Goal: Task Accomplishment & Management: Use online tool/utility

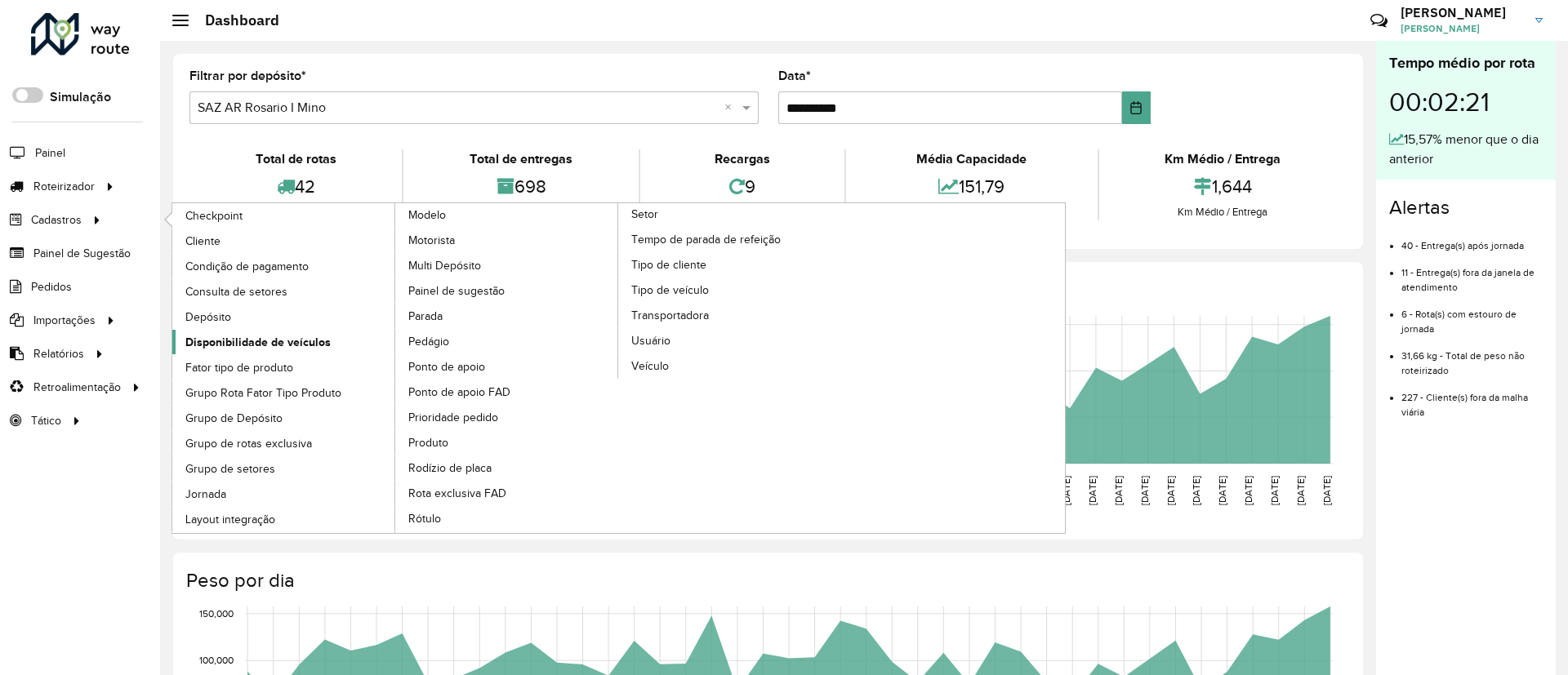
click at [202, 343] on span "Disponibilidade de veículos" at bounding box center [258, 343] width 146 height 18
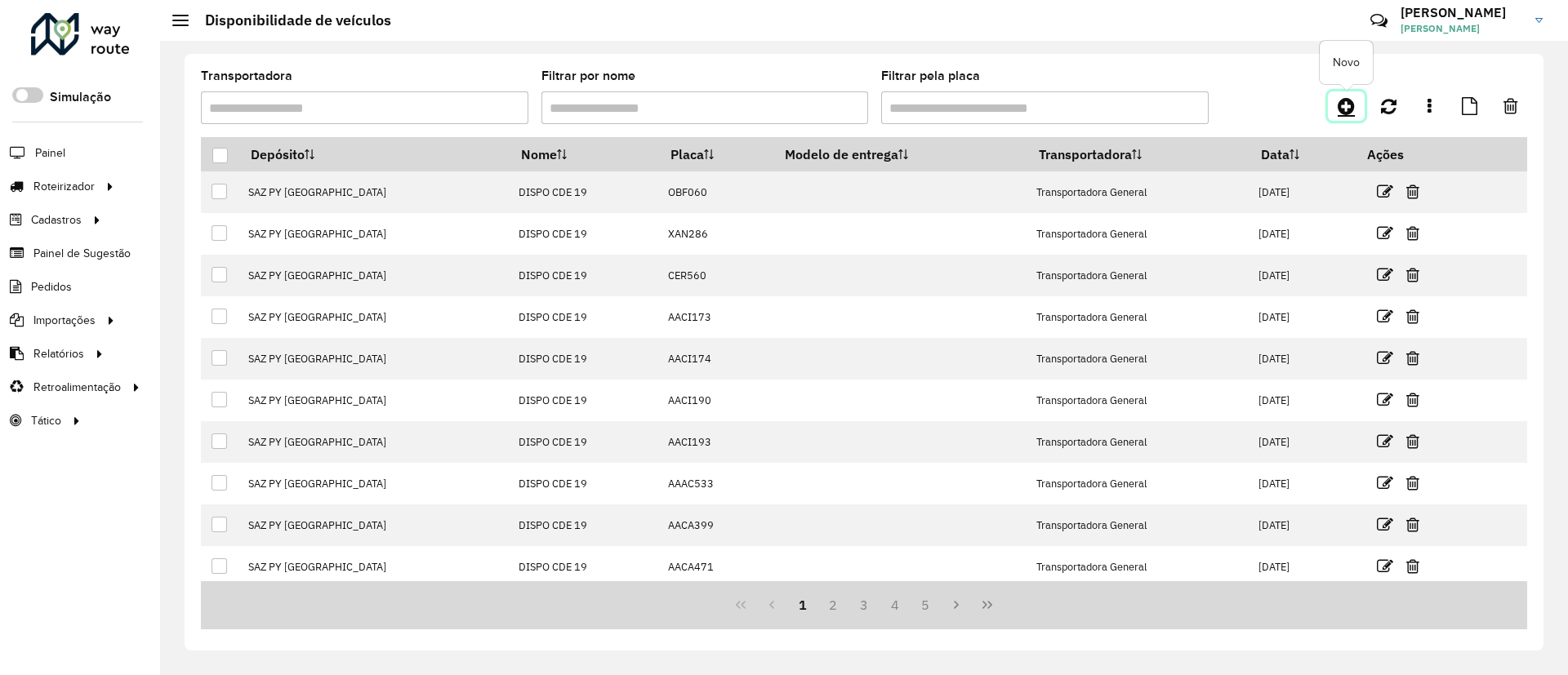
click at [1352, 97] on icon at bounding box center [1346, 106] width 18 height 19
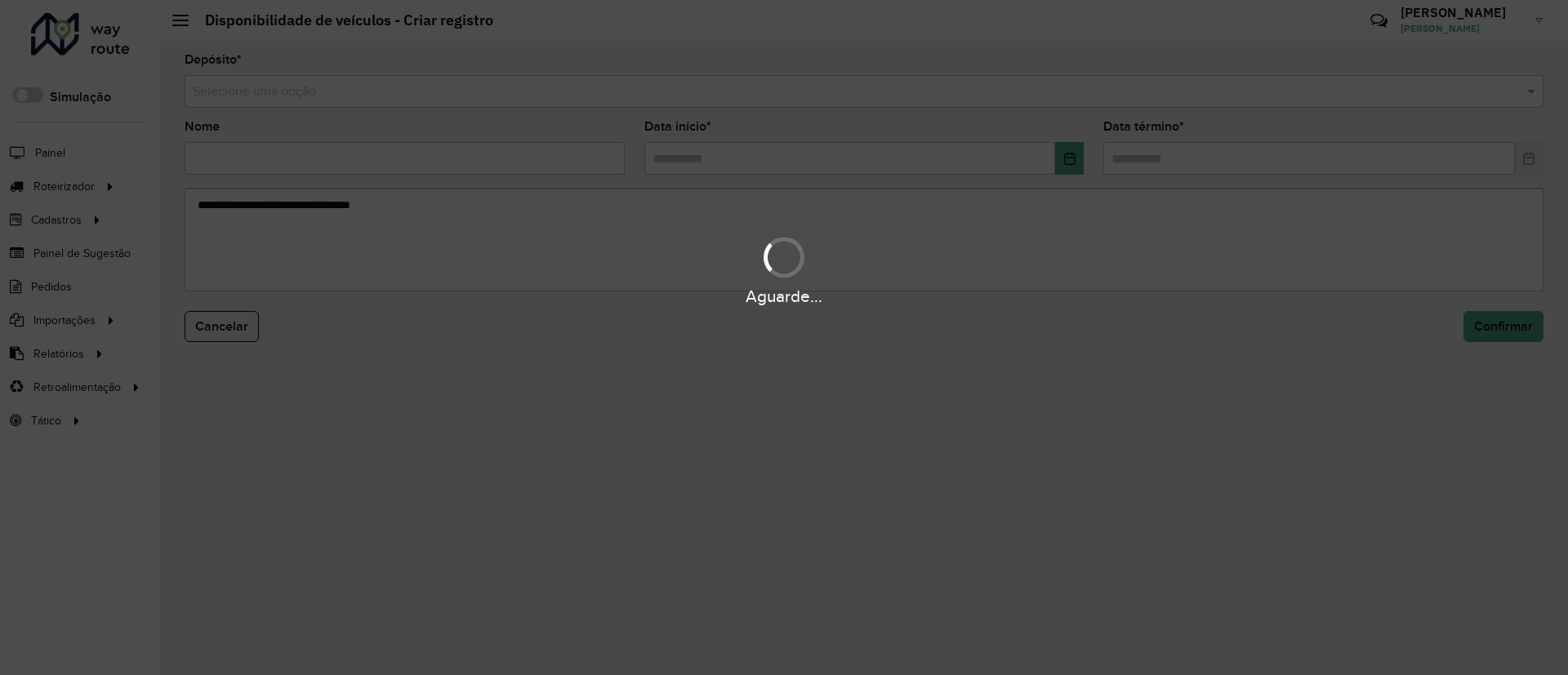
click at [698, 89] on div "Aguarde..." at bounding box center [784, 338] width 1568 height 675
click at [703, 98] on div "Aguarde..." at bounding box center [784, 338] width 1568 height 675
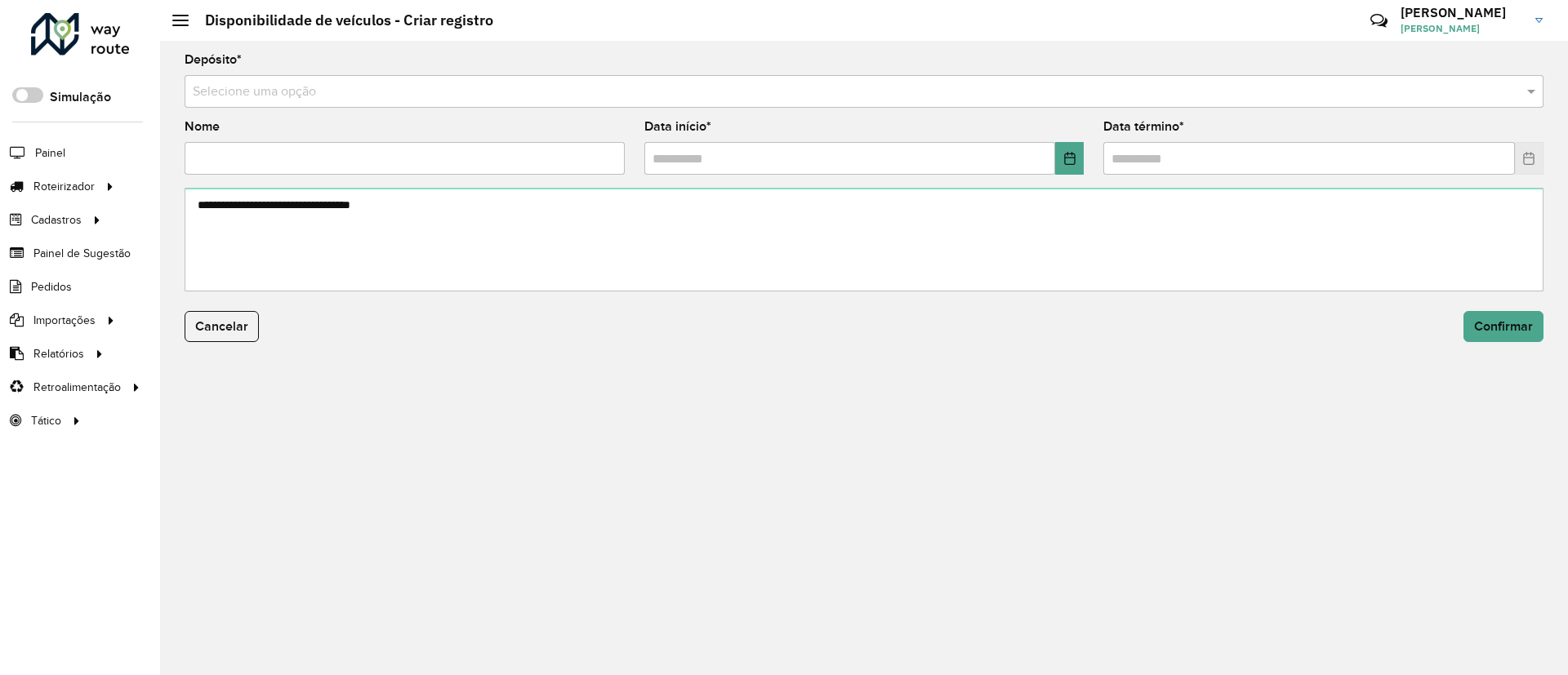
click at [703, 98] on input "text" at bounding box center [847, 92] width 1309 height 19
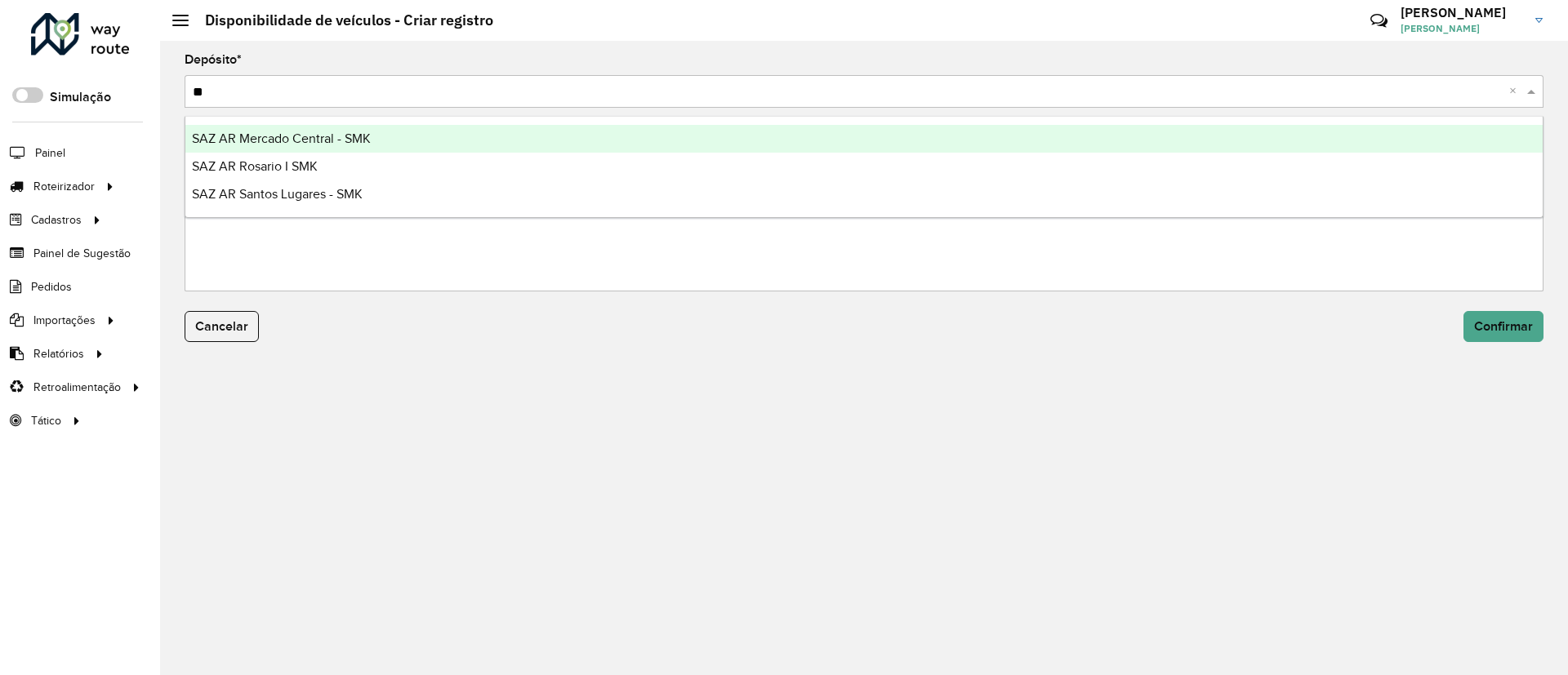
type input "***"
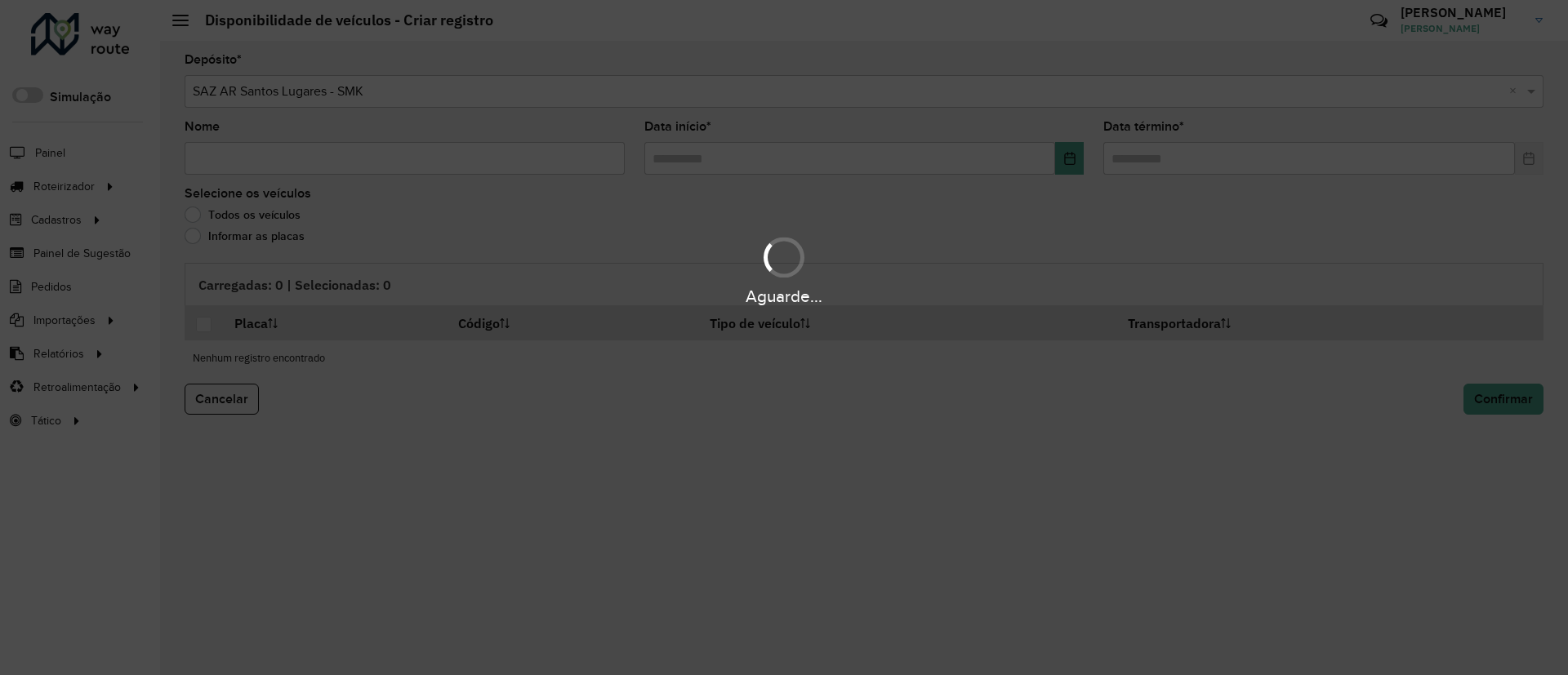
click at [588, 149] on div "Aguarde..." at bounding box center [784, 338] width 1568 height 675
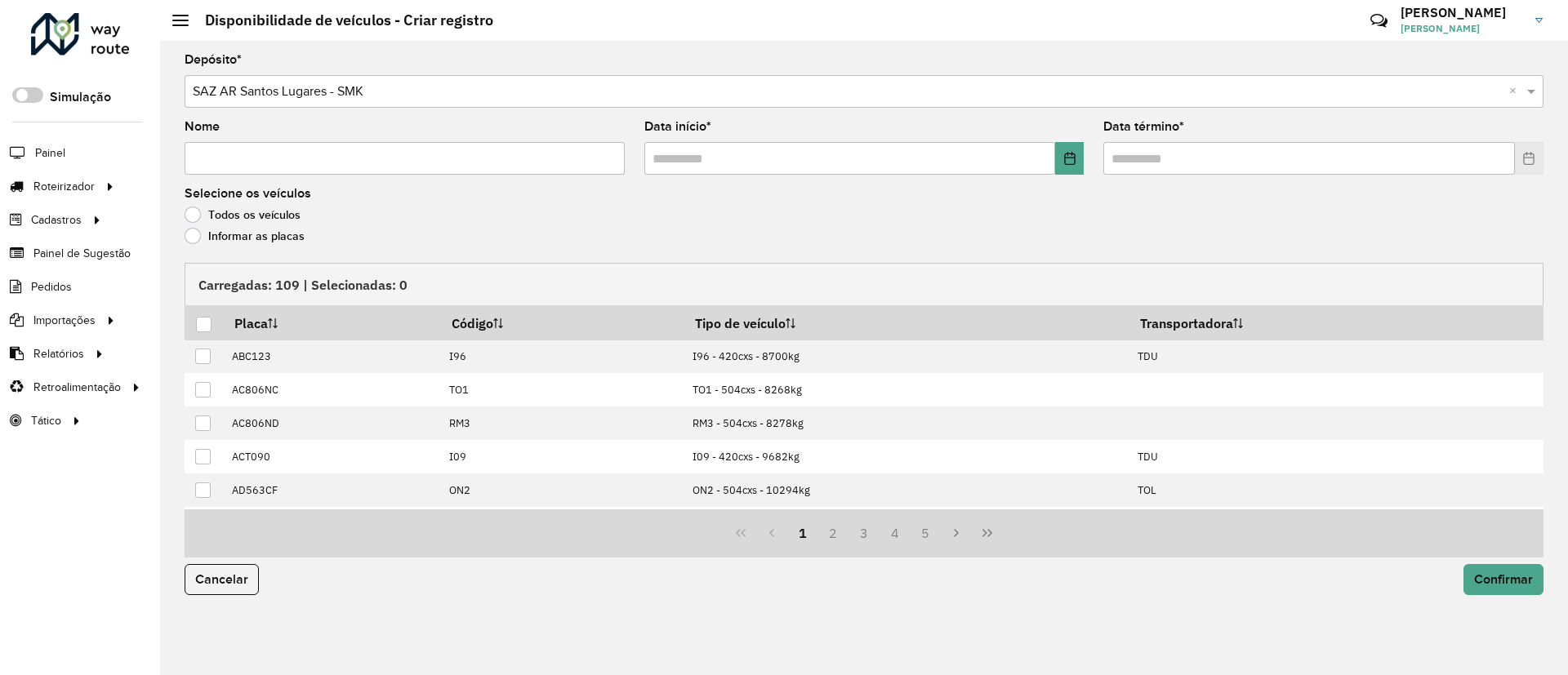
click at [581, 156] on input "Nome" at bounding box center [404, 158] width 440 height 32
type input "**********"
click at [1064, 147] on button "Choose Date" at bounding box center [1069, 158] width 29 height 32
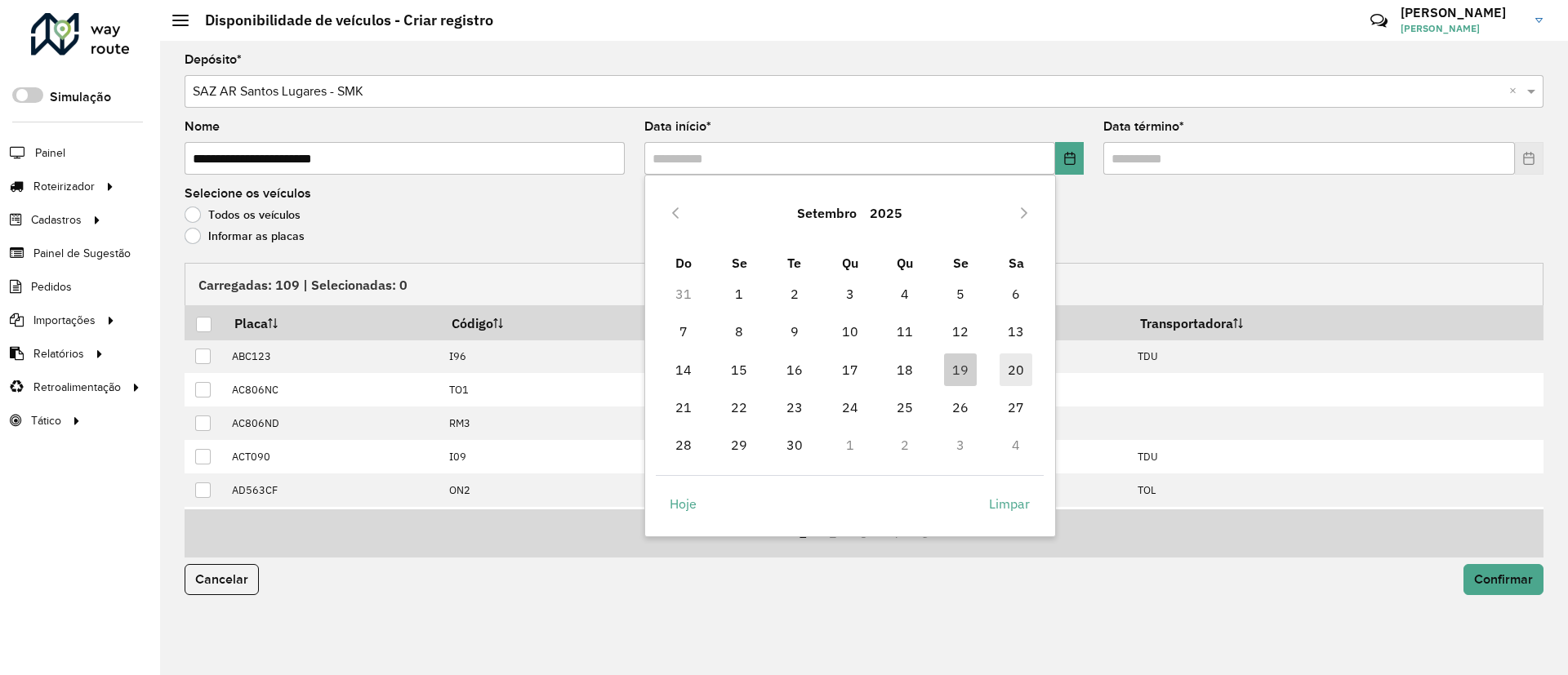
click at [1004, 370] on span "20" at bounding box center [1016, 369] width 32 height 32
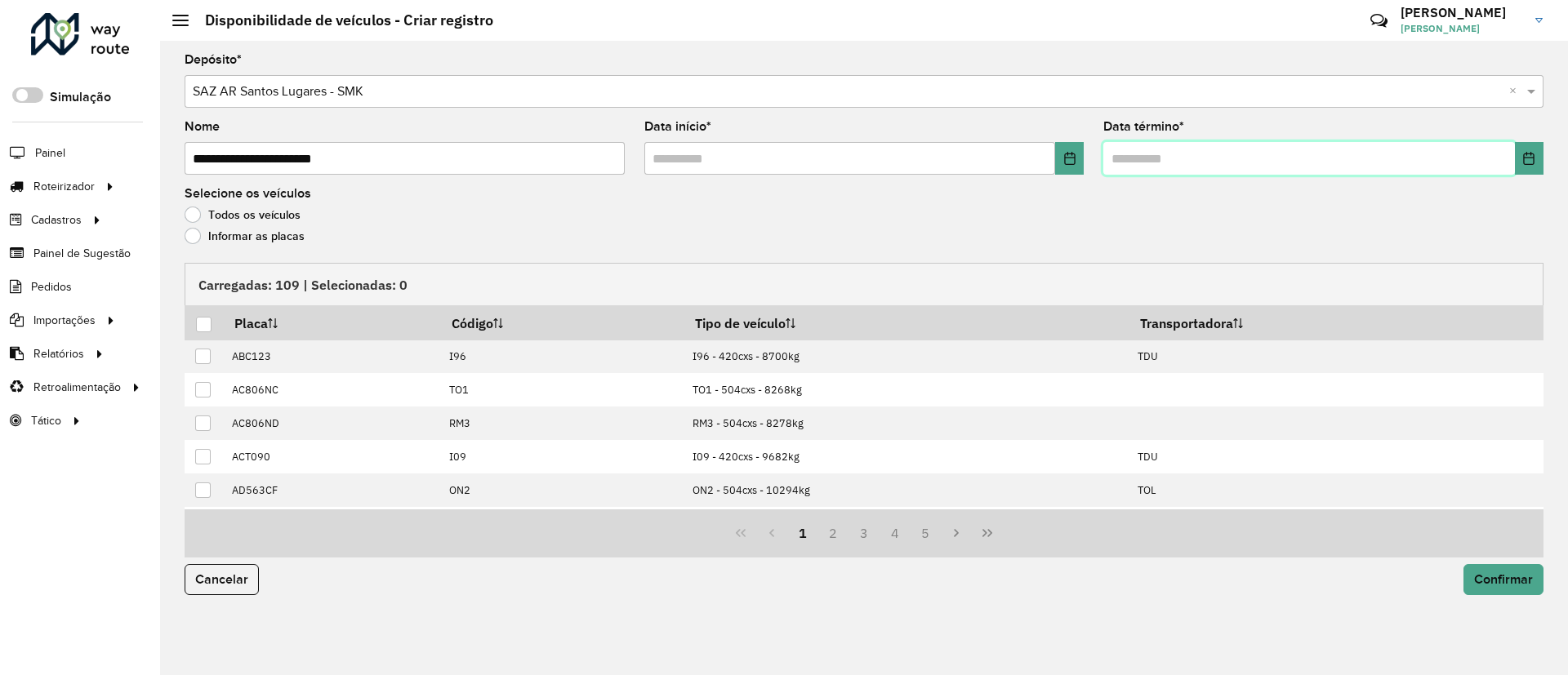
click at [1515, 157] on span at bounding box center [1323, 158] width 440 height 32
click at [1521, 158] on button "Choose Date" at bounding box center [1529, 158] width 29 height 32
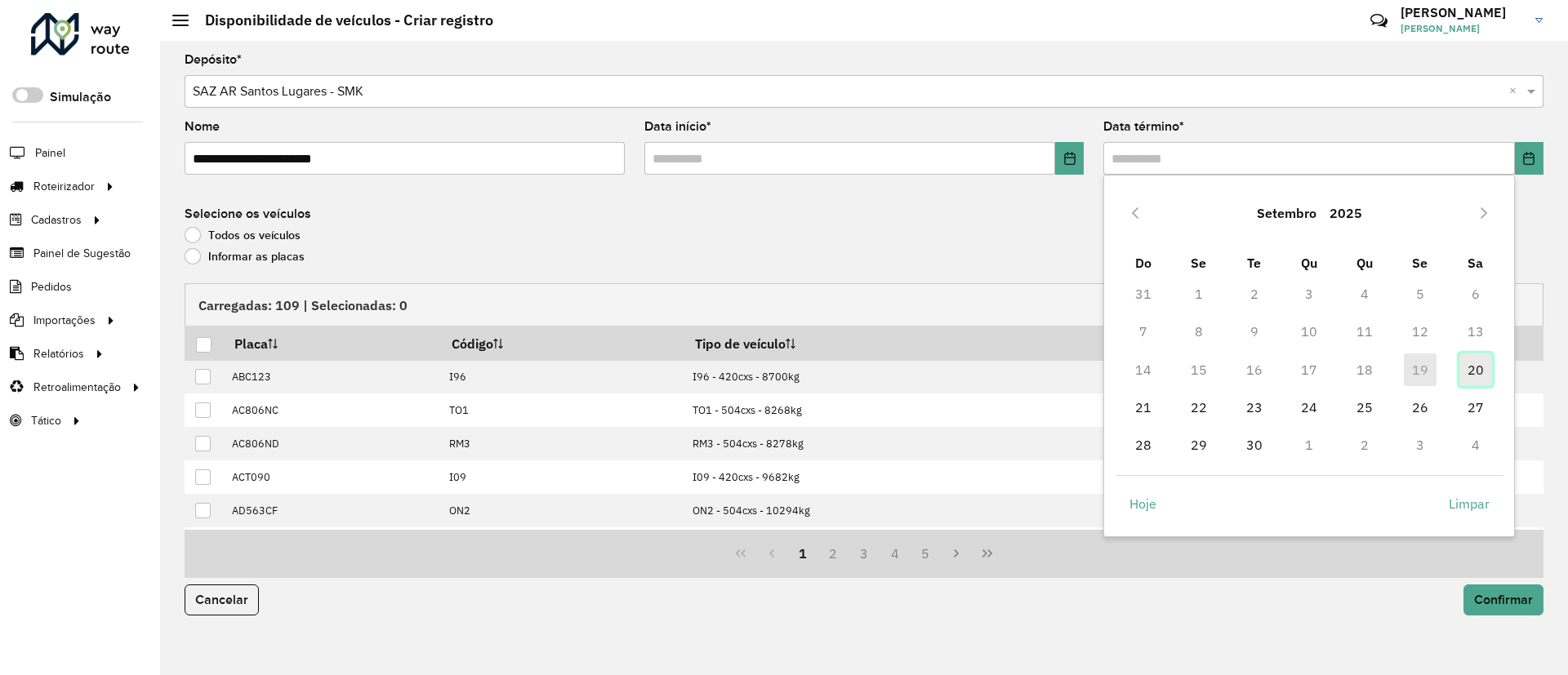
click at [1469, 369] on span "20" at bounding box center [1475, 369] width 32 height 32
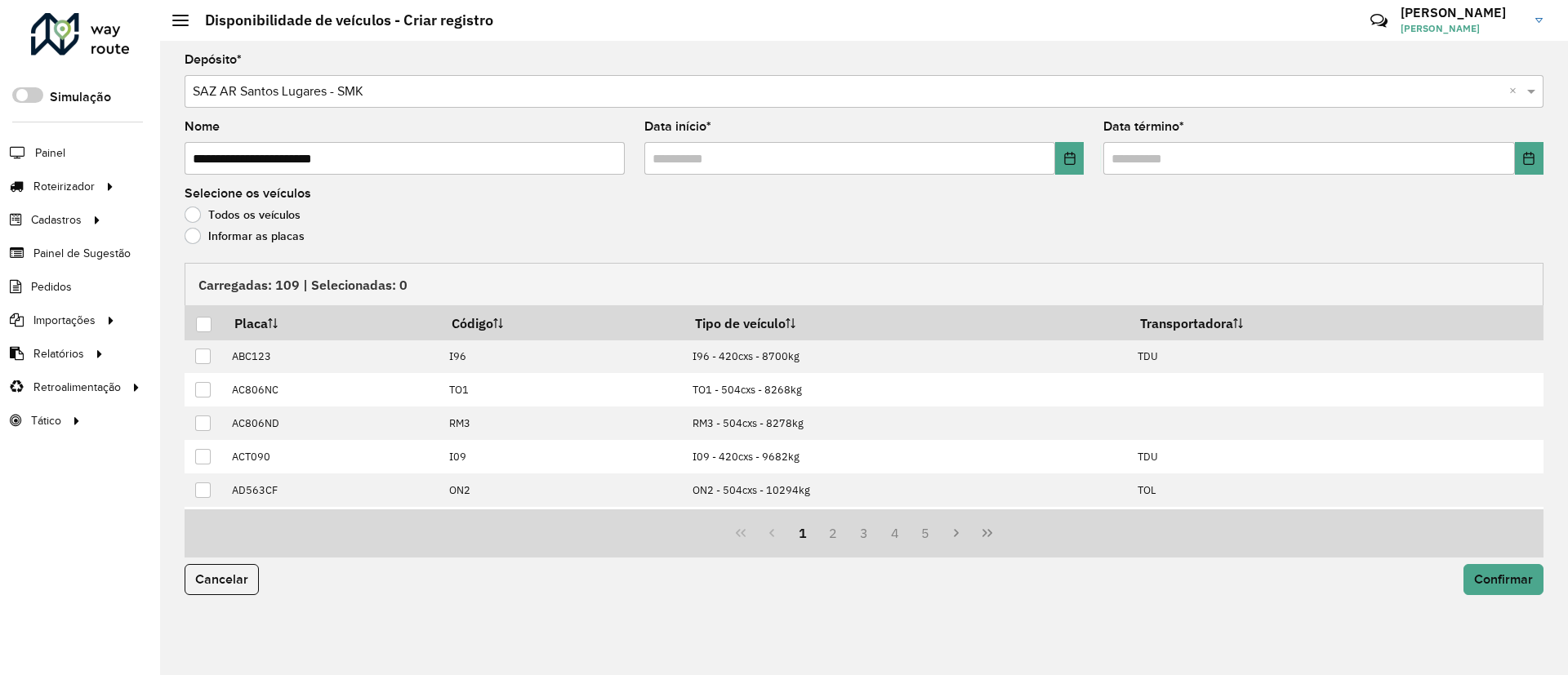
click at [240, 243] on label "Informar as placas" at bounding box center [244, 236] width 120 height 17
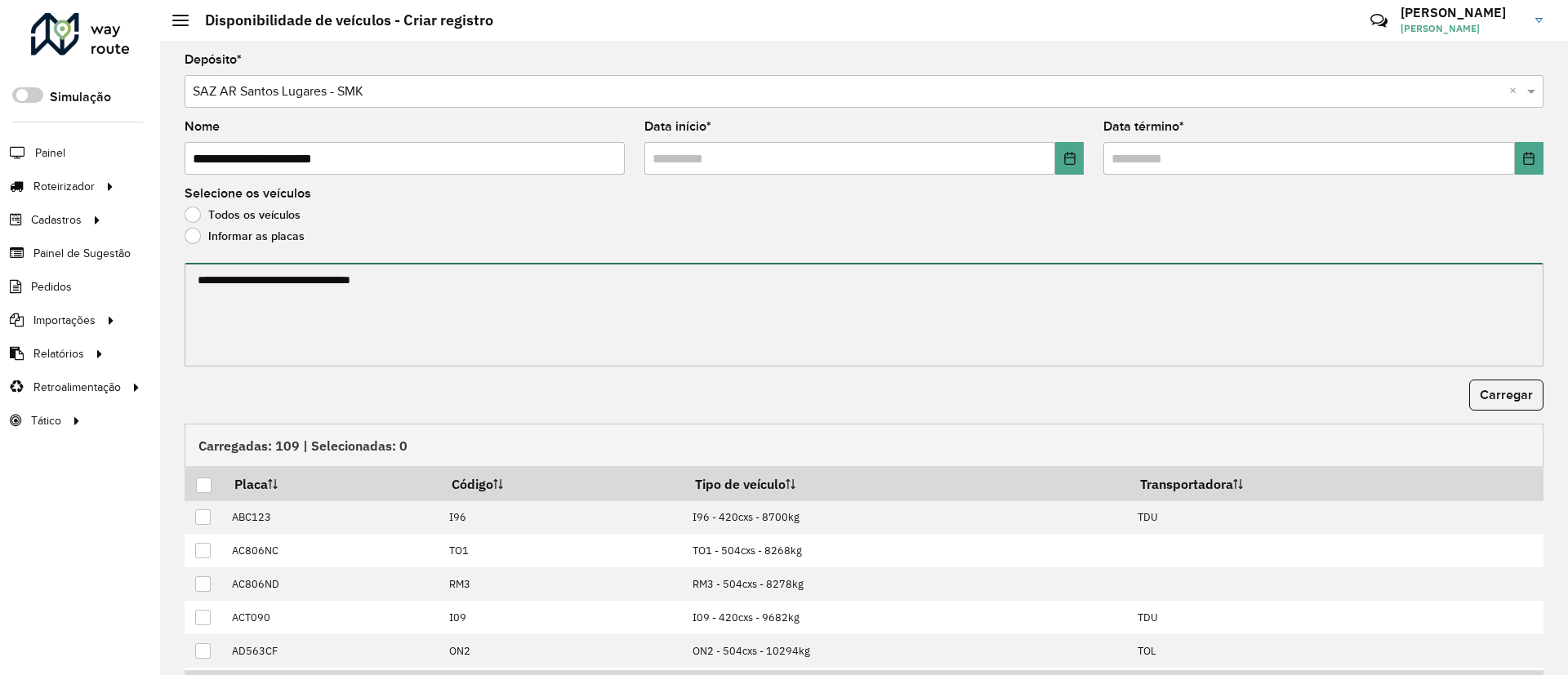
click at [253, 283] on textarea at bounding box center [863, 315] width 1358 height 103
paste textarea "****** ****** ****** ****** ******* ******* ******* ****** ****** ****** ******…"
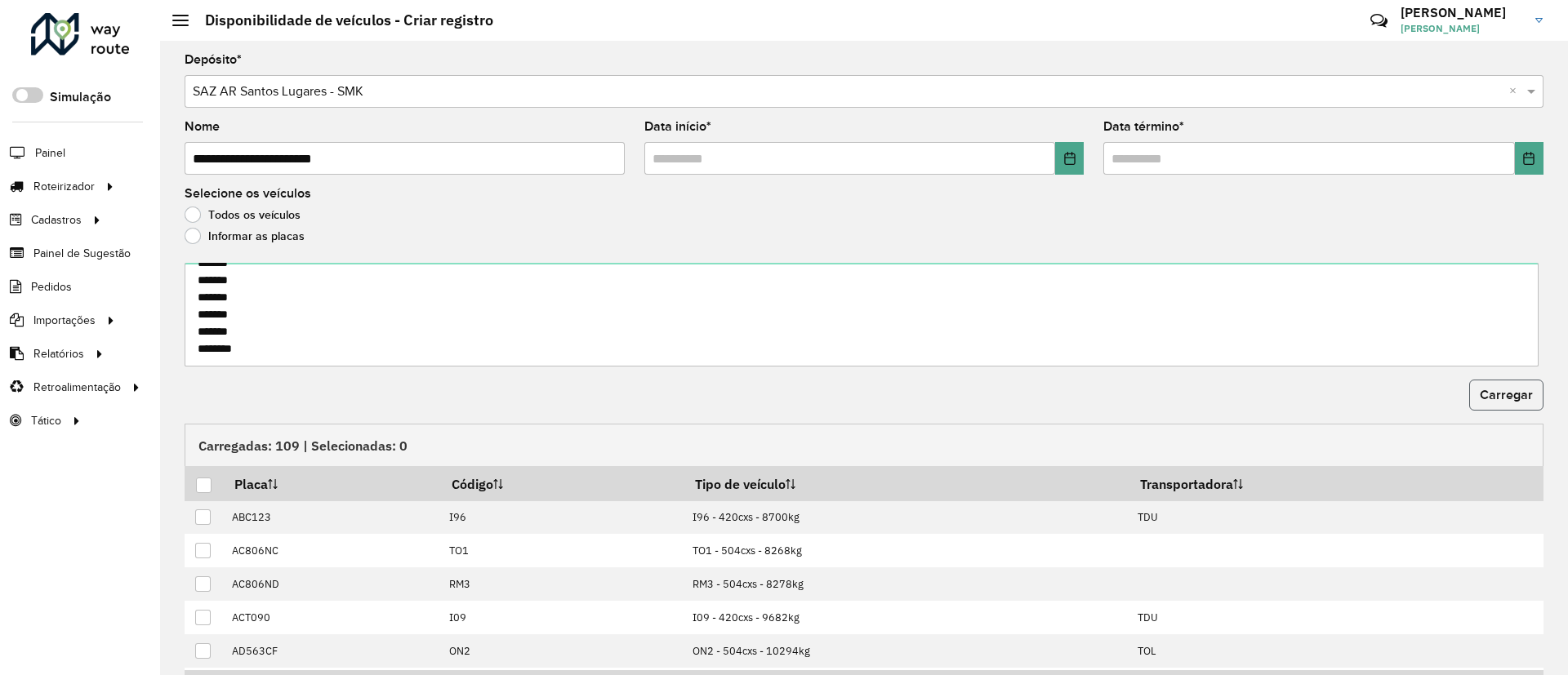
click at [1497, 393] on span "Carregar" at bounding box center [1506, 394] width 53 height 14
click at [196, 480] on div at bounding box center [203, 486] width 16 height 16
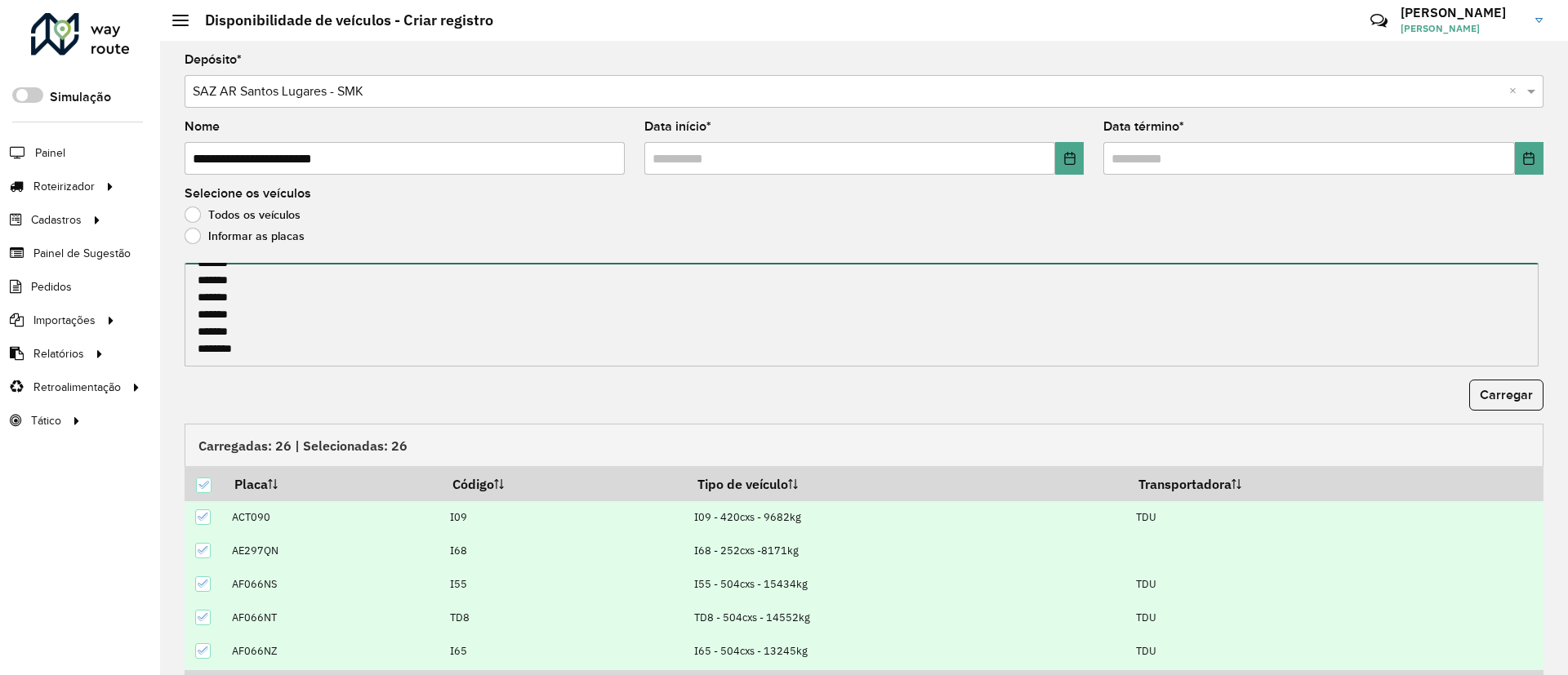
click at [347, 353] on textarea "****** ****** ****** ****** ******* ******* ******* ****** ****** ****** ******…" at bounding box center [861, 315] width 1354 height 103
paste textarea "**********"
type textarea "**********"
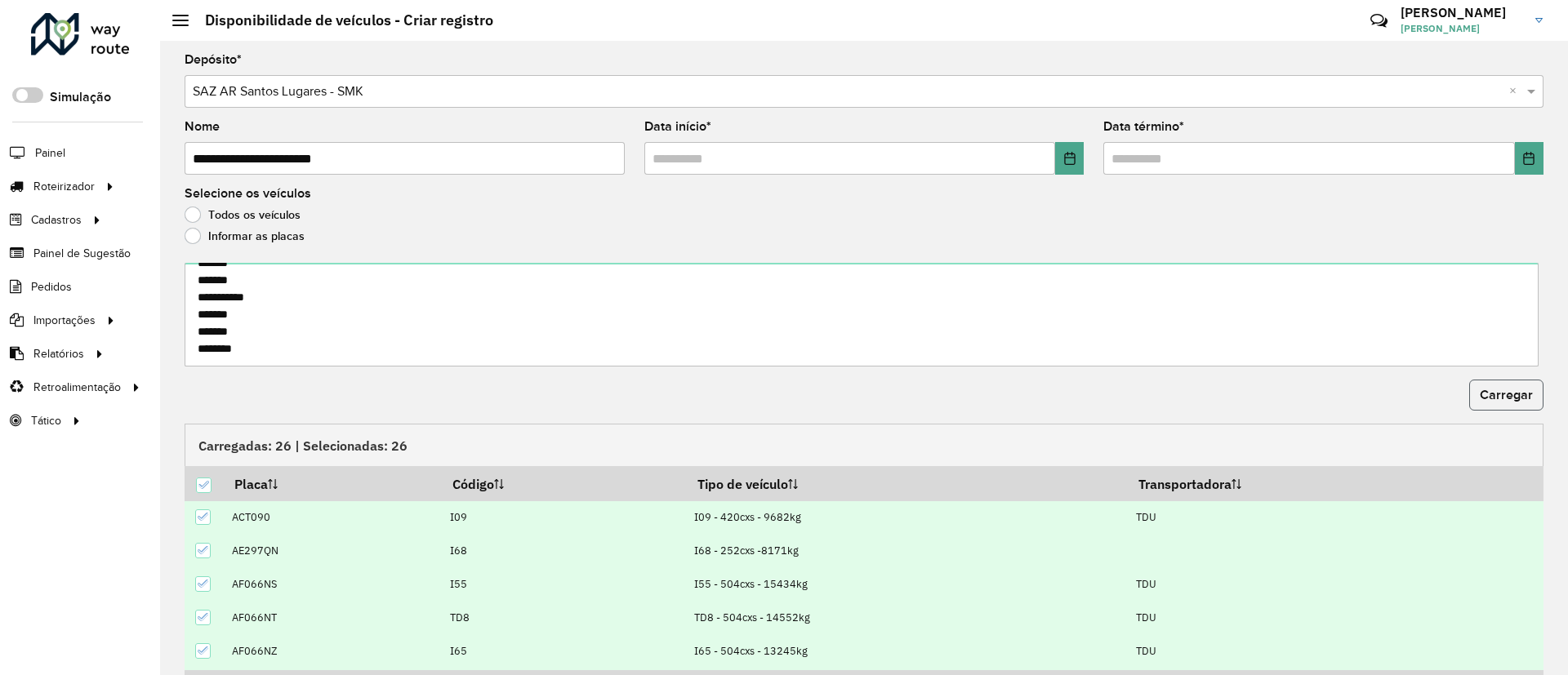
click at [1479, 394] on span "Carregar" at bounding box center [1506, 394] width 53 height 14
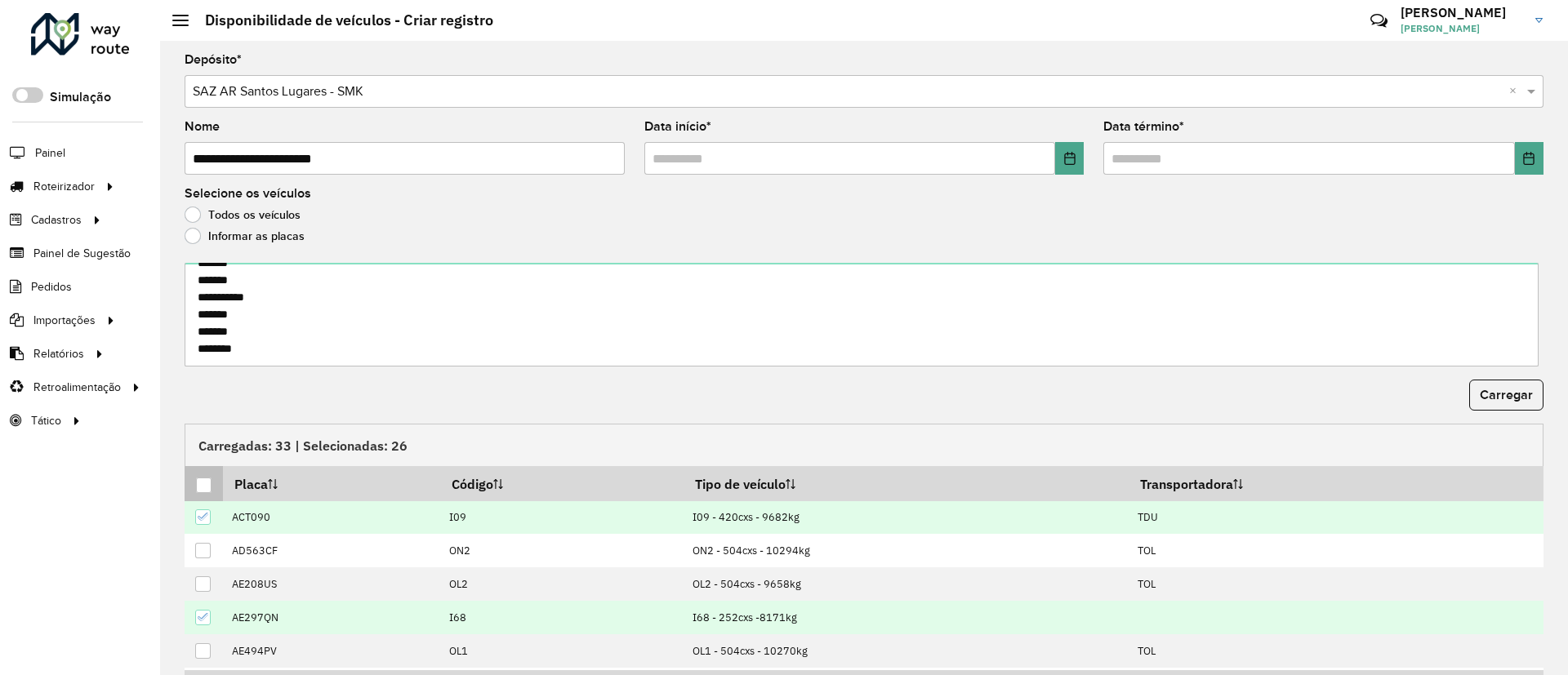
click at [203, 480] on div at bounding box center [203, 486] width 16 height 16
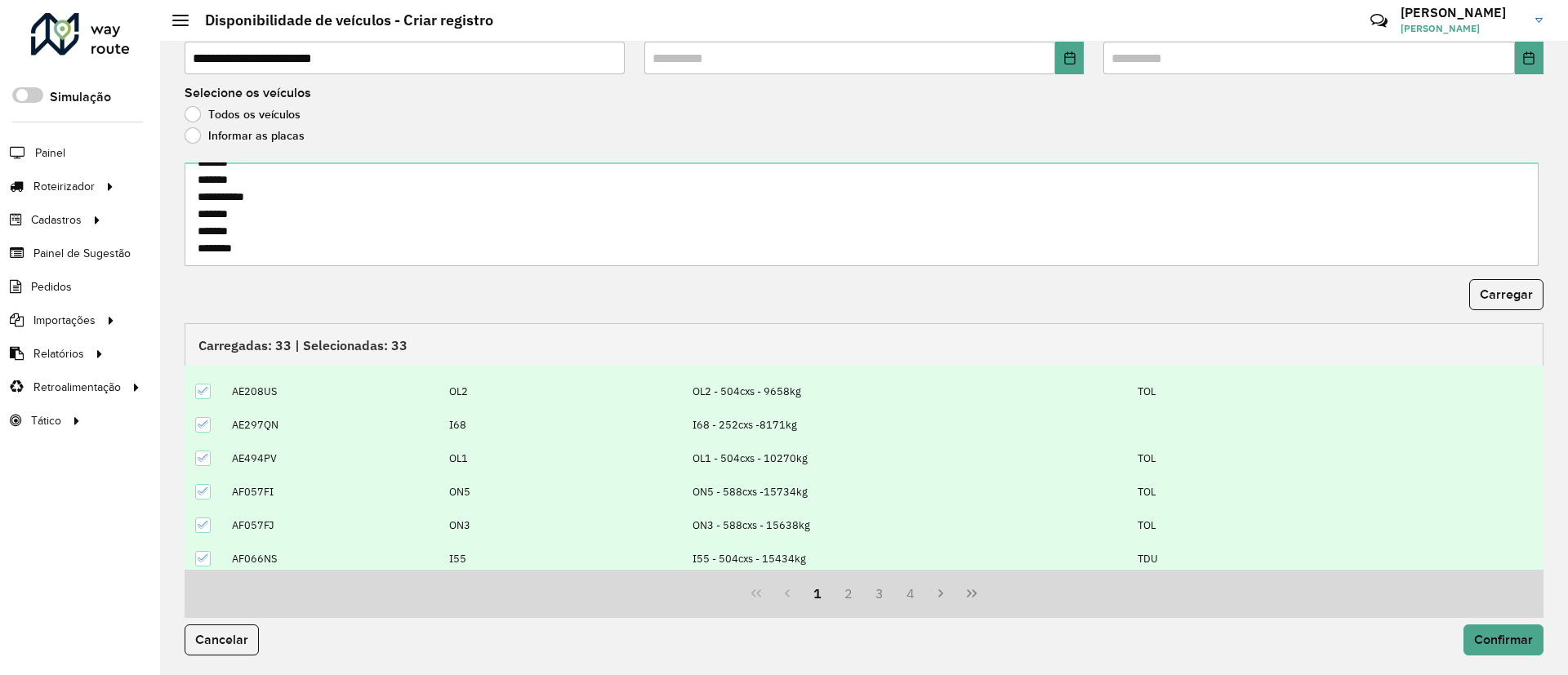
scroll to position [123, 0]
click at [1485, 643] on span "Confirmar" at bounding box center [1502, 640] width 59 height 14
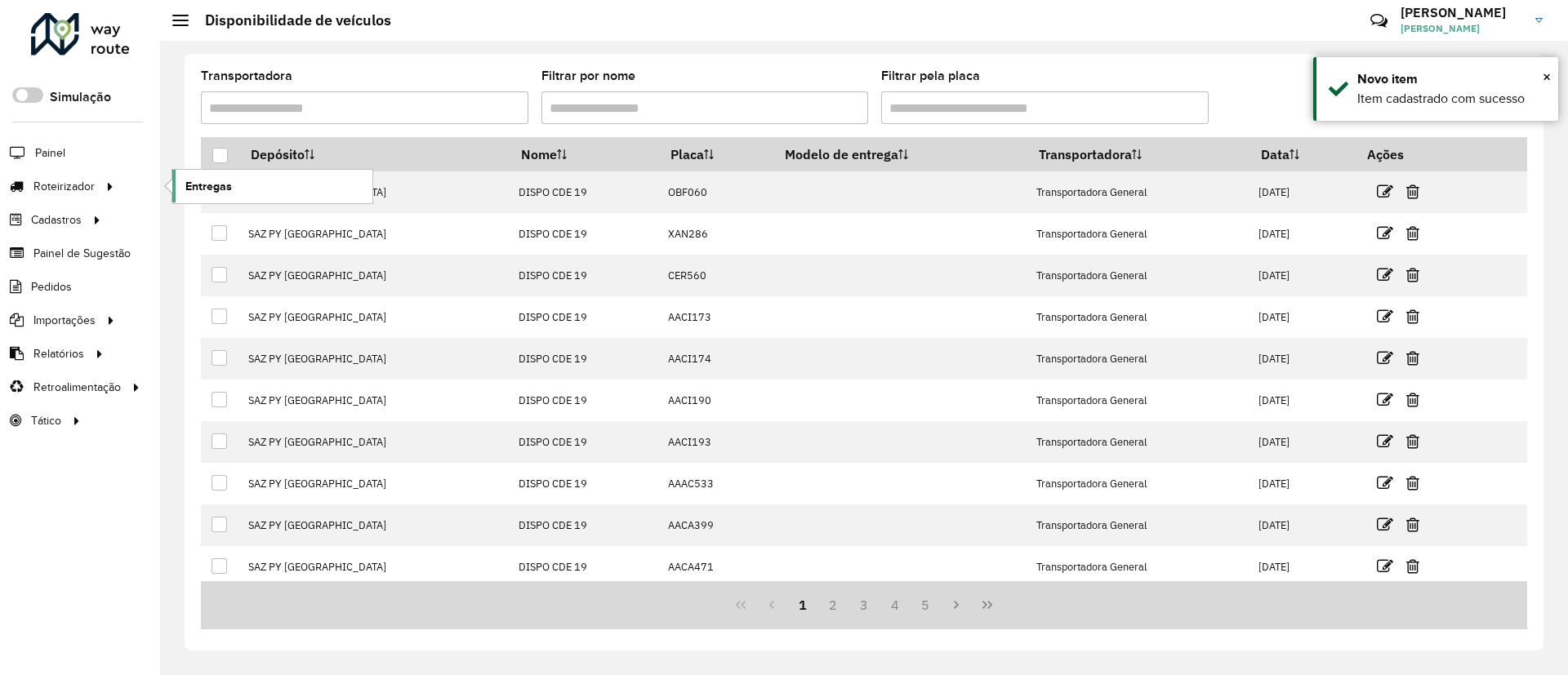
click at [267, 184] on link "Entregas" at bounding box center [272, 186] width 200 height 32
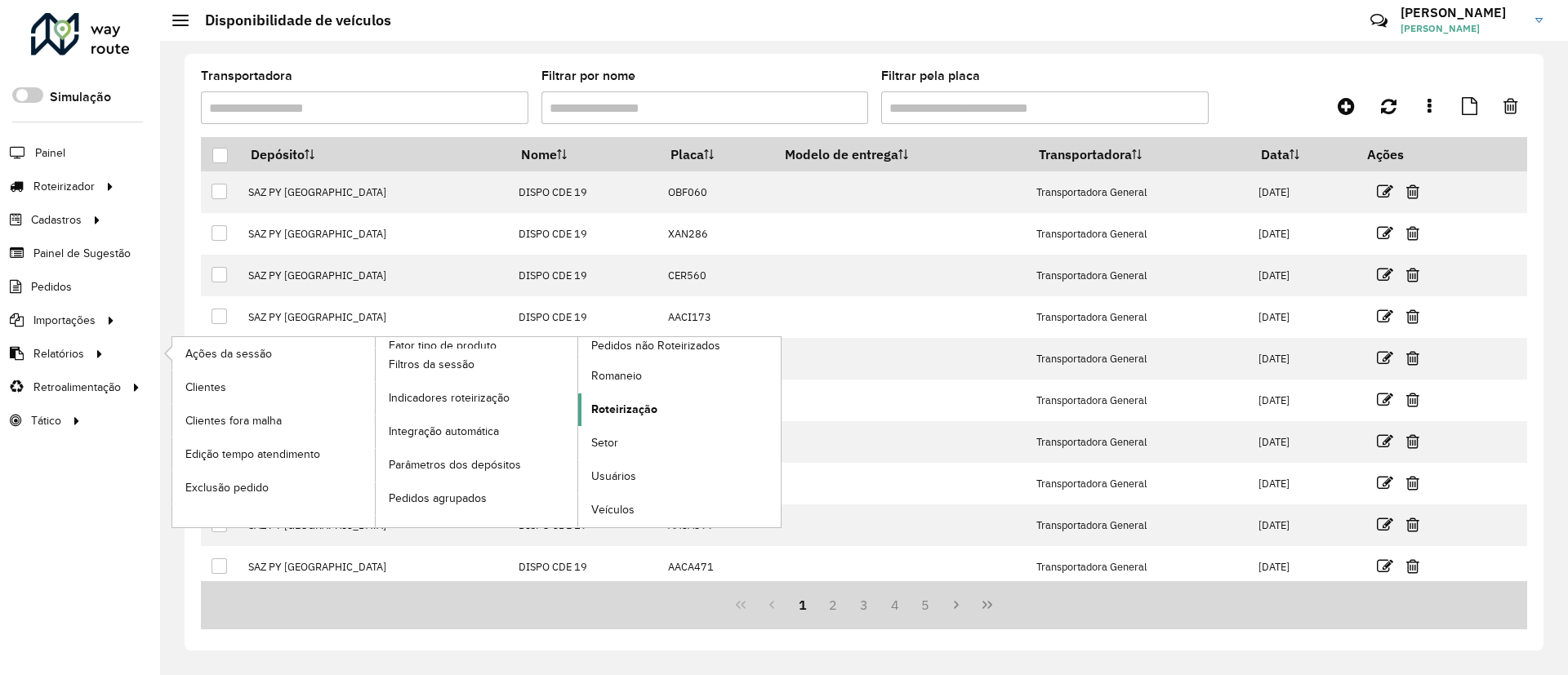
click at [622, 401] on span "Roteirização" at bounding box center [624, 409] width 66 height 18
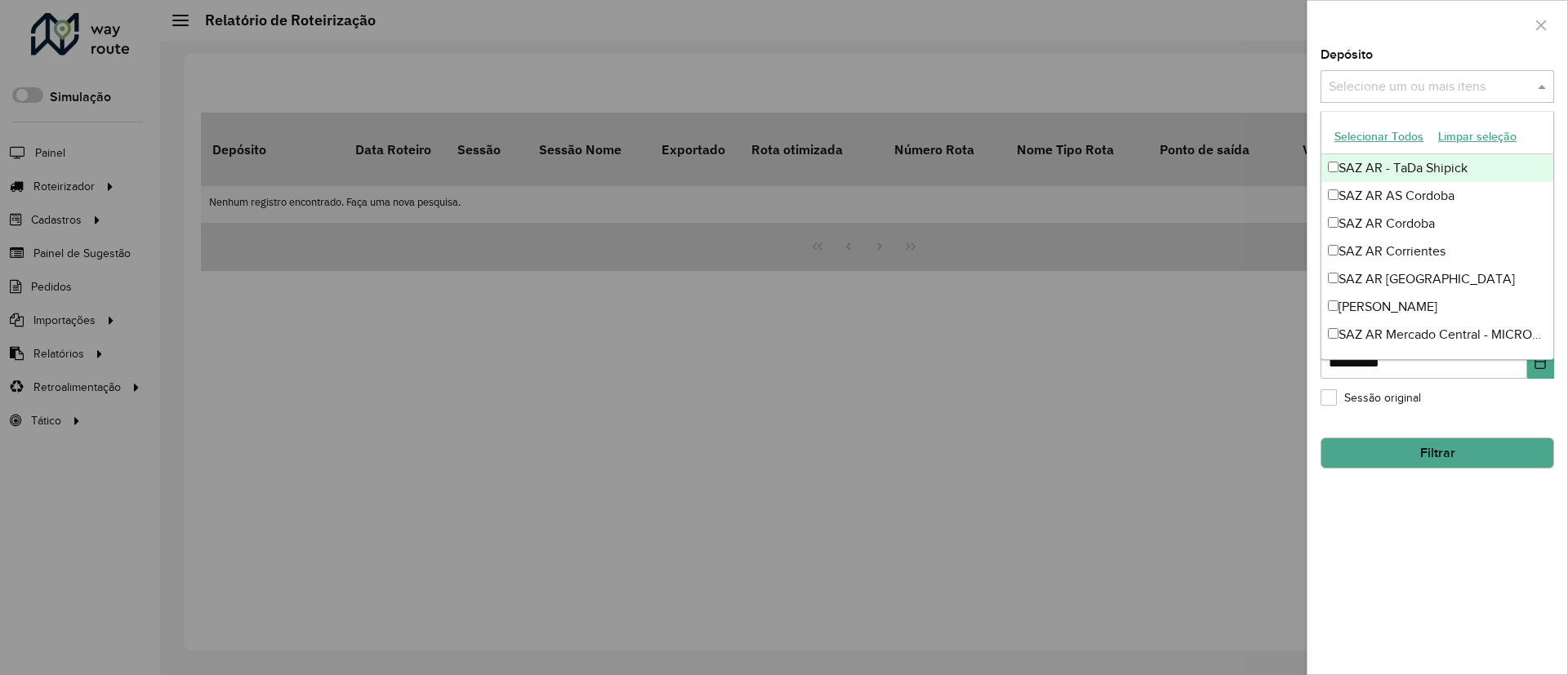
click at [1410, 91] on input "text" at bounding box center [1429, 87] width 209 height 19
type input "***"
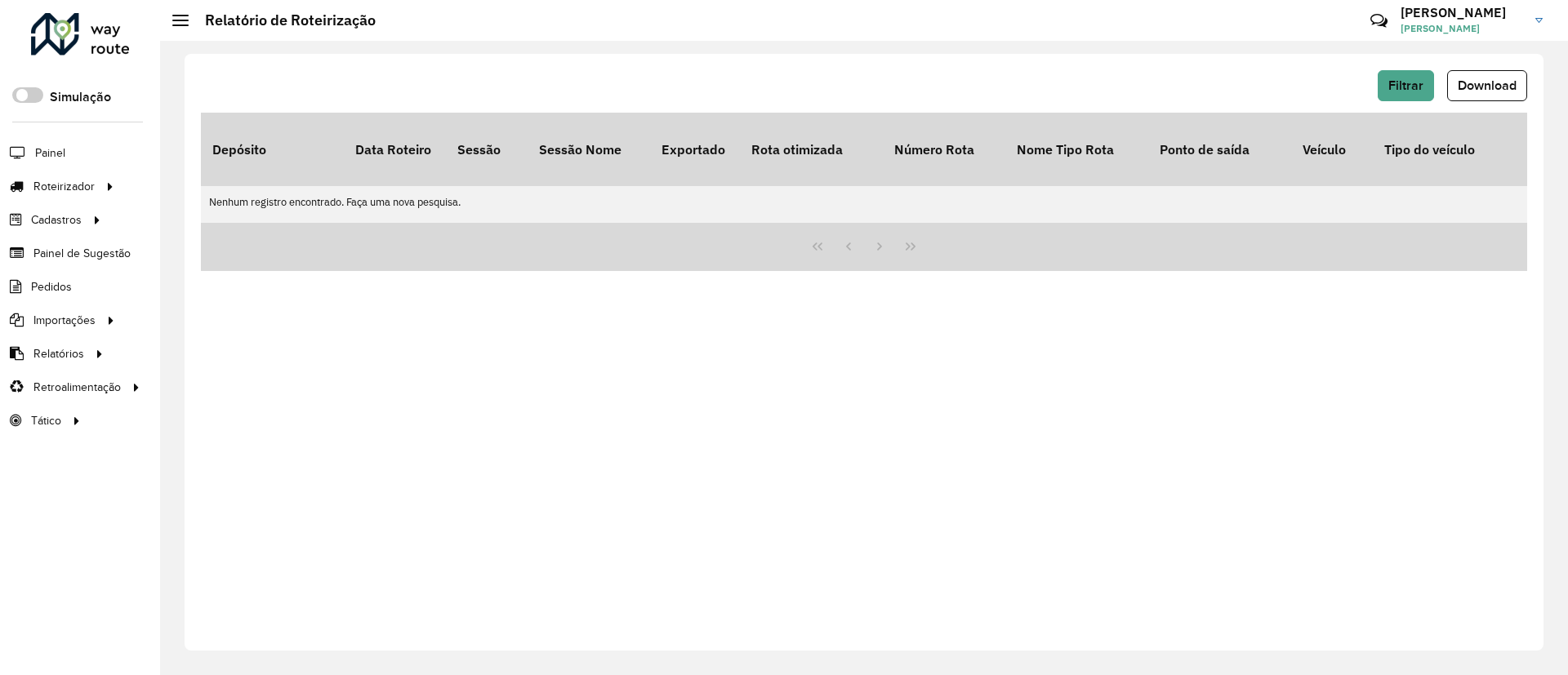
click at [1394, 67] on div "Filtrar Download Depósito Data Roteiro Sessão Sessão Nome Exportado Rota otimiz…" at bounding box center [863, 352] width 1358 height 597
click at [1398, 75] on button "Filtrar" at bounding box center [1406, 85] width 56 height 31
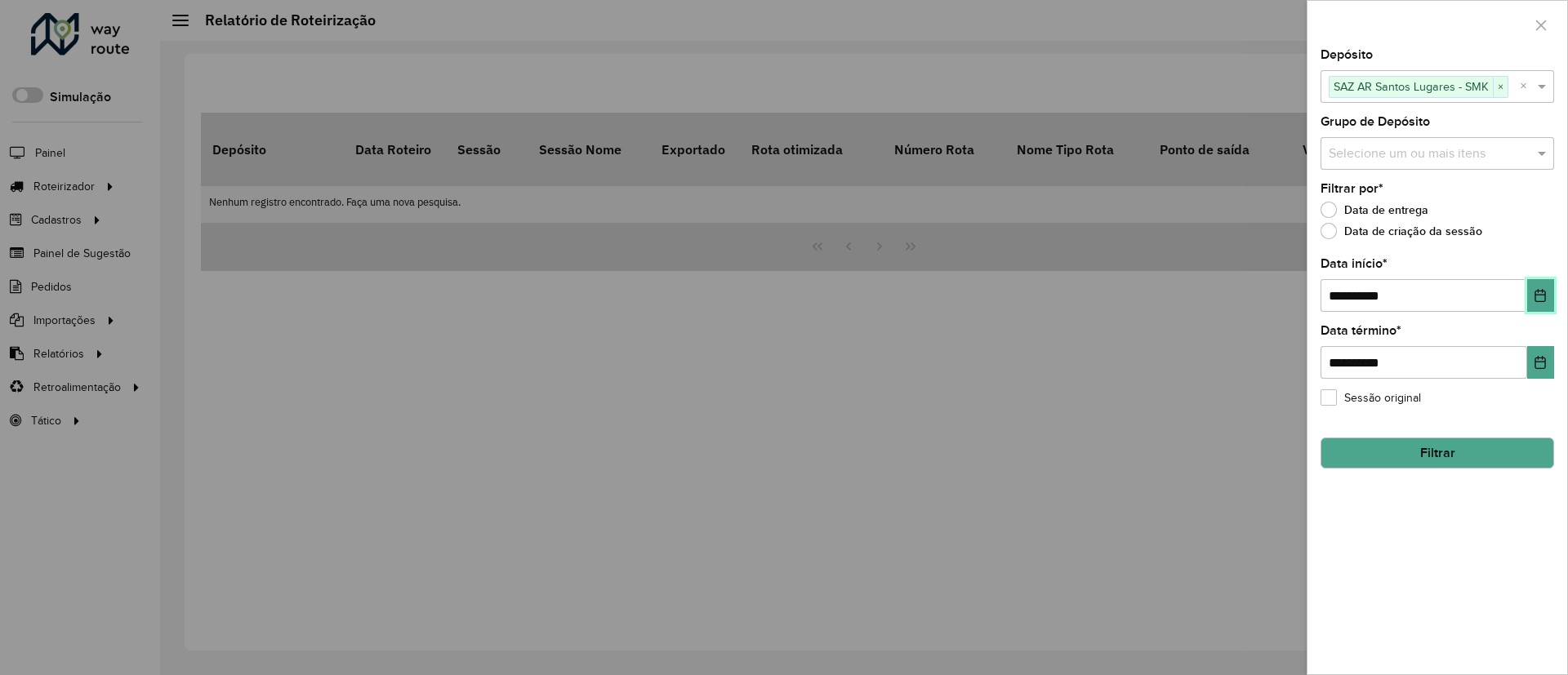
click at [1544, 290] on icon "Choose Date" at bounding box center [1540, 295] width 11 height 13
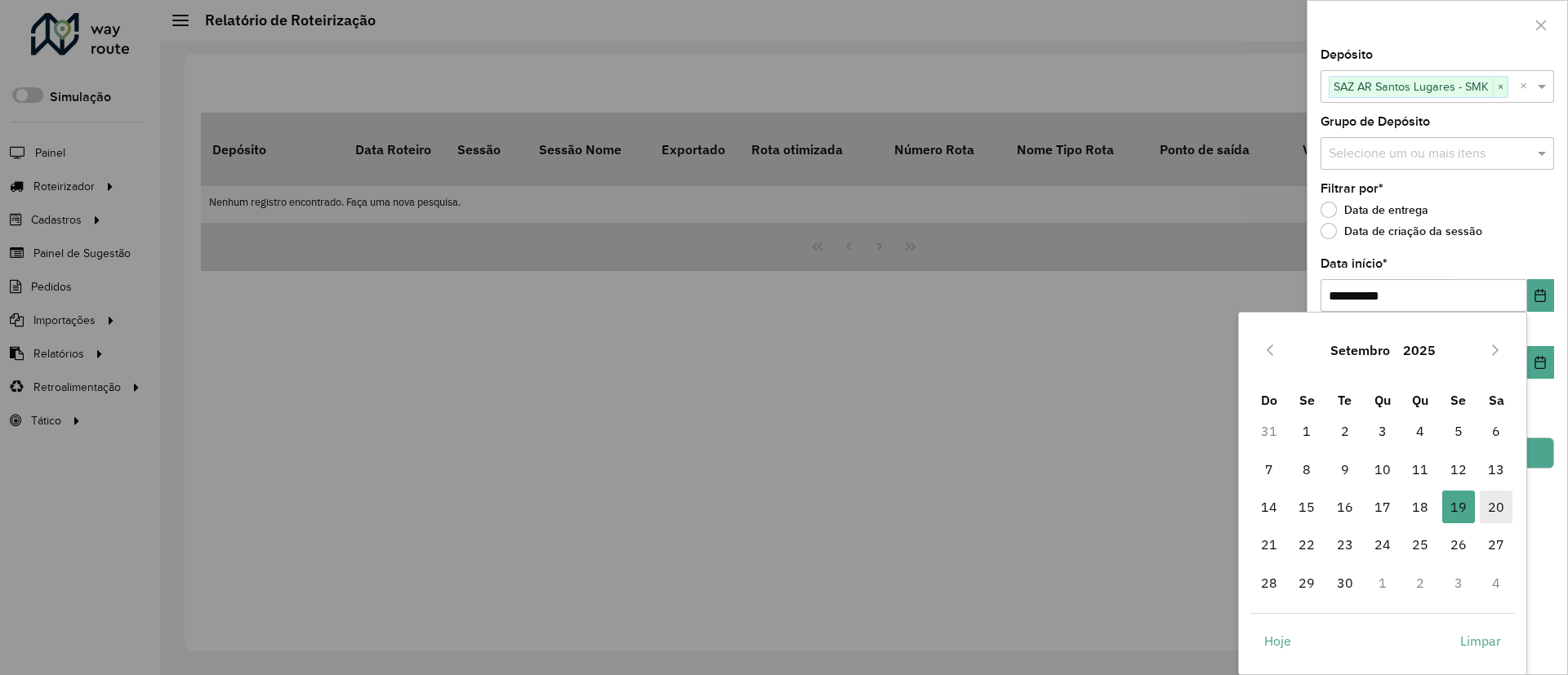
click at [1491, 497] on span "20" at bounding box center [1495, 507] width 32 height 32
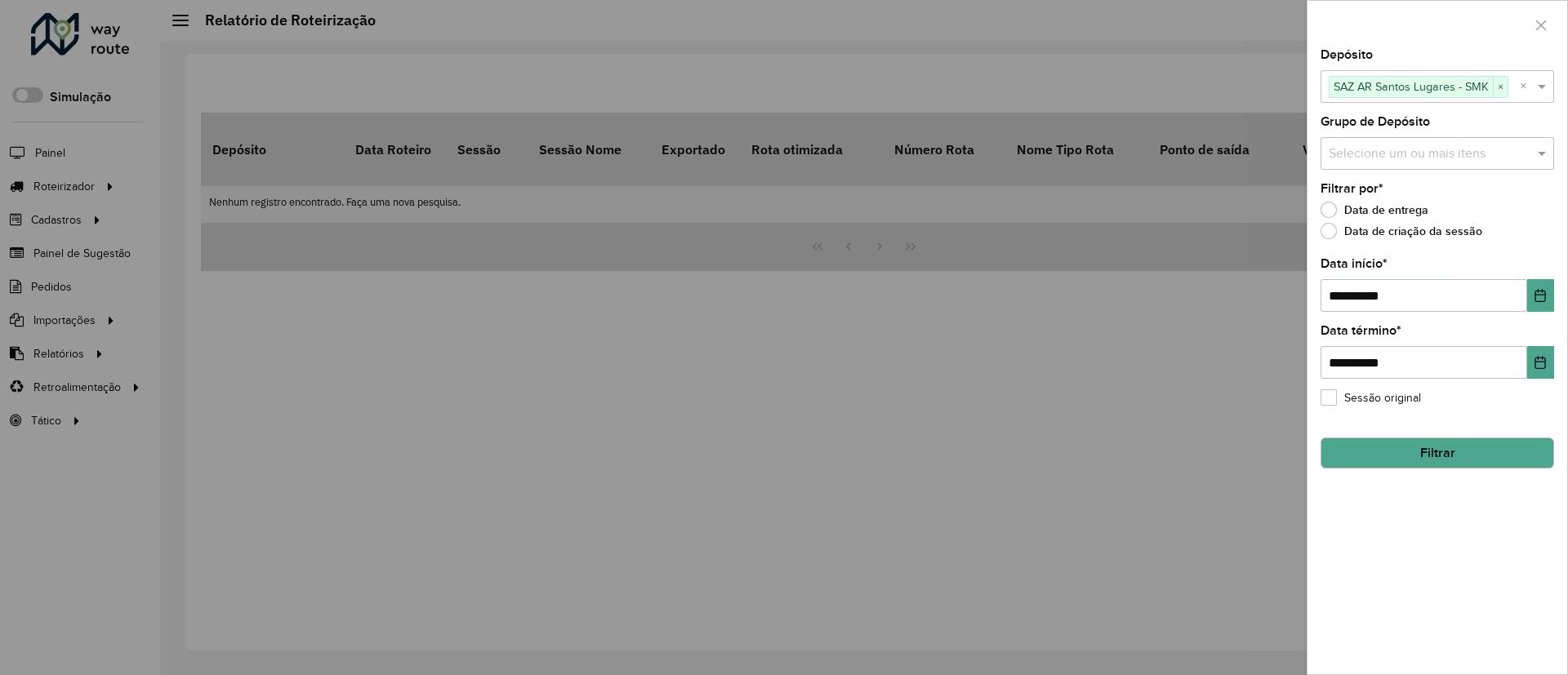
click at [1529, 452] on button "Filtrar" at bounding box center [1436, 452] width 233 height 31
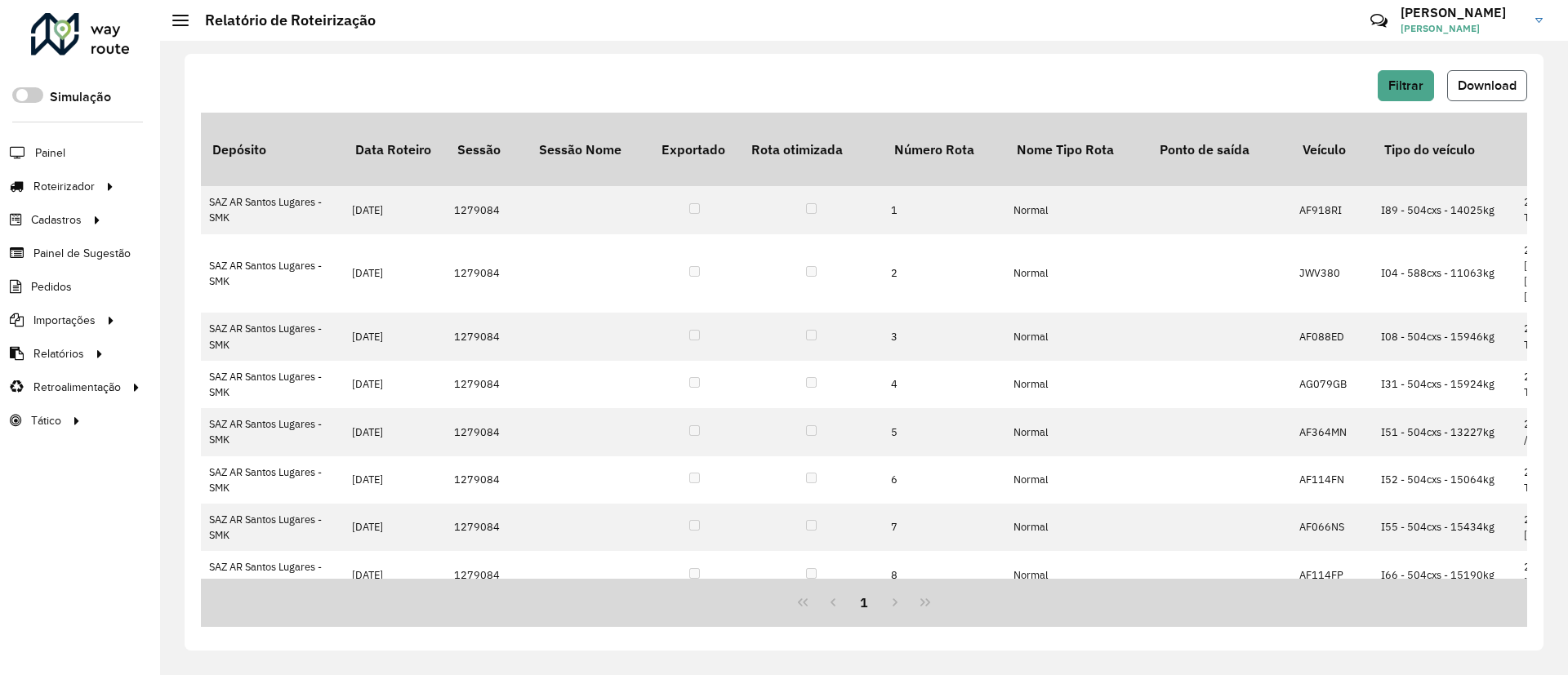
click at [1490, 89] on span "Download" at bounding box center [1486, 85] width 59 height 14
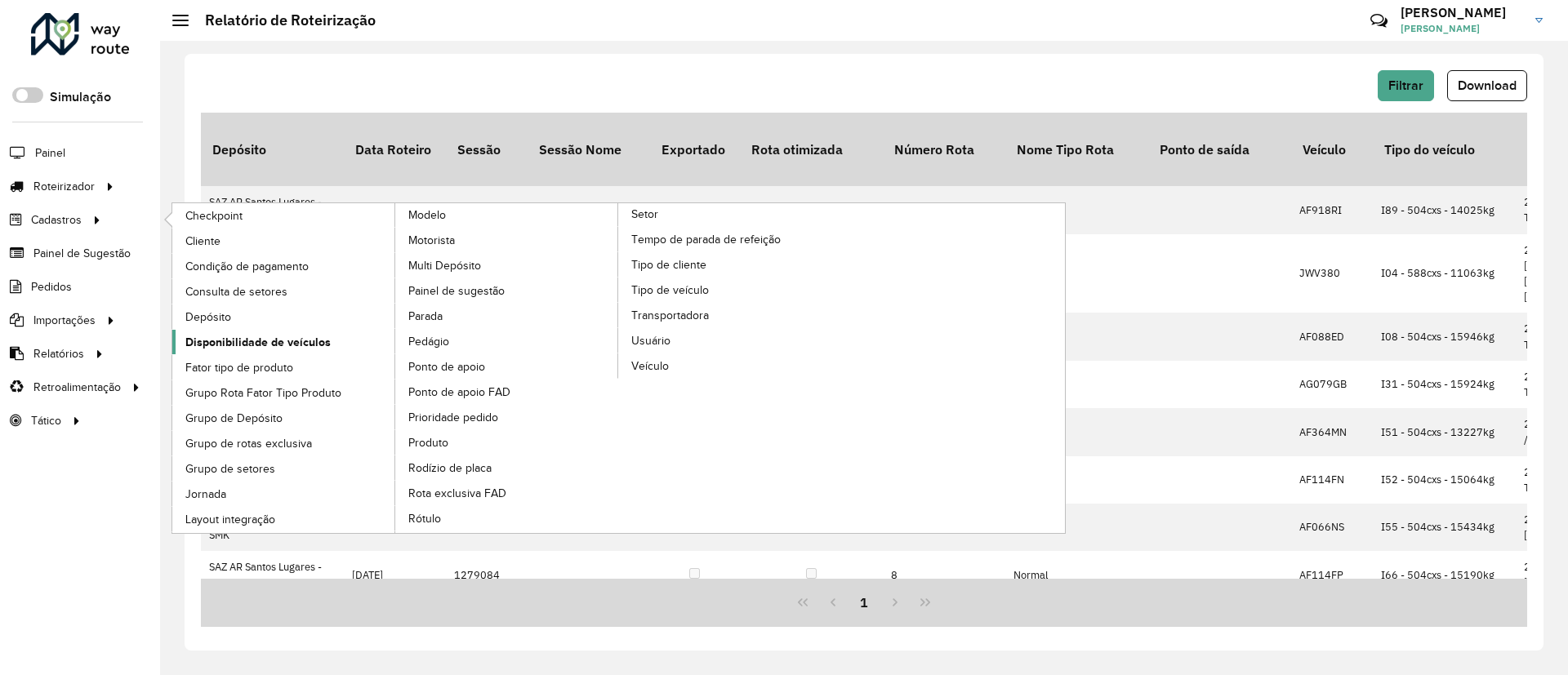
click at [291, 343] on span "Disponibilidade de veículos" at bounding box center [258, 343] width 146 height 18
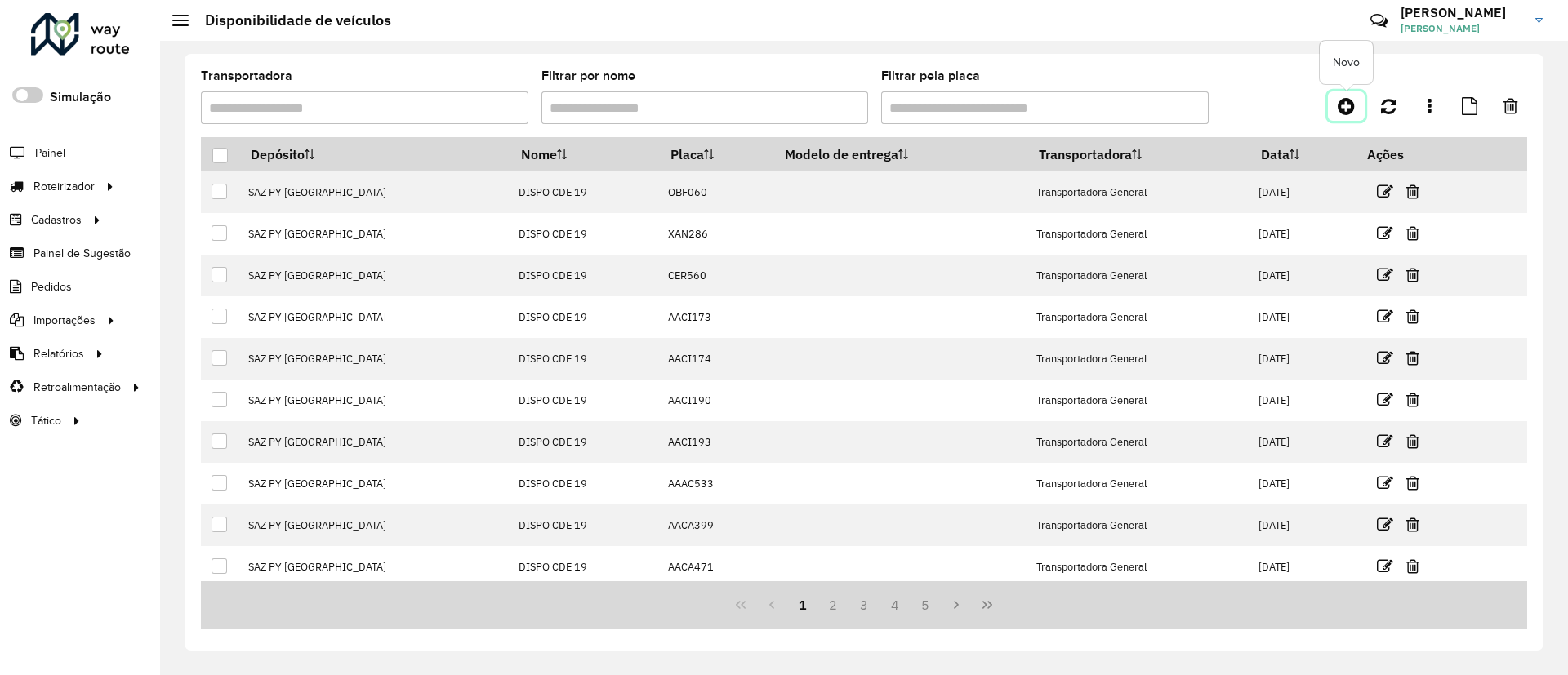
click at [1342, 99] on icon at bounding box center [1346, 106] width 18 height 19
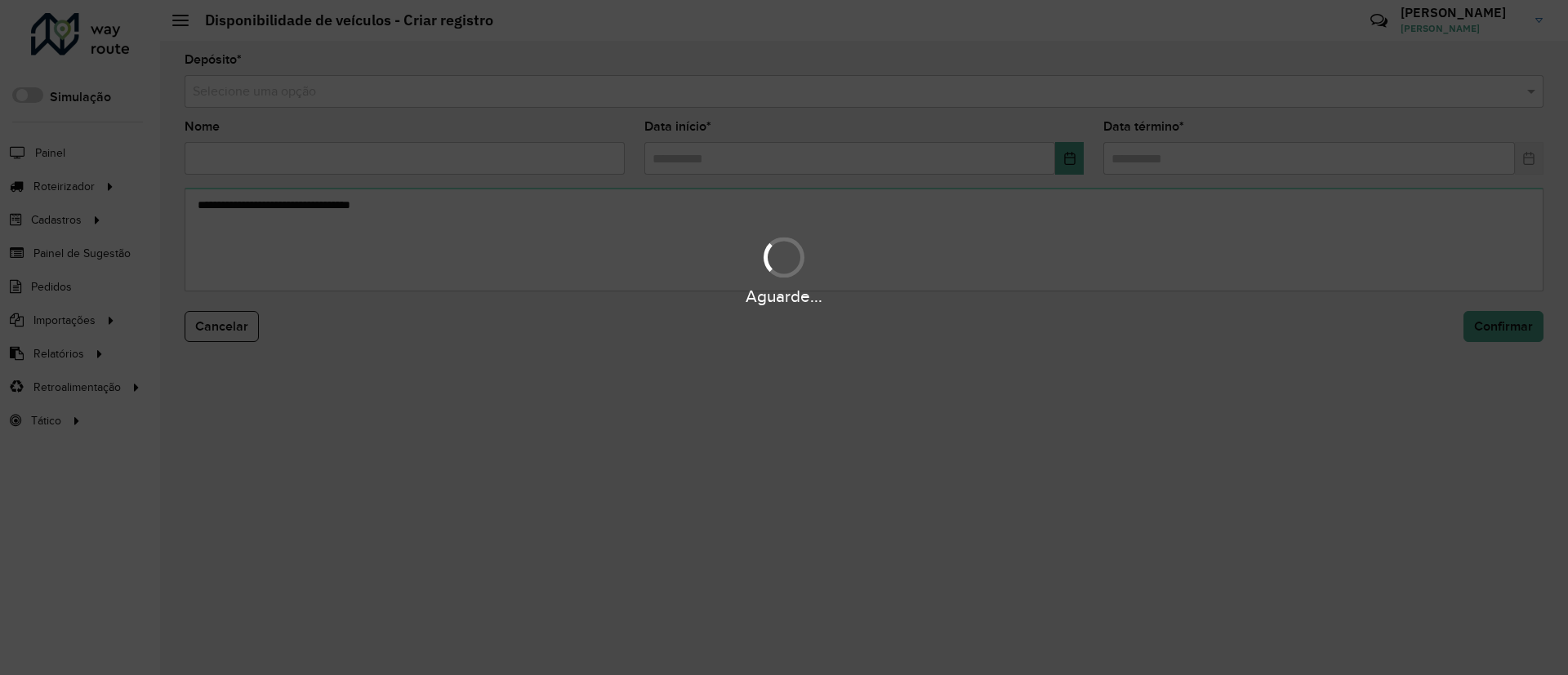
click at [830, 97] on div "Aguarde..." at bounding box center [784, 338] width 1568 height 675
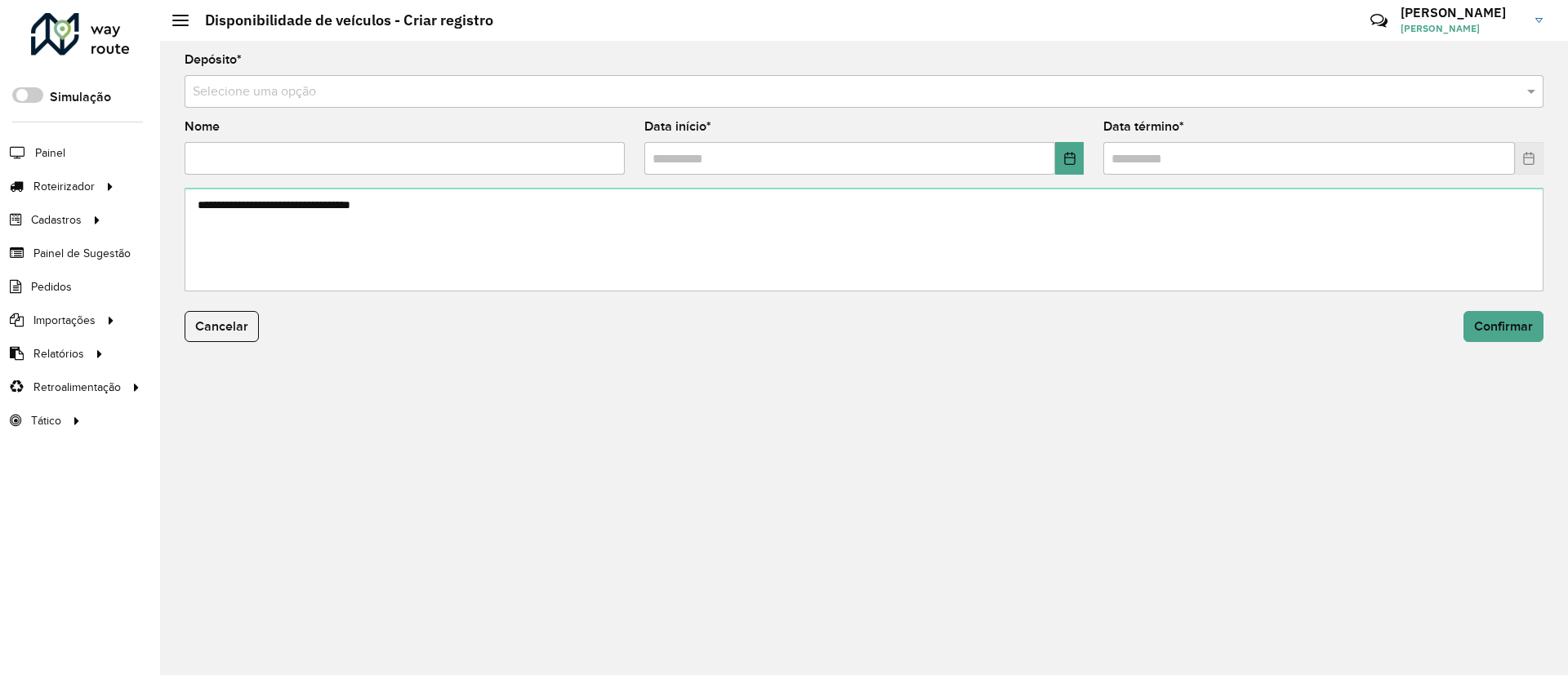
click at [830, 97] on input "text" at bounding box center [847, 92] width 1309 height 19
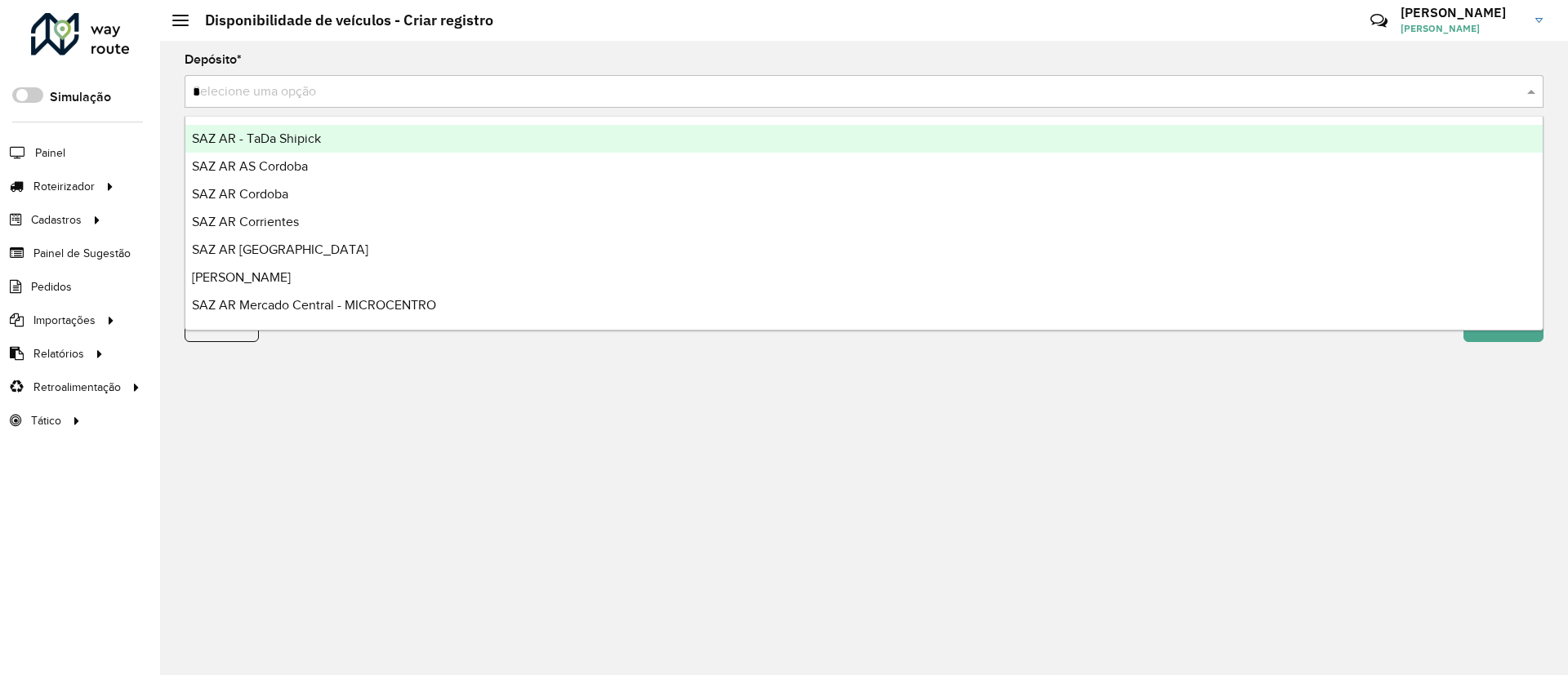
type input "*"
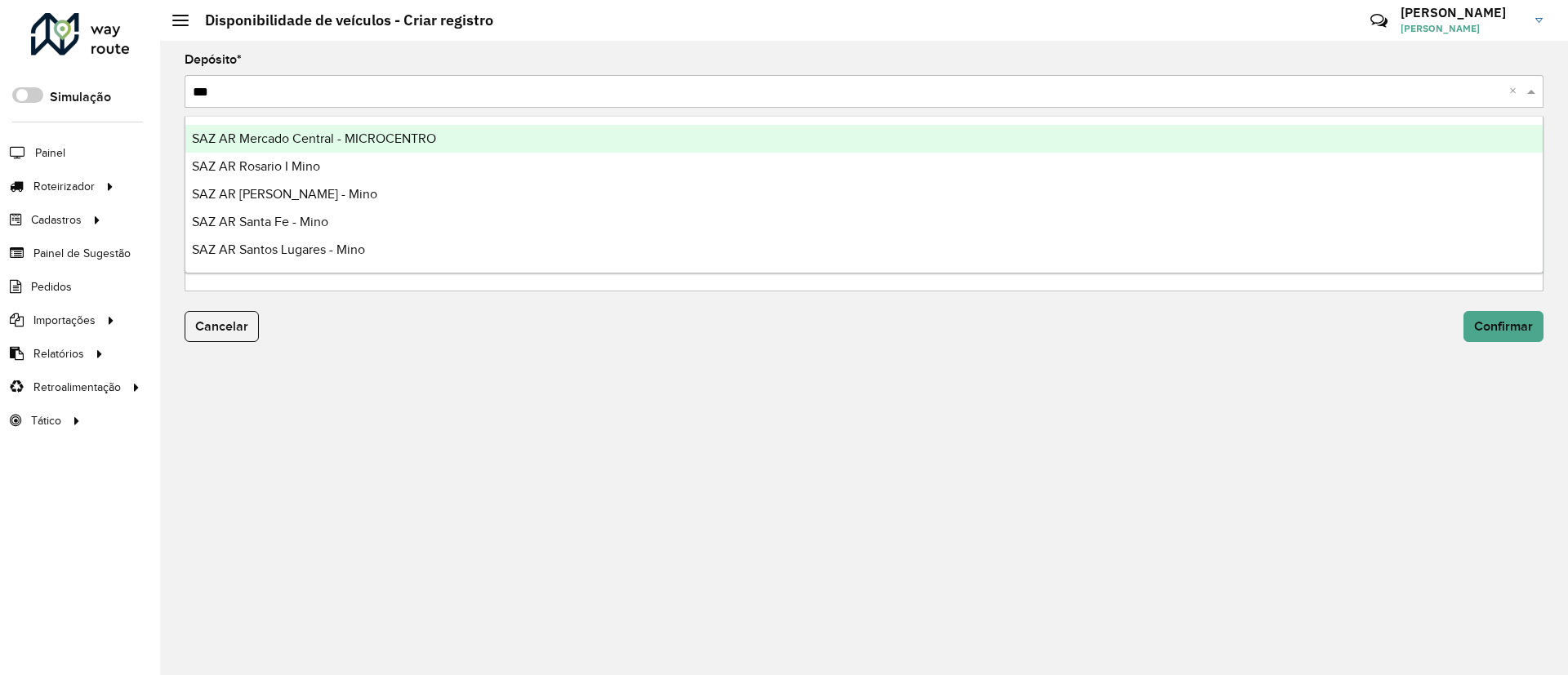
type input "****"
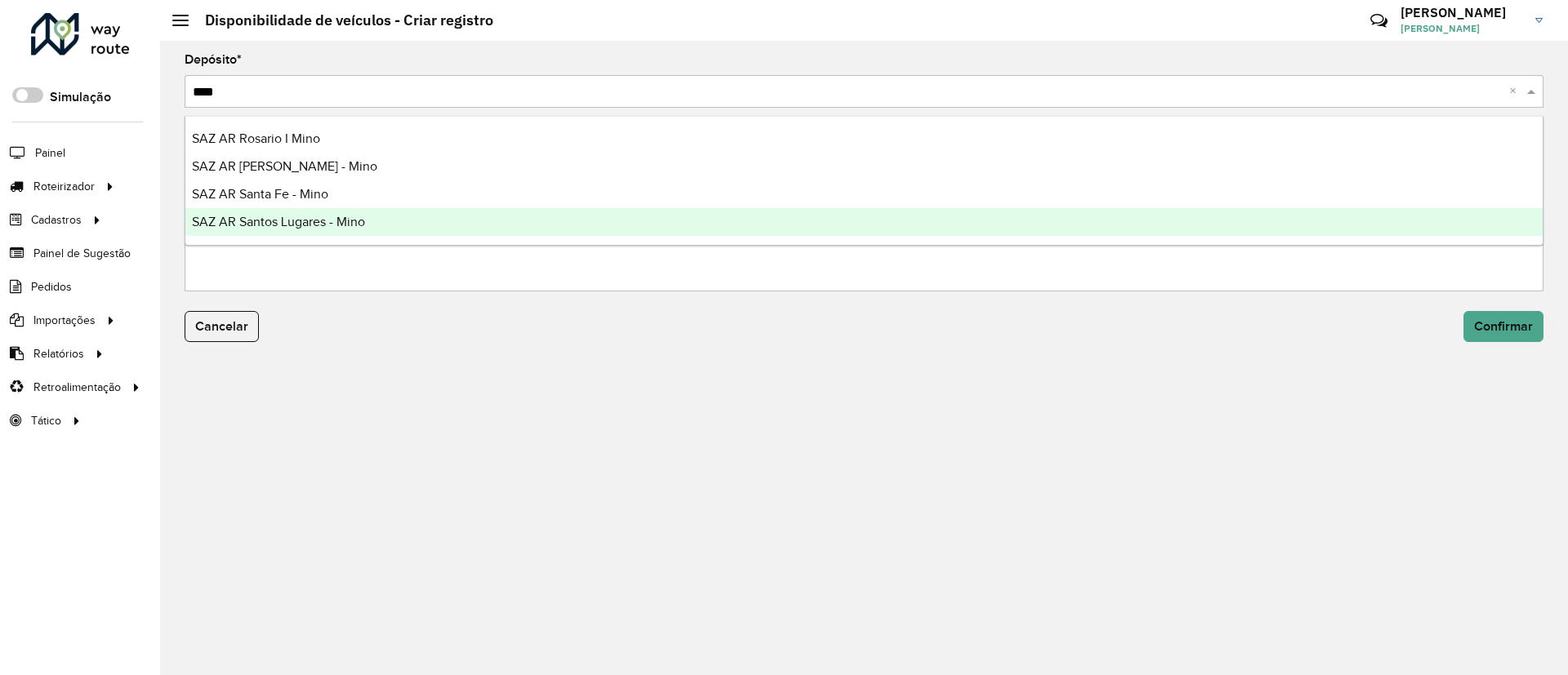
click at [296, 216] on span "SAZ AR Santos Lugares - Mino" at bounding box center [278, 222] width 173 height 14
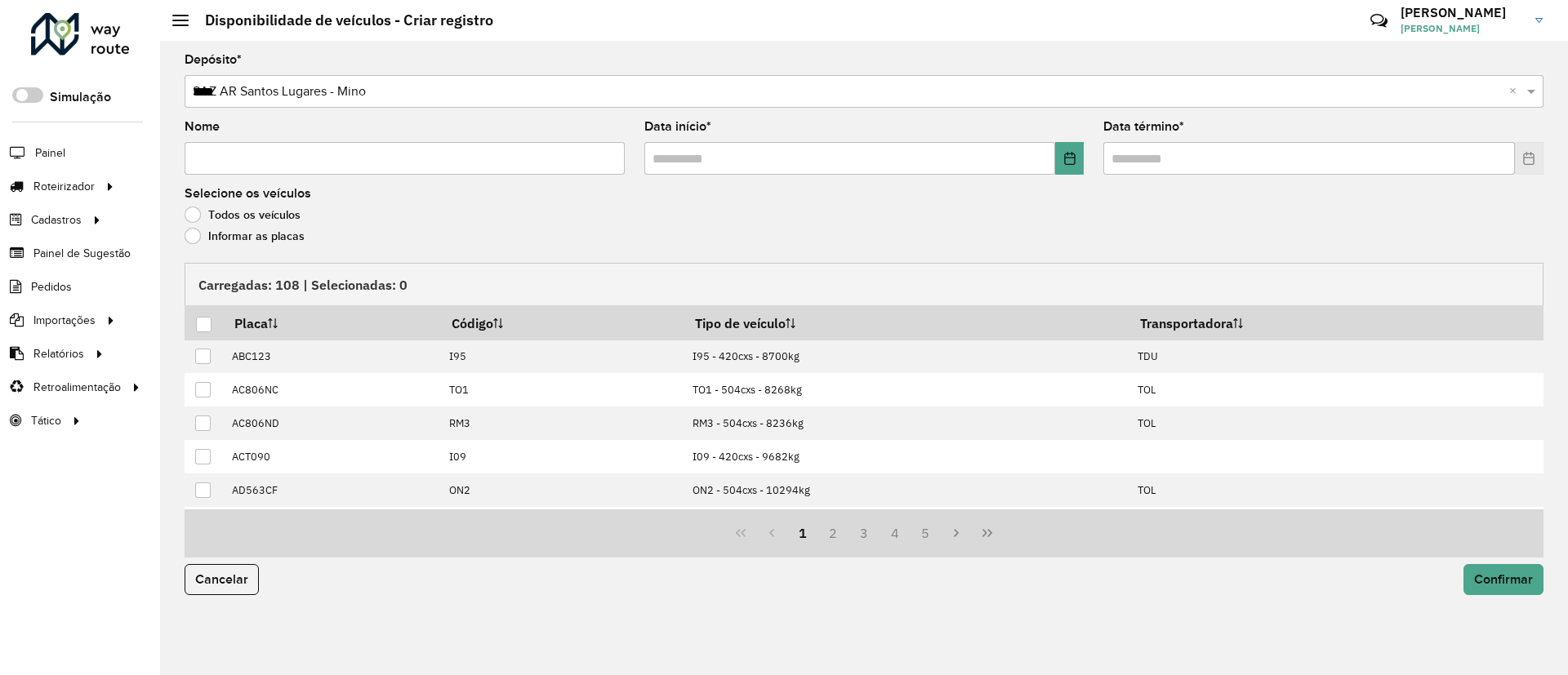
click at [325, 161] on input "Nome" at bounding box center [404, 158] width 440 height 32
type input "**********"
click at [1071, 162] on icon "Choose Date" at bounding box center [1069, 158] width 13 height 13
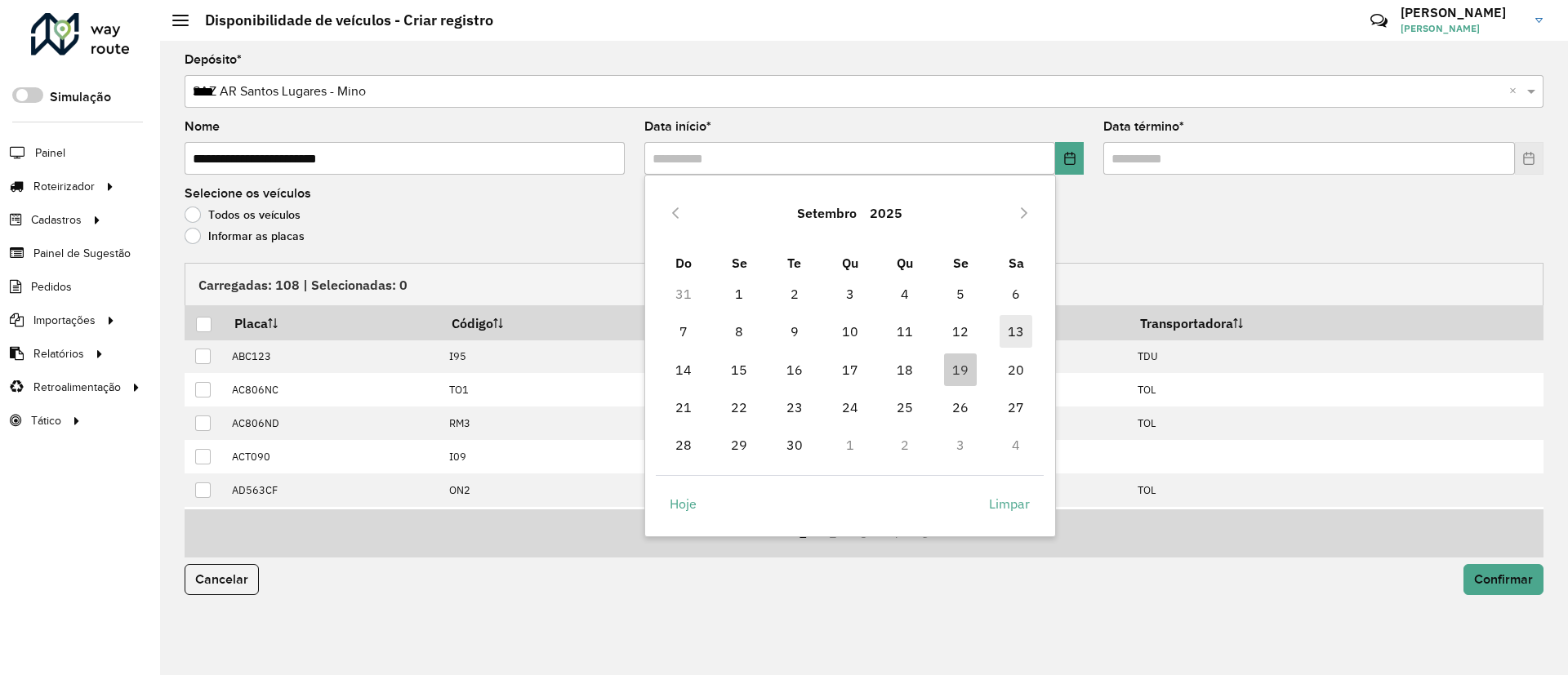
drag, startPoint x: 1007, startPoint y: 365, endPoint x: 1023, endPoint y: 343, distance: 27.2
click at [1008, 365] on span "20" at bounding box center [1016, 369] width 32 height 32
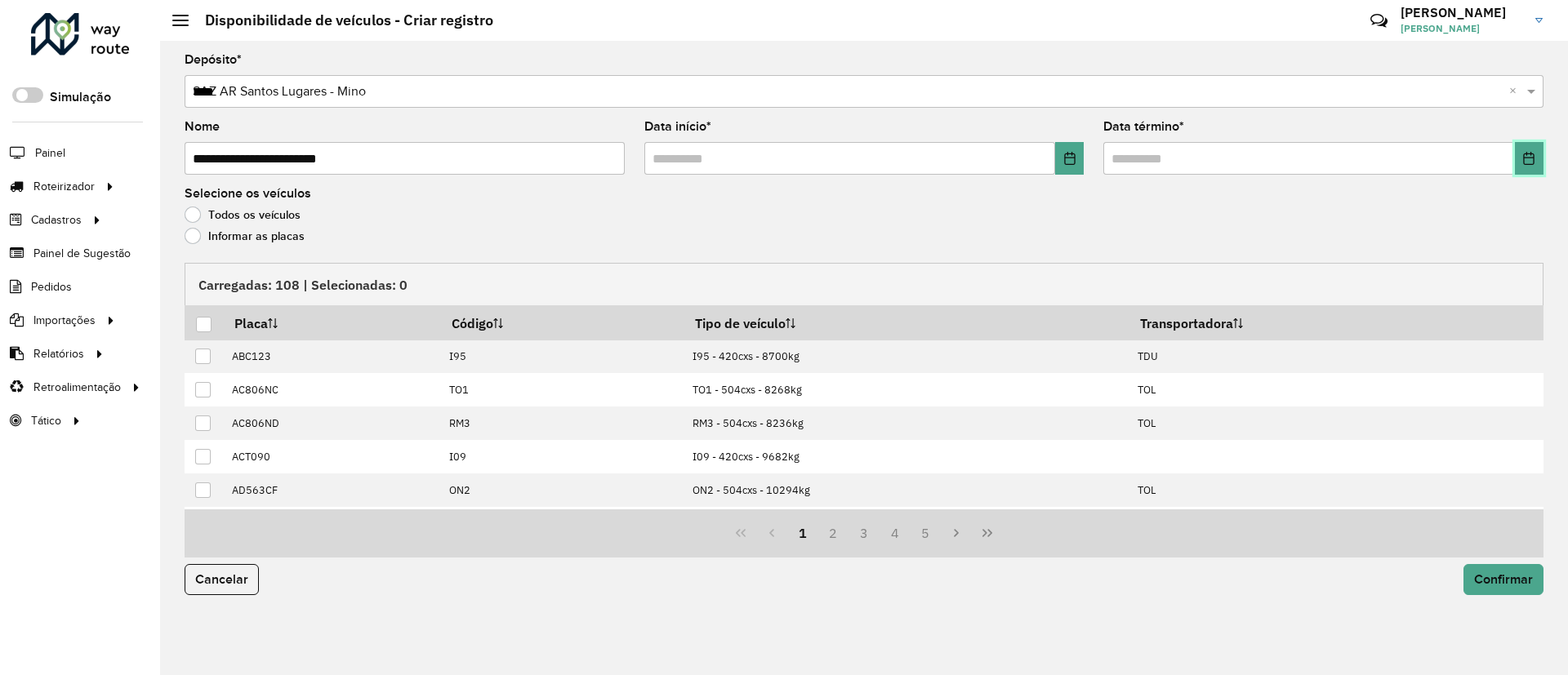
click at [1543, 153] on button "Choose Date" at bounding box center [1529, 158] width 29 height 32
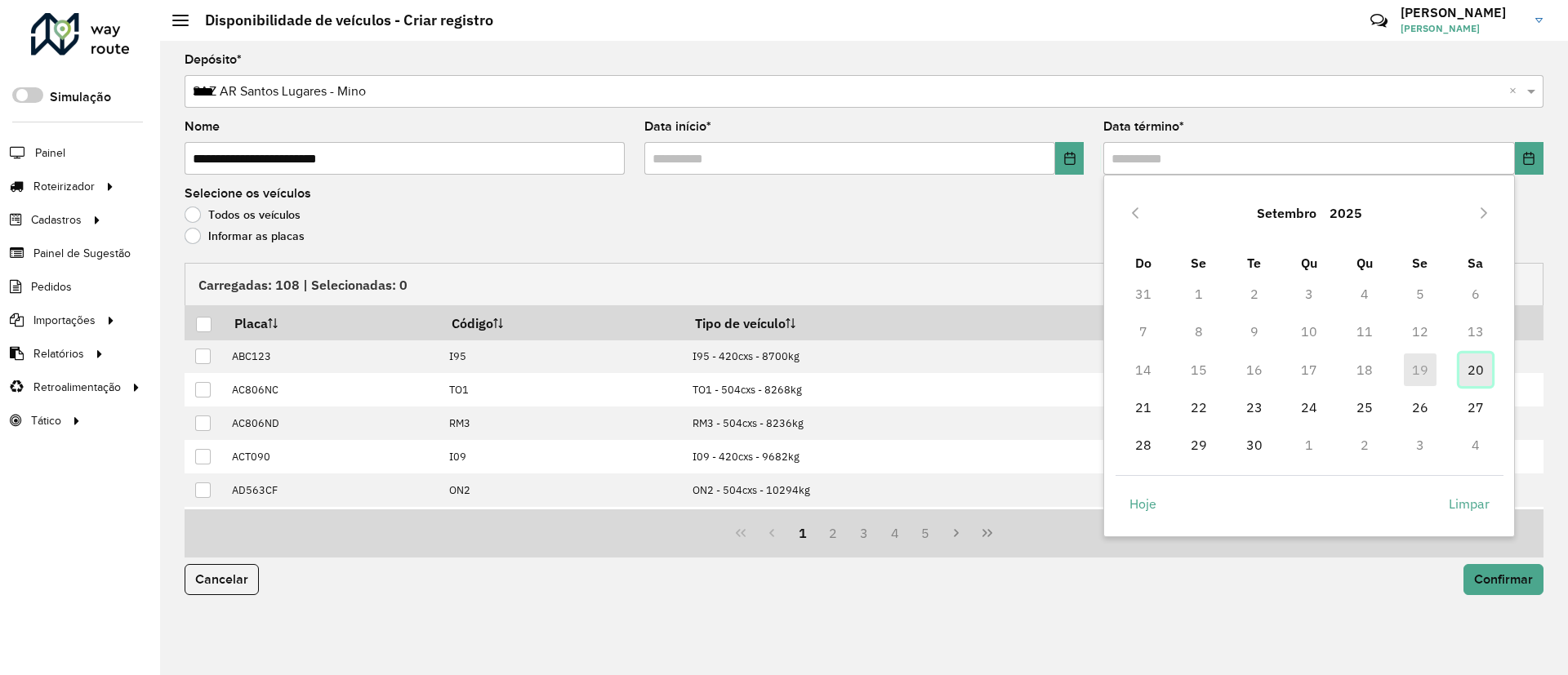
click at [1475, 367] on span "20" at bounding box center [1475, 369] width 32 height 32
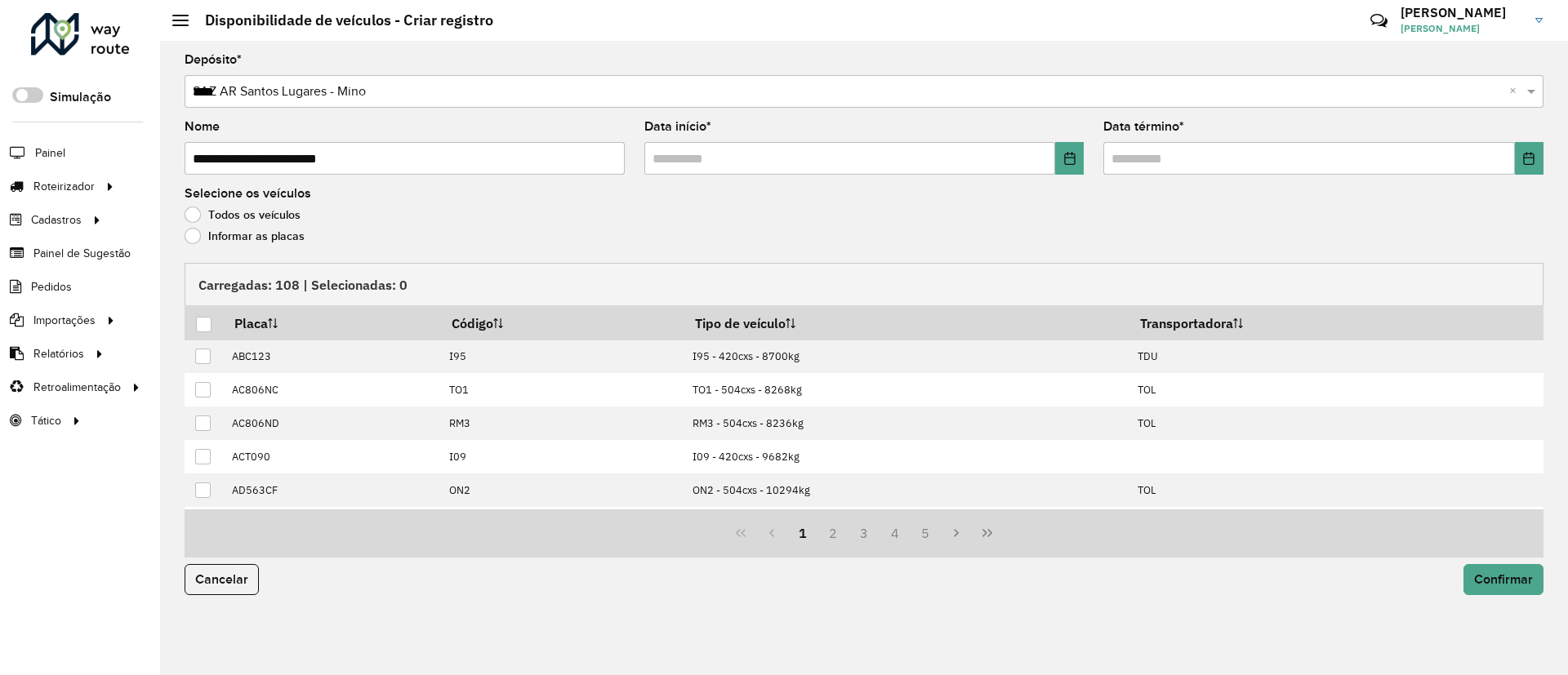
click at [196, 228] on label "Informar as placas" at bounding box center [244, 236] width 120 height 17
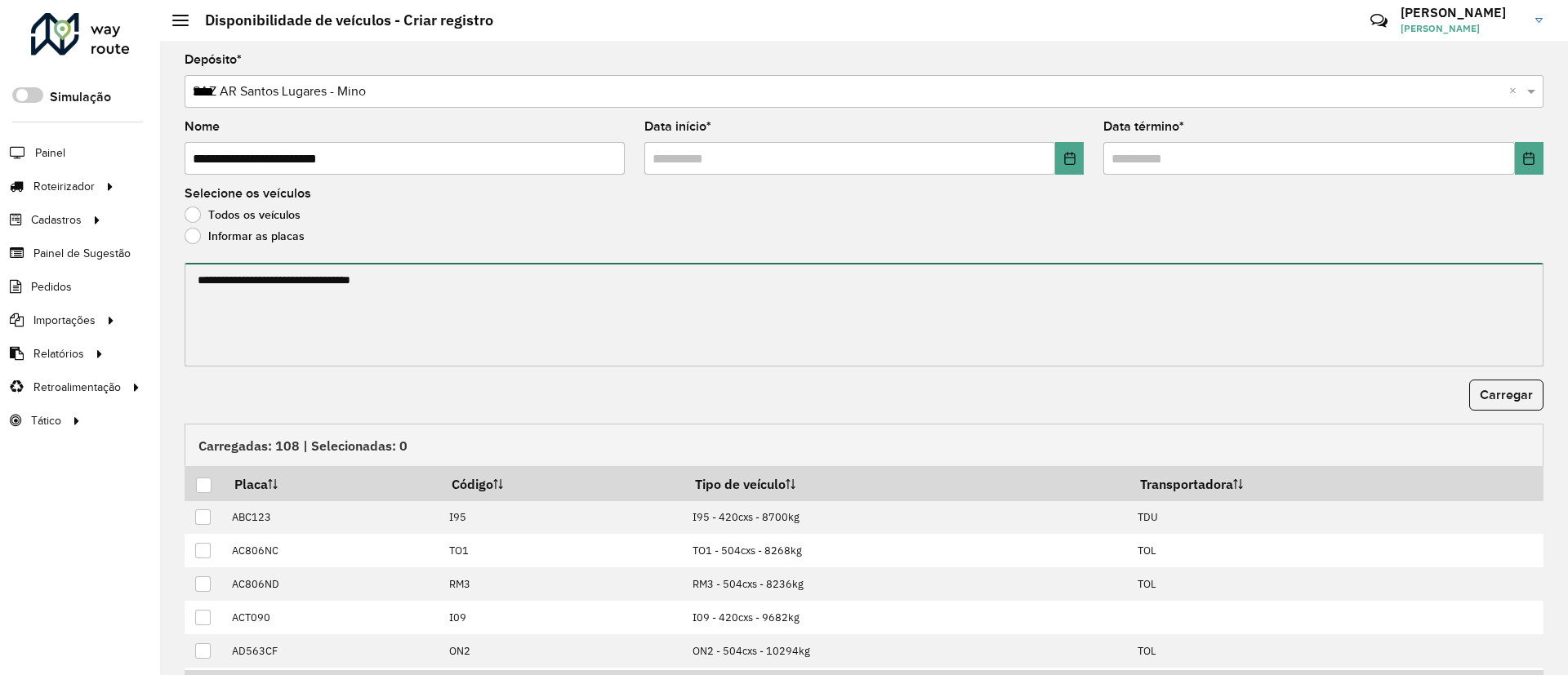
click at [216, 280] on textarea at bounding box center [863, 315] width 1358 height 103
paste textarea "******* ******* ******* ******* ******* *******"
paste textarea "******* ******* ******* ******* ******* ****** ******* ******* ******* ****** *…"
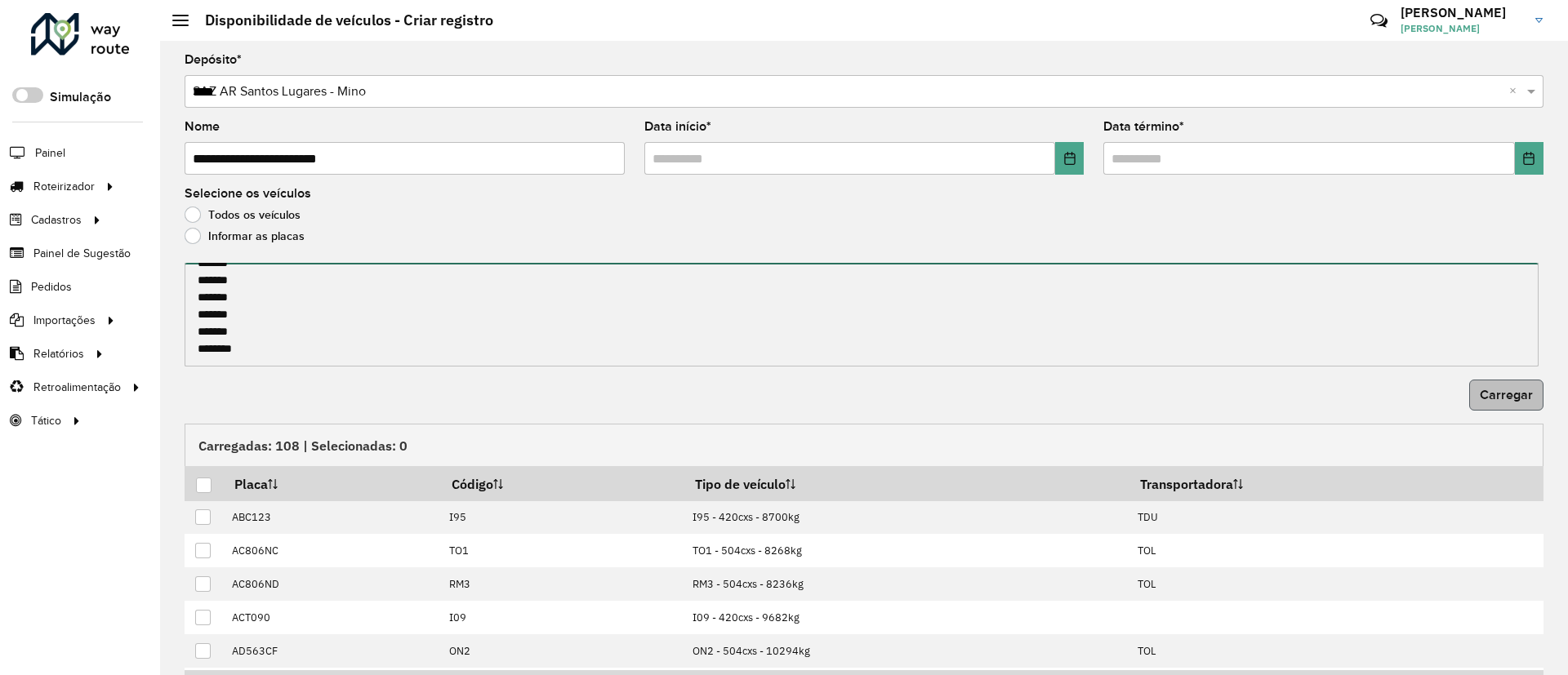
type textarea "******* ******* ******* ******* ******* ******* ******* ******* ******* *******…"
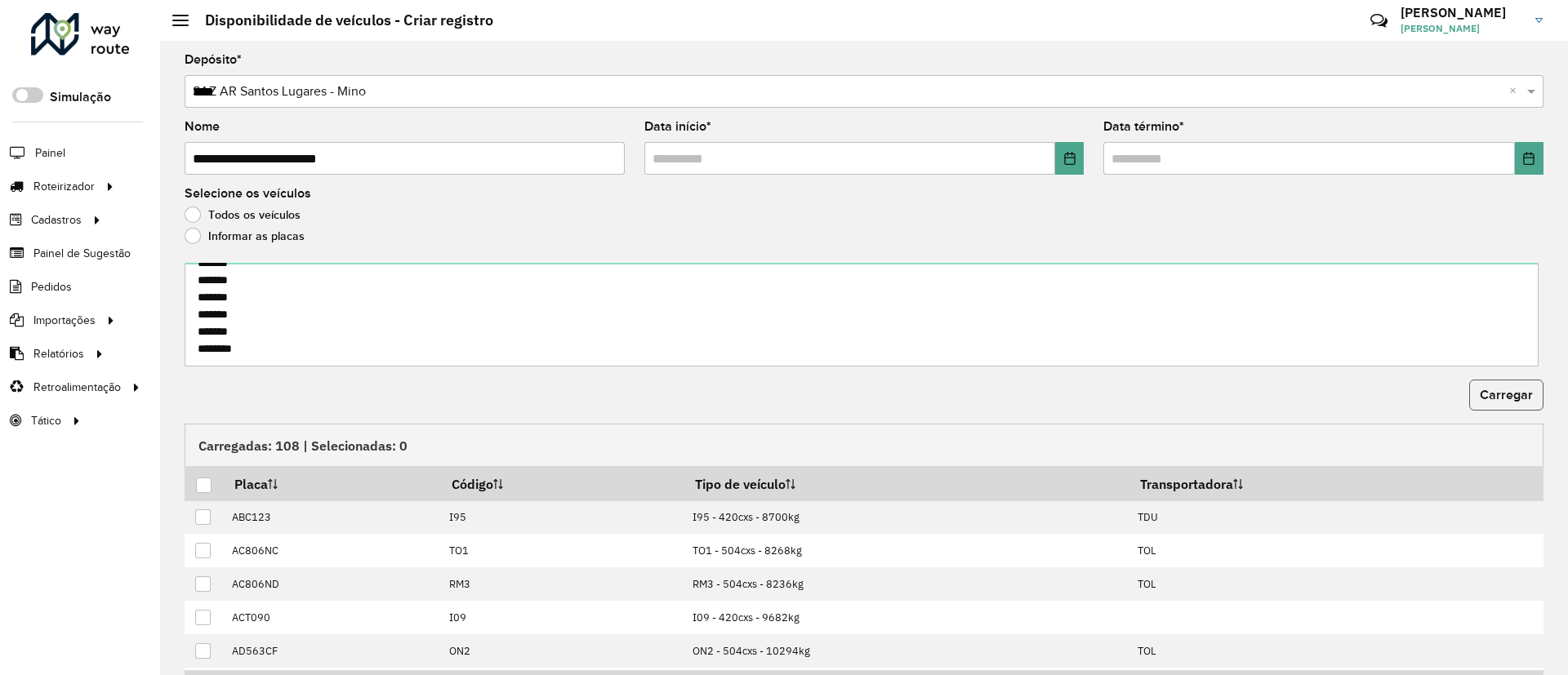
click at [1490, 392] on span "Carregar" at bounding box center [1506, 394] width 53 height 14
click at [202, 482] on div at bounding box center [203, 486] width 16 height 16
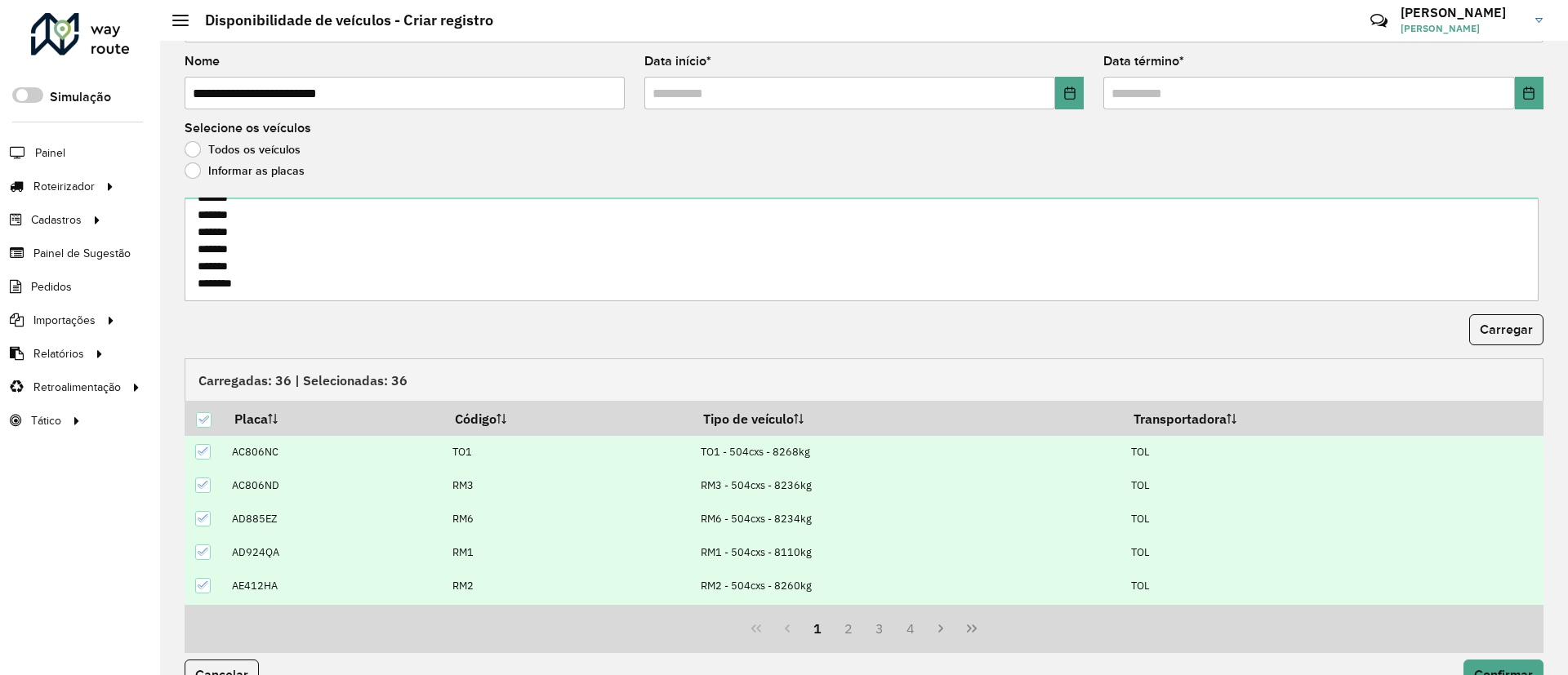
scroll to position [101, 0]
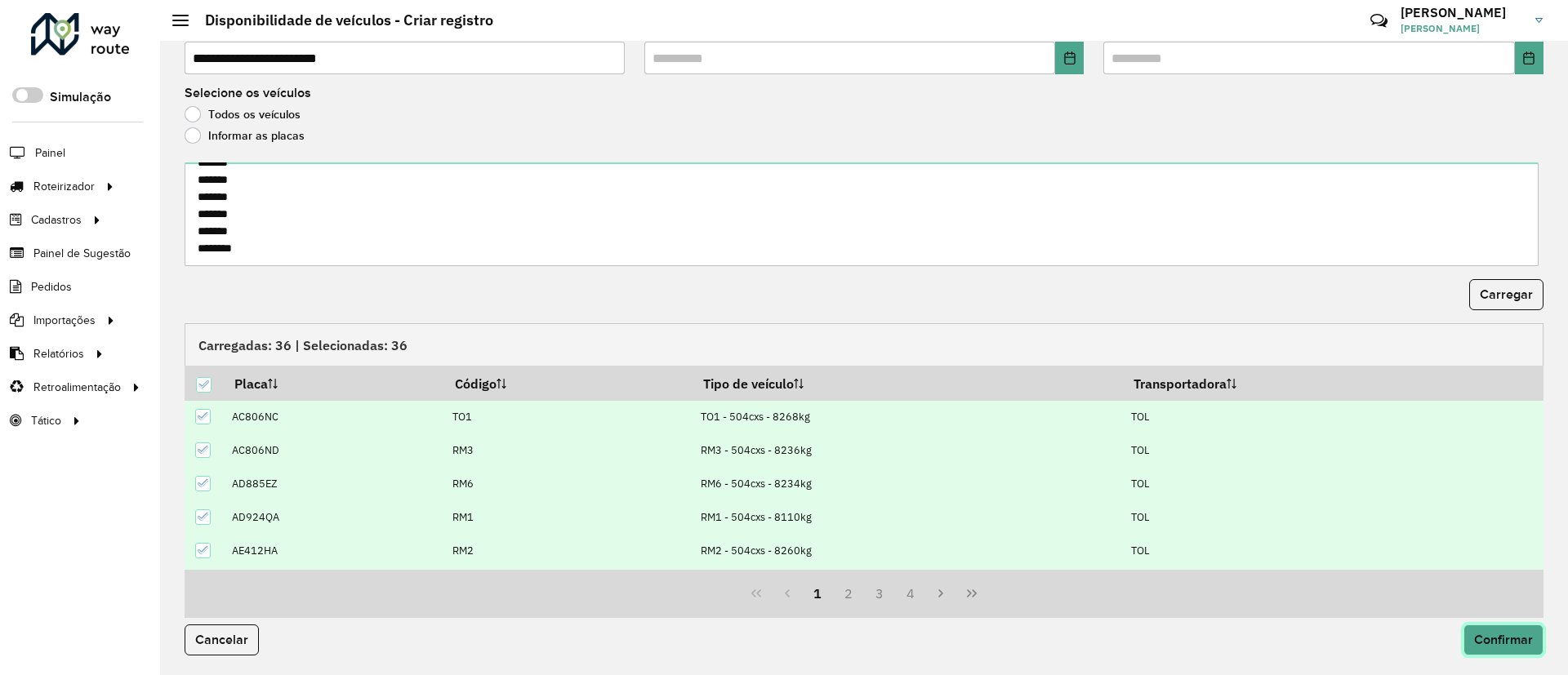
click at [1508, 639] on span "Confirmar" at bounding box center [1502, 640] width 59 height 14
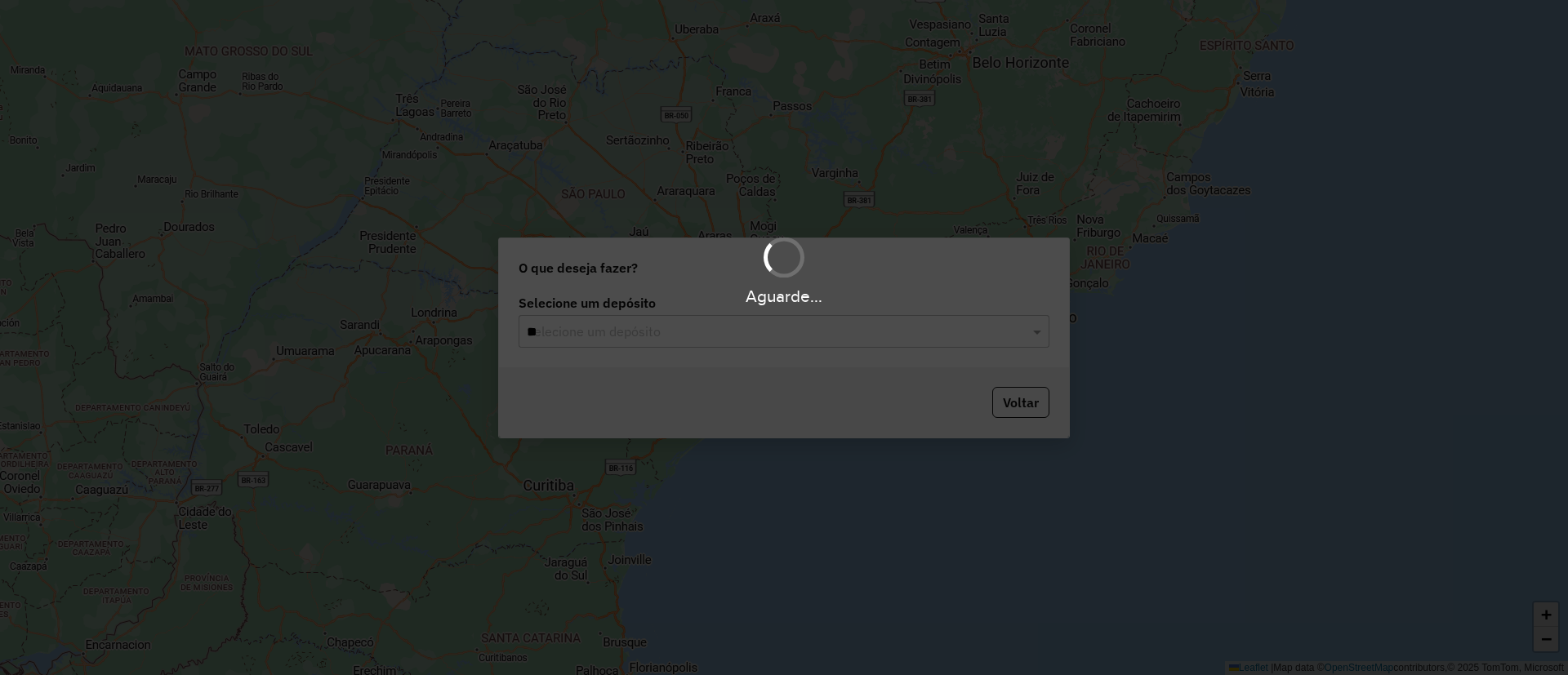
type input "***"
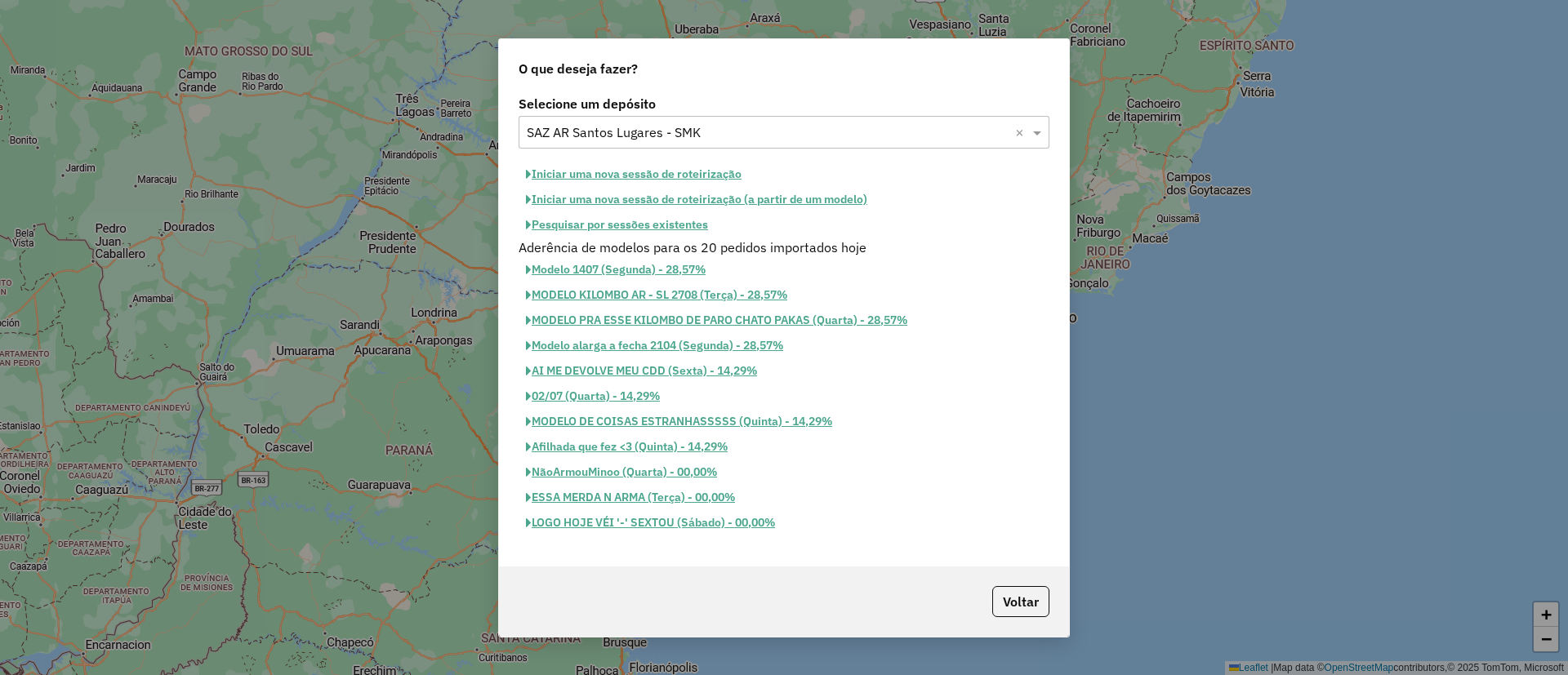
click at [569, 173] on button "Iniciar uma nova sessão de roteirização" at bounding box center [633, 174] width 231 height 25
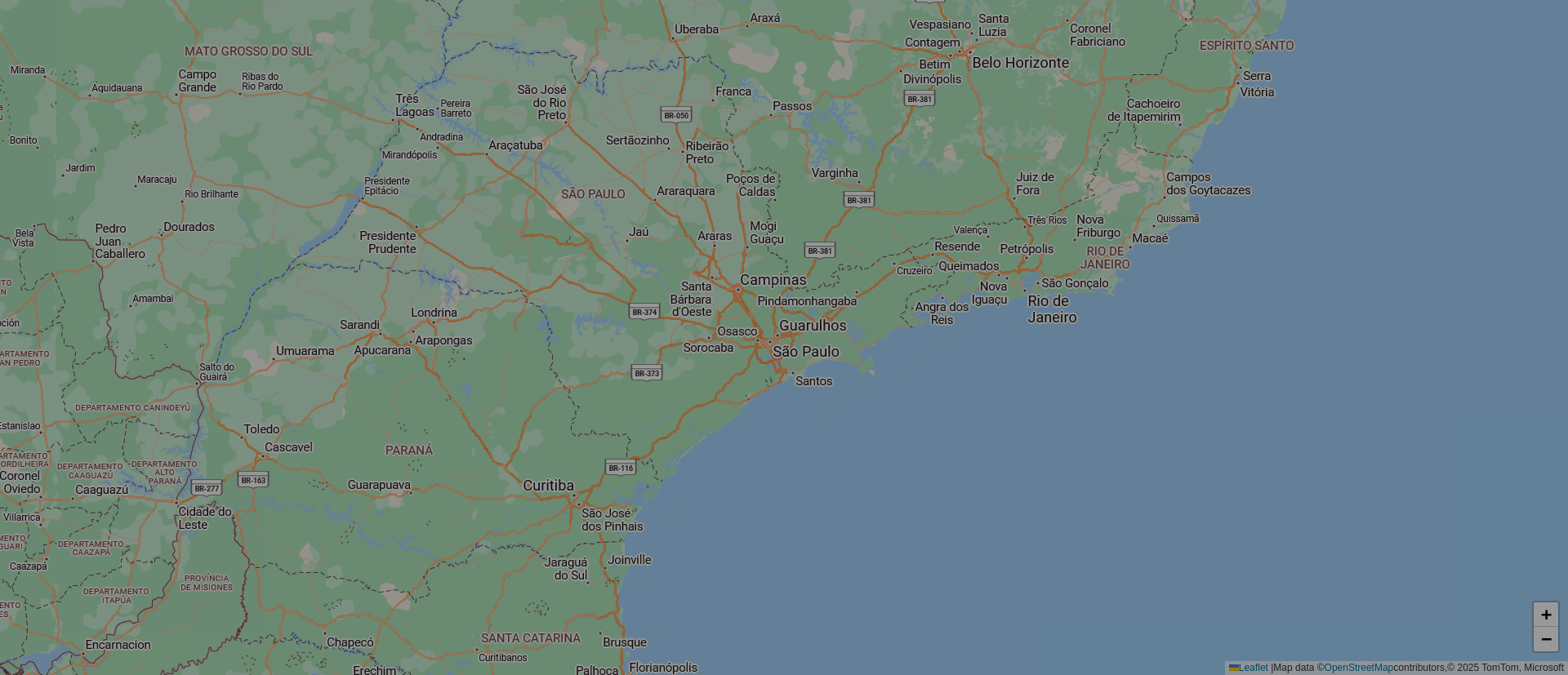
select select "*"
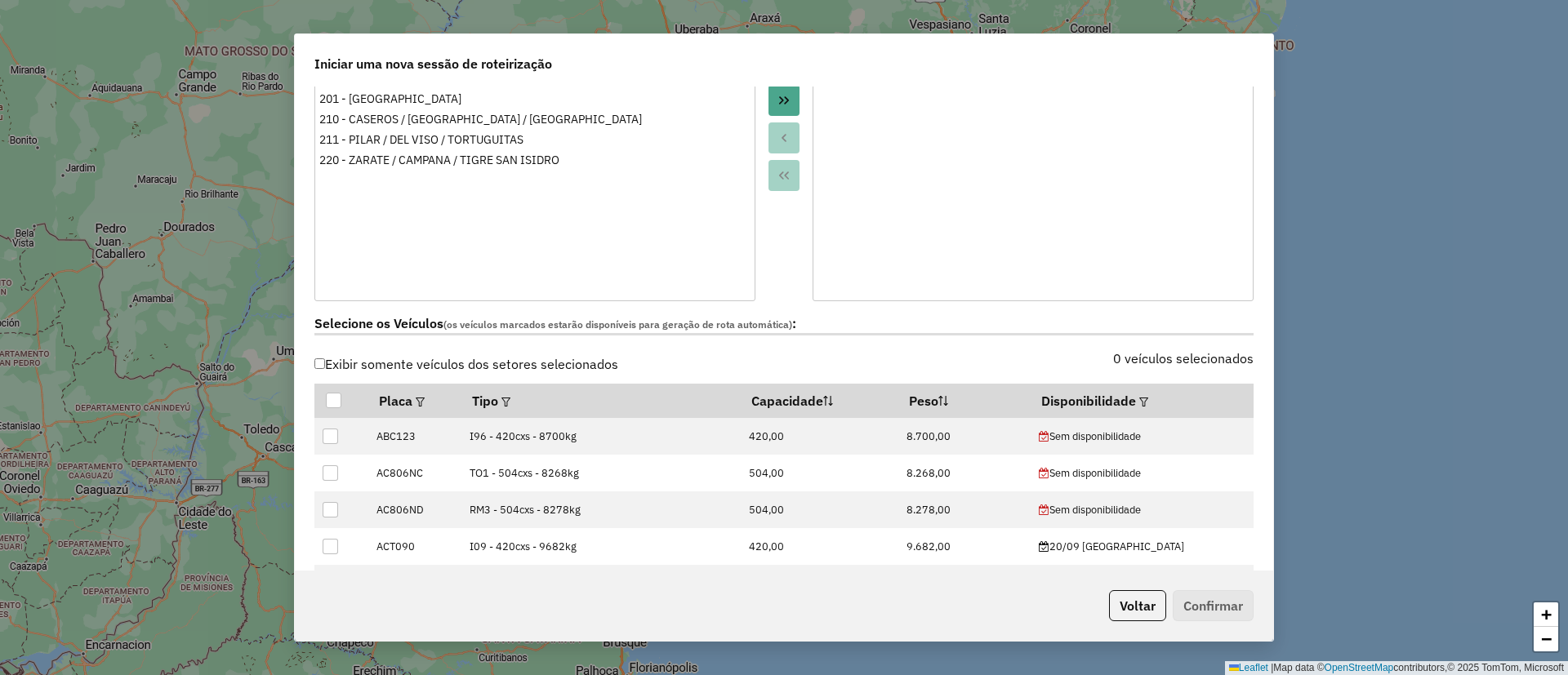
scroll to position [367, 0]
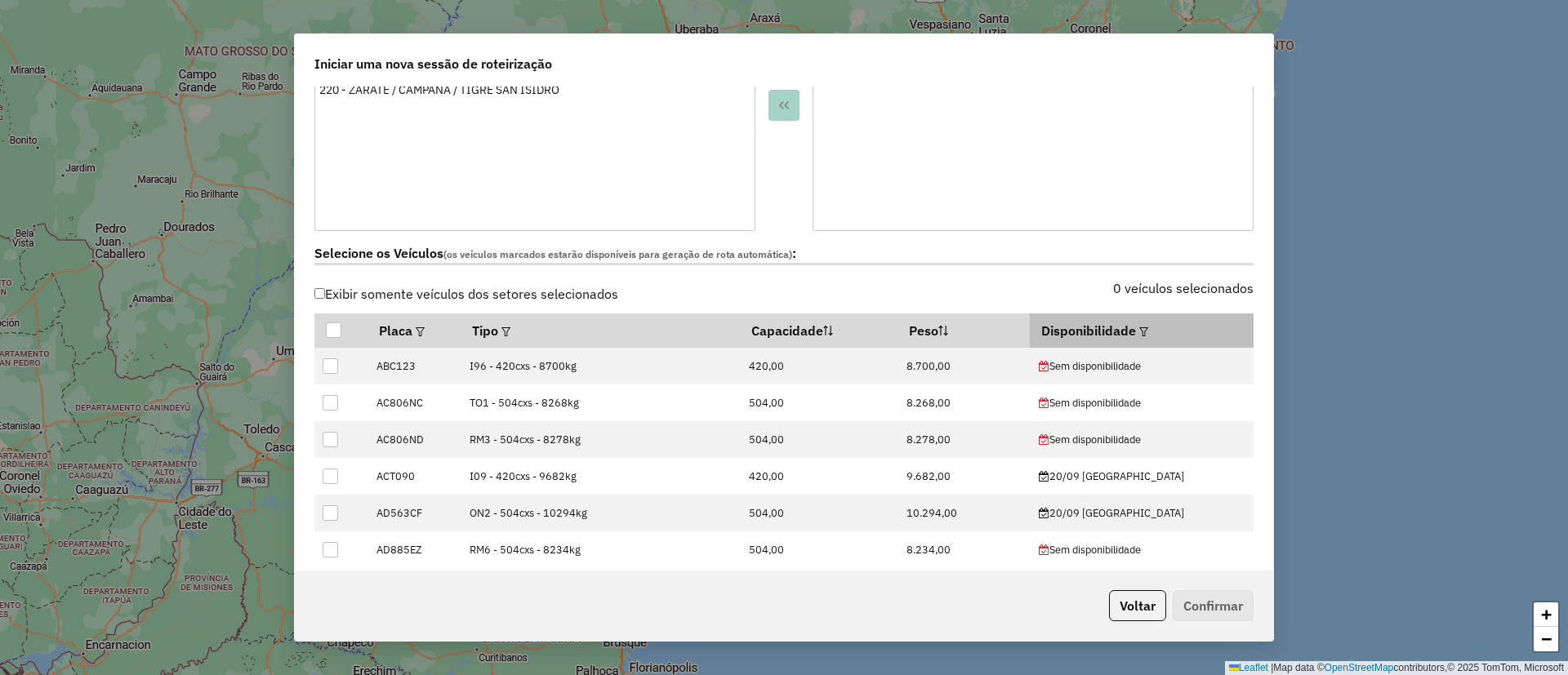
click at [1136, 323] on div at bounding box center [1142, 330] width 12 height 19
click at [1139, 330] on em at bounding box center [1144, 331] width 9 height 9
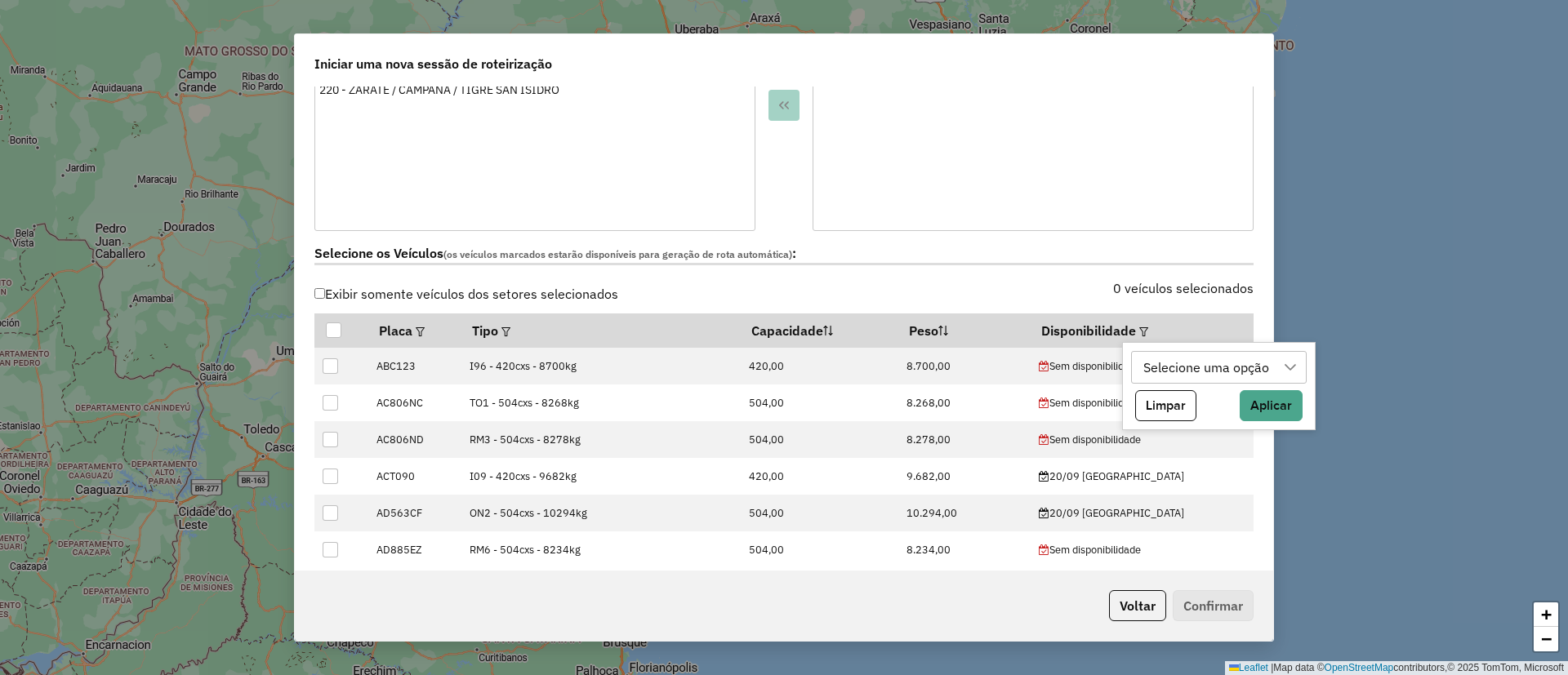
click at [1235, 369] on div "Selecione uma opção" at bounding box center [1207, 366] width 137 height 31
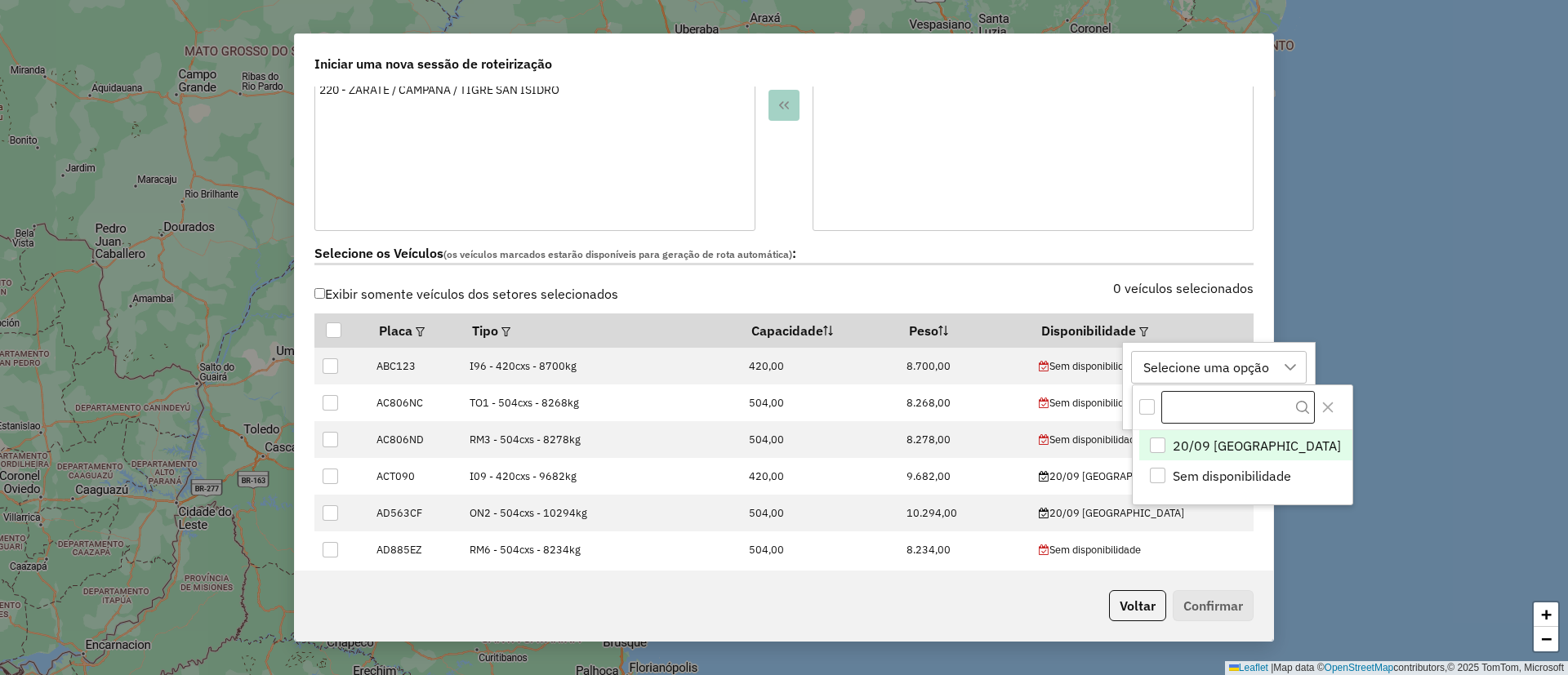
scroll to position [12, 75]
click at [1201, 437] on span "20/09 SMK SANTOS LUGARES" at bounding box center [1257, 445] width 168 height 19
click at [1329, 402] on button "Close" at bounding box center [1328, 408] width 26 height 26
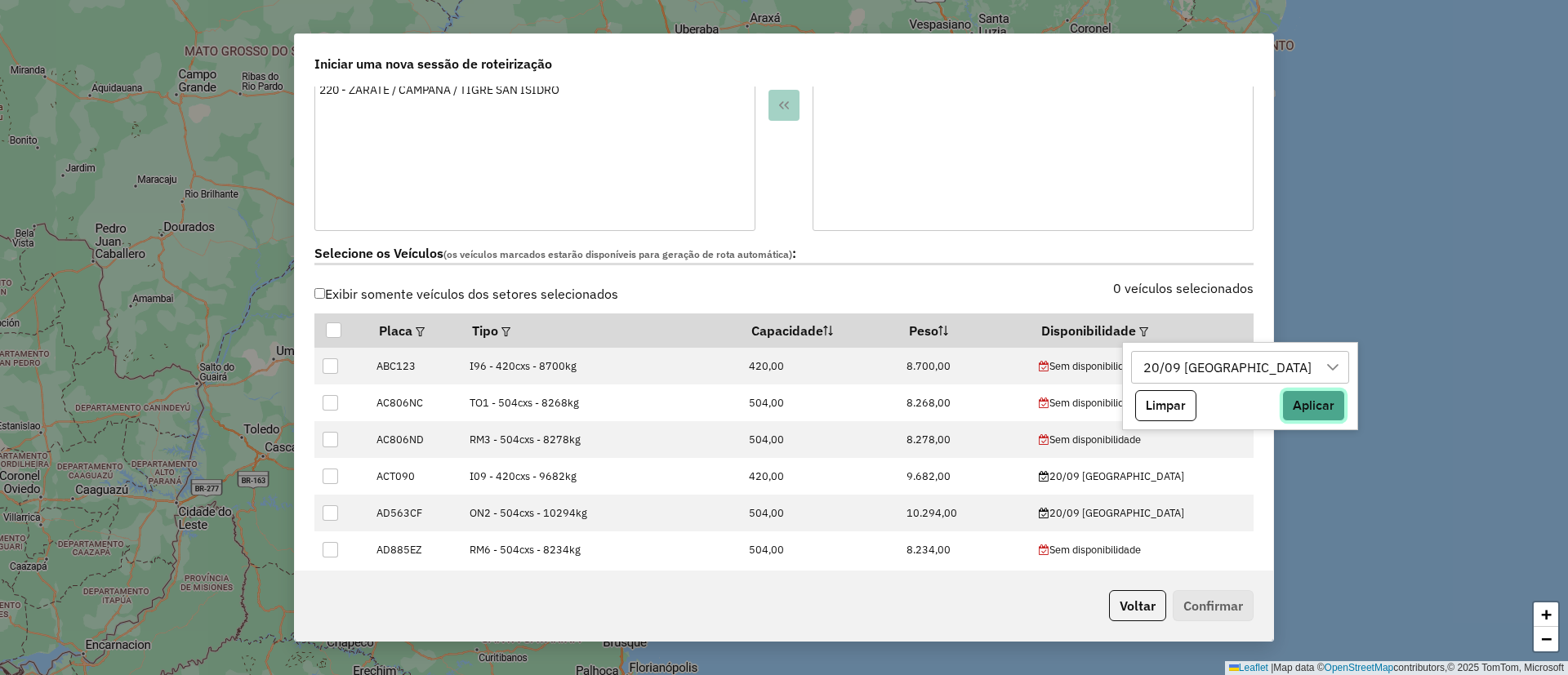
click at [1335, 409] on button "Aplicar" at bounding box center [1314, 405] width 63 height 31
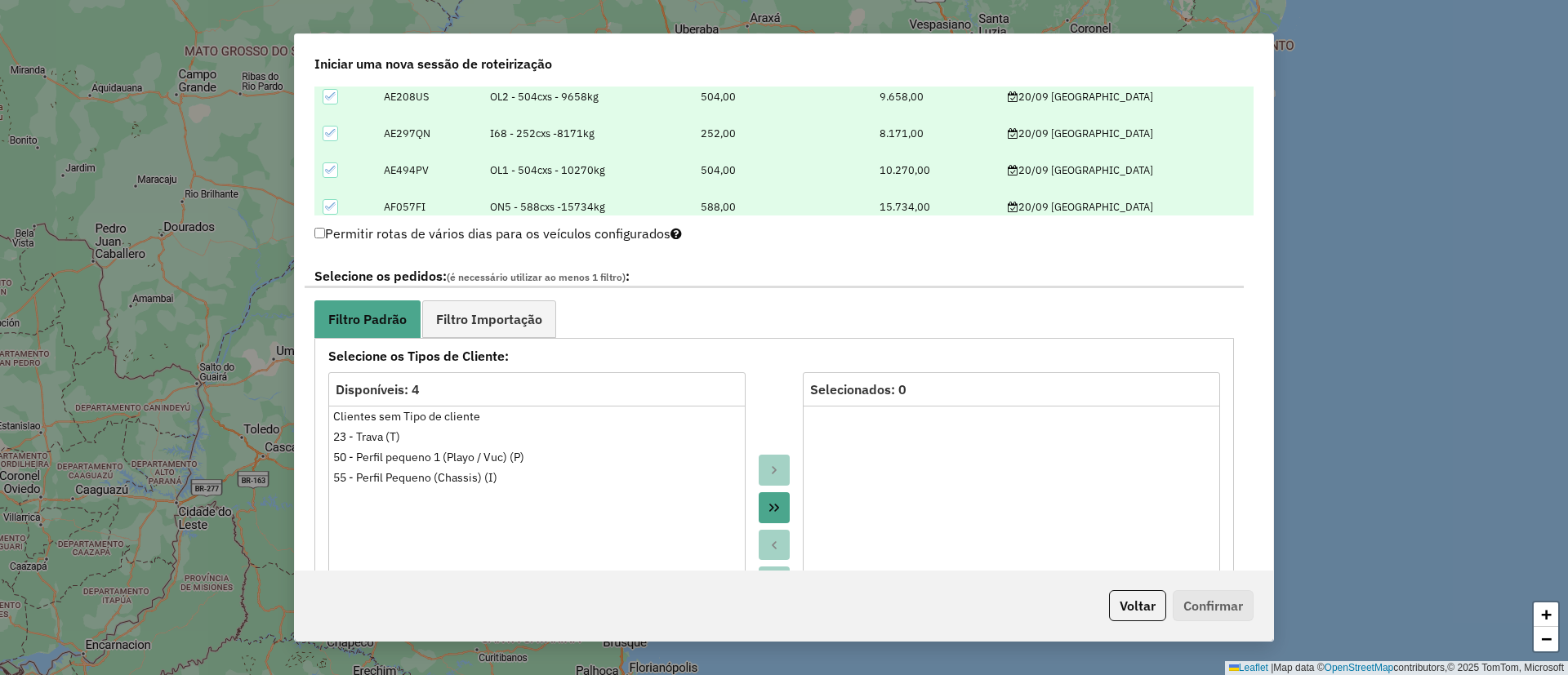
scroll to position [735, 0]
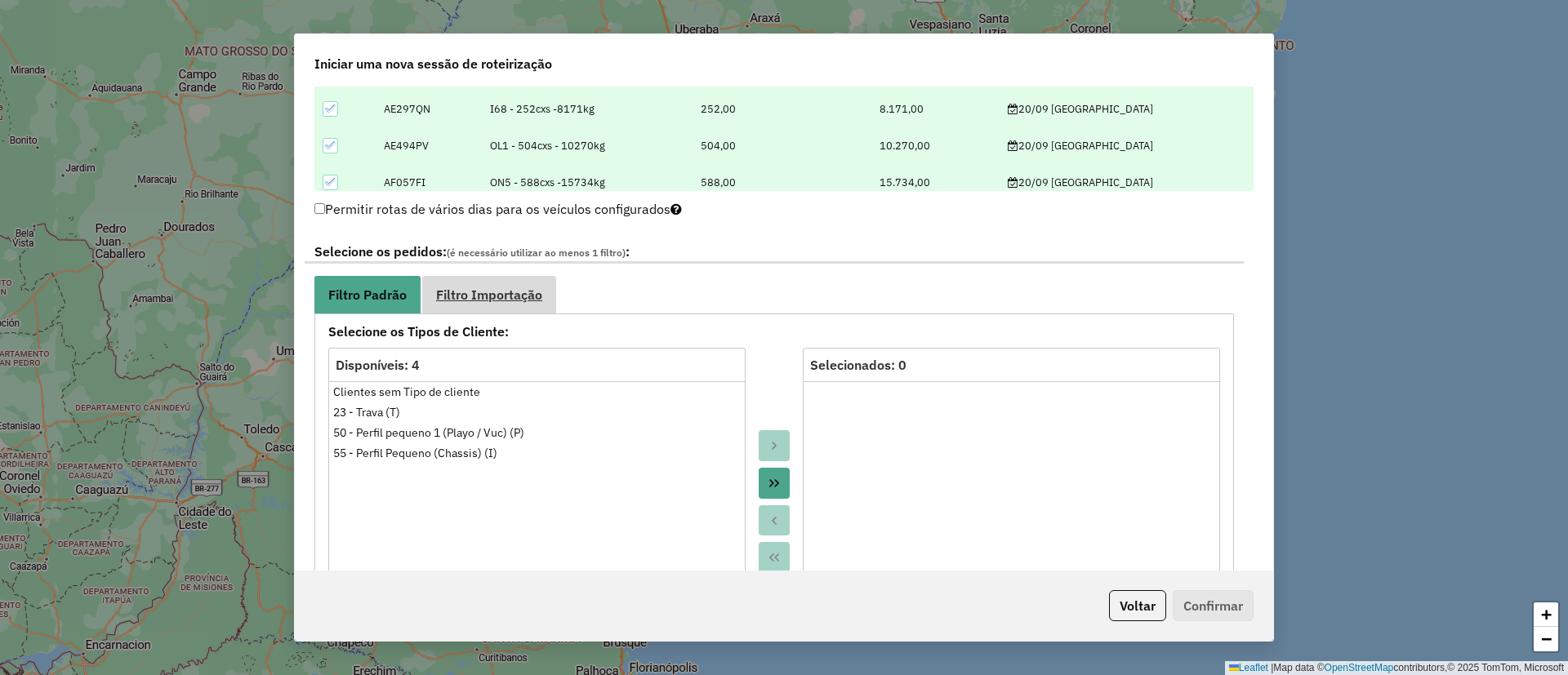
click at [502, 290] on span "Filtro Importação" at bounding box center [488, 295] width 106 height 13
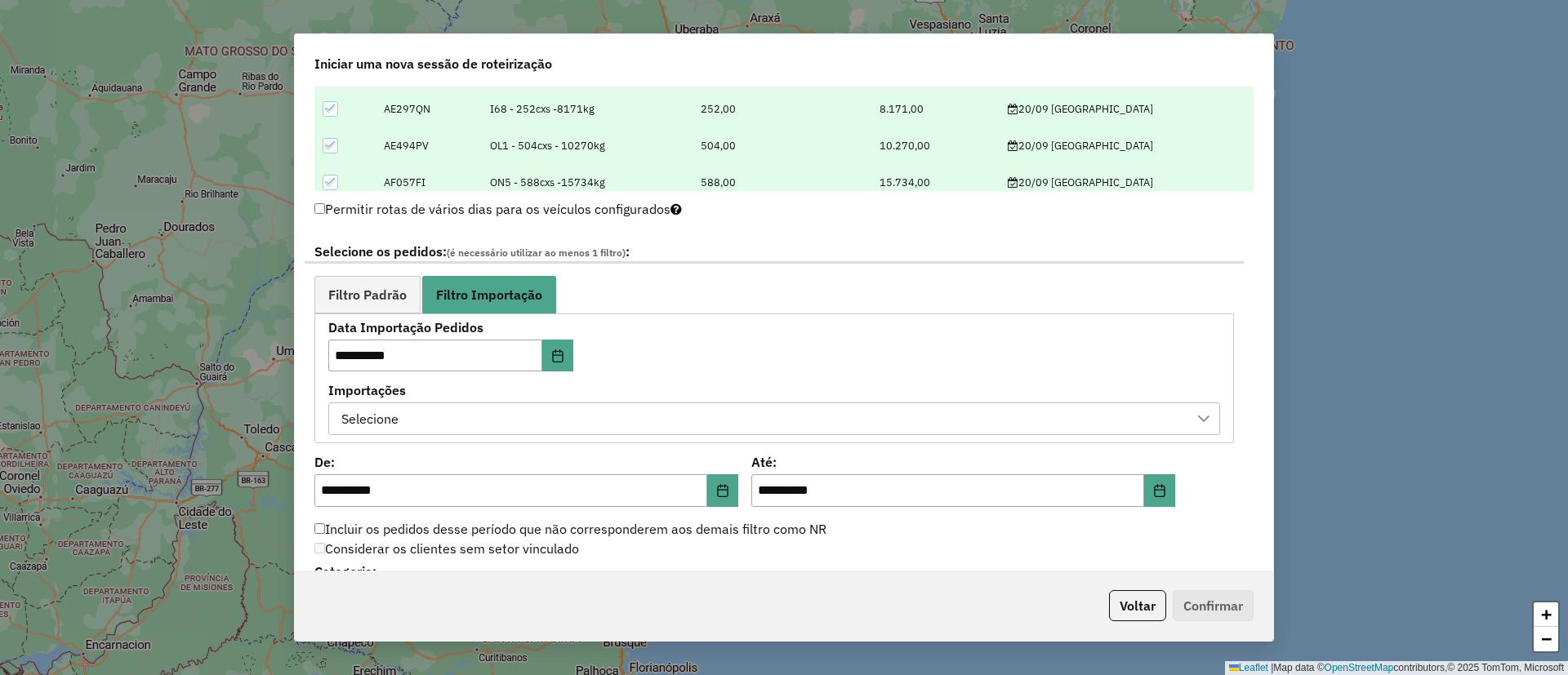
click at [459, 420] on div "Selecione" at bounding box center [762, 418] width 852 height 31
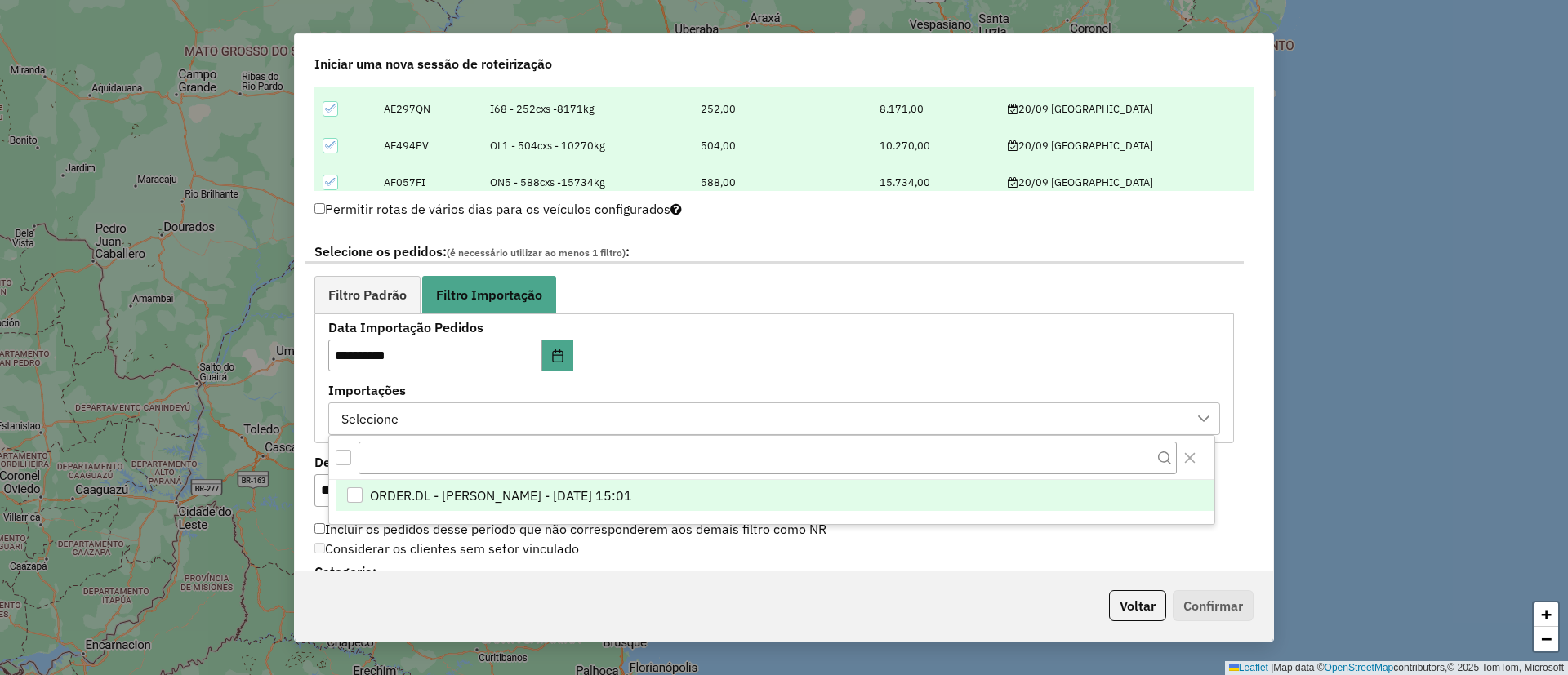
scroll to position [12, 75]
click at [495, 503] on span "ORDER.DL - BARBARA PAULOSSI BERTO - 19/09/2025 15:01" at bounding box center [501, 496] width 262 height 19
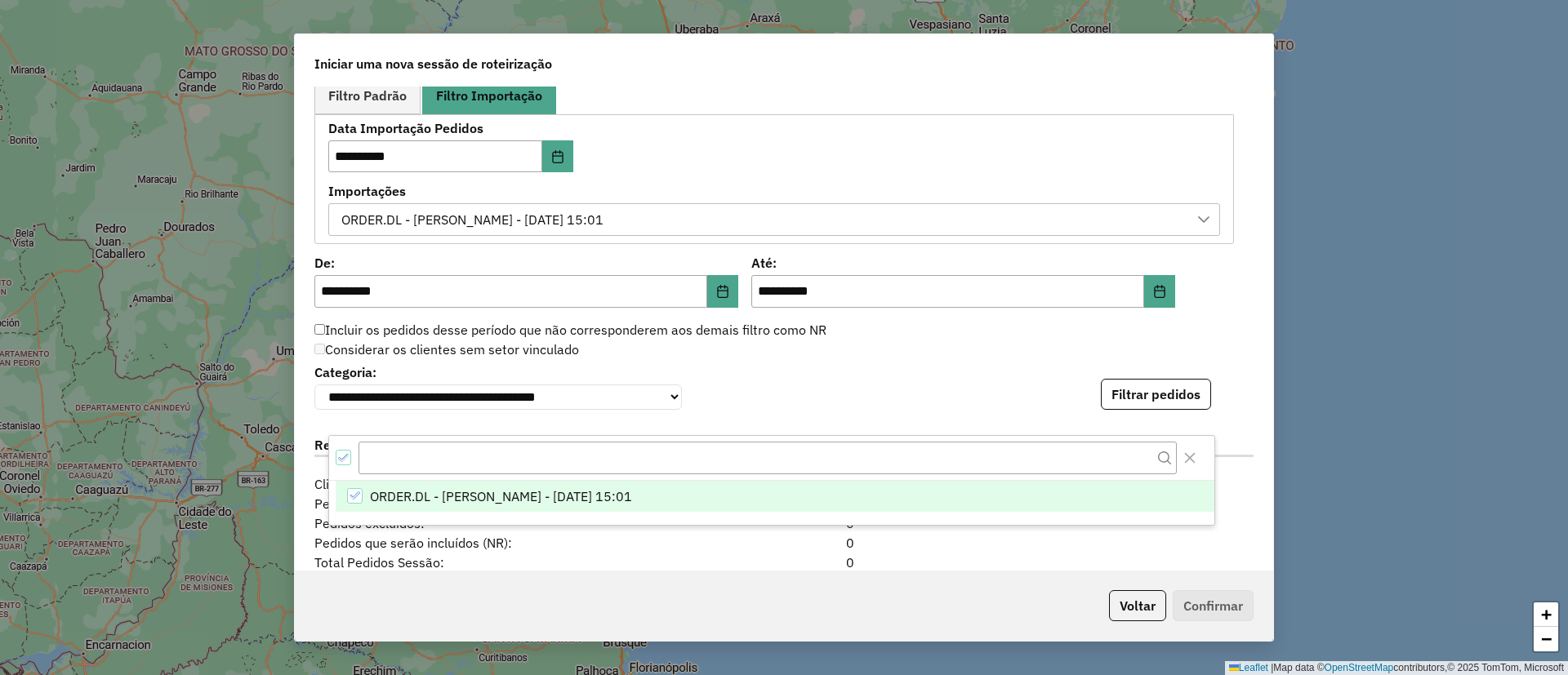
scroll to position [979, 0]
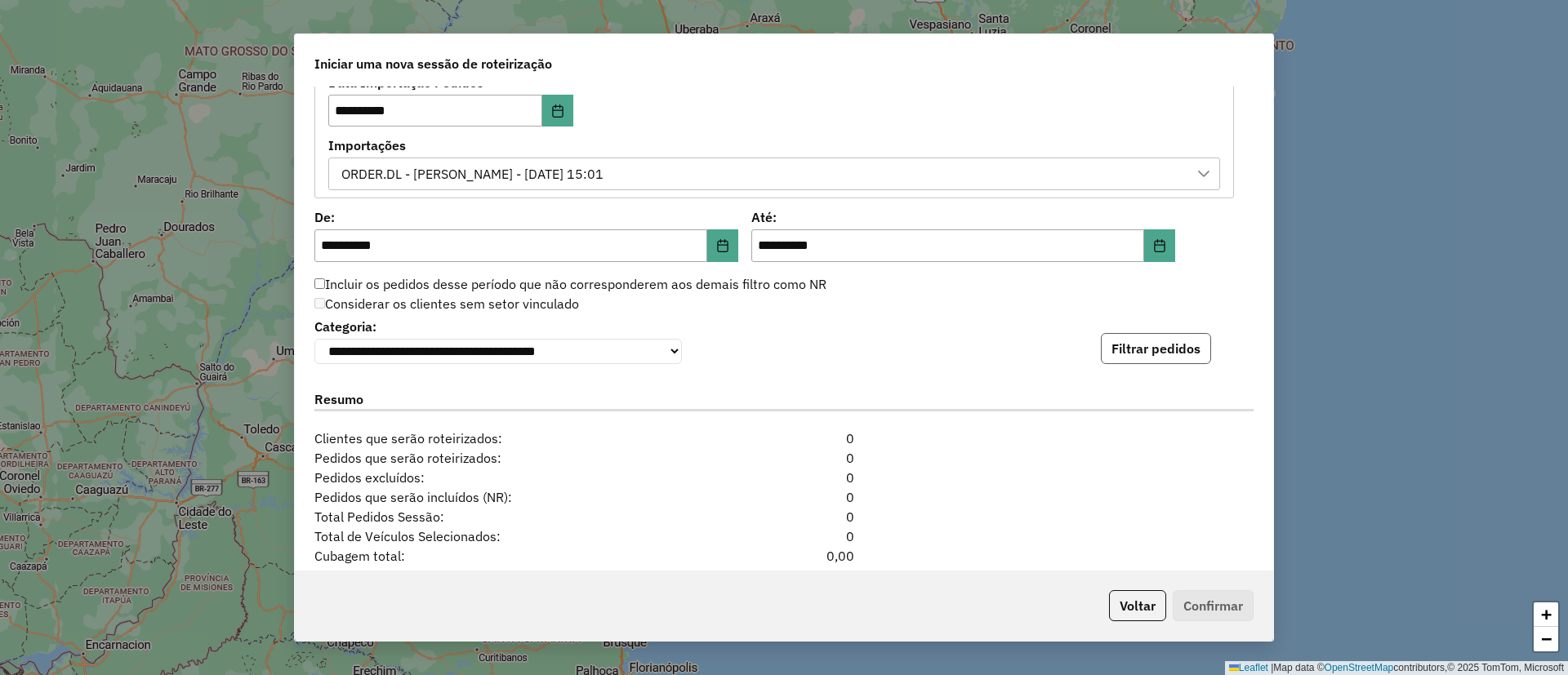
click at [1114, 355] on button "Filtrar pedidos" at bounding box center [1156, 348] width 110 height 31
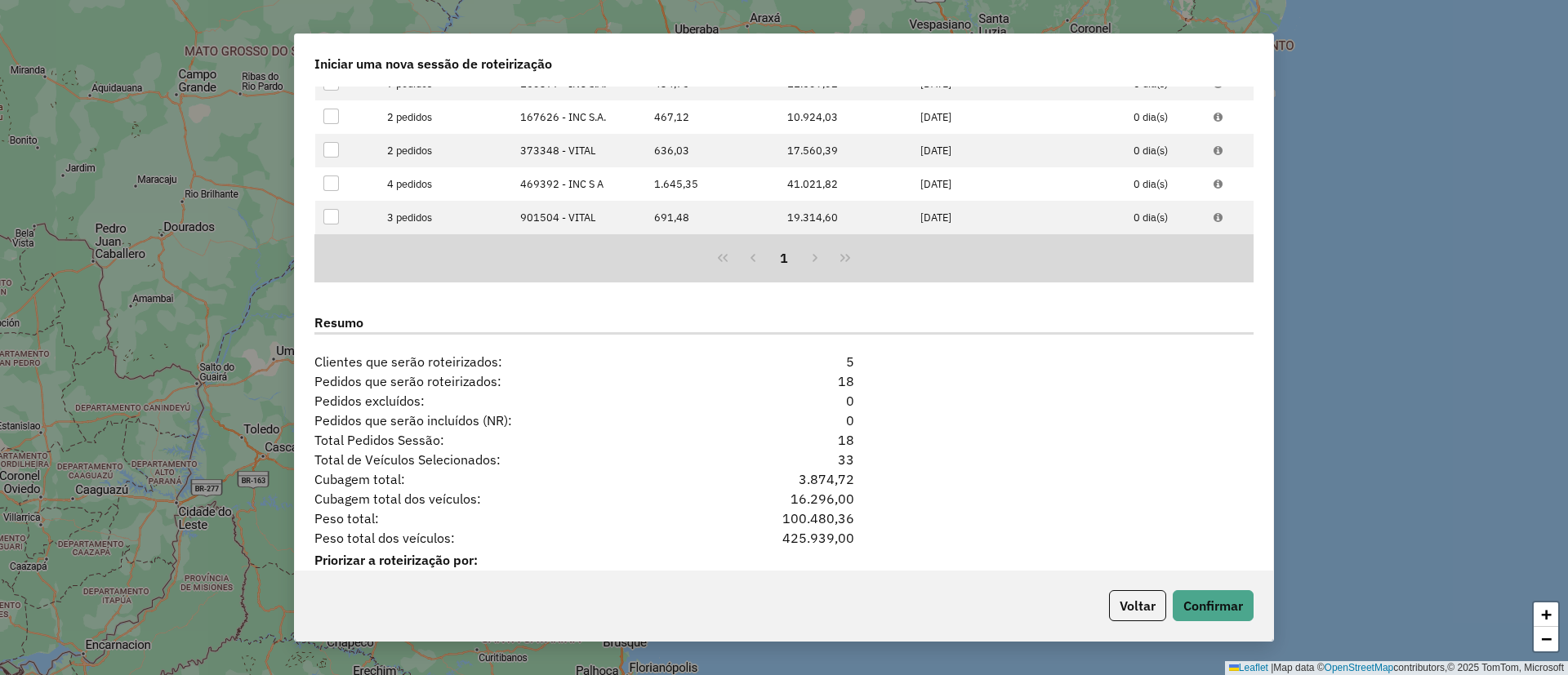
scroll to position [1404, 0]
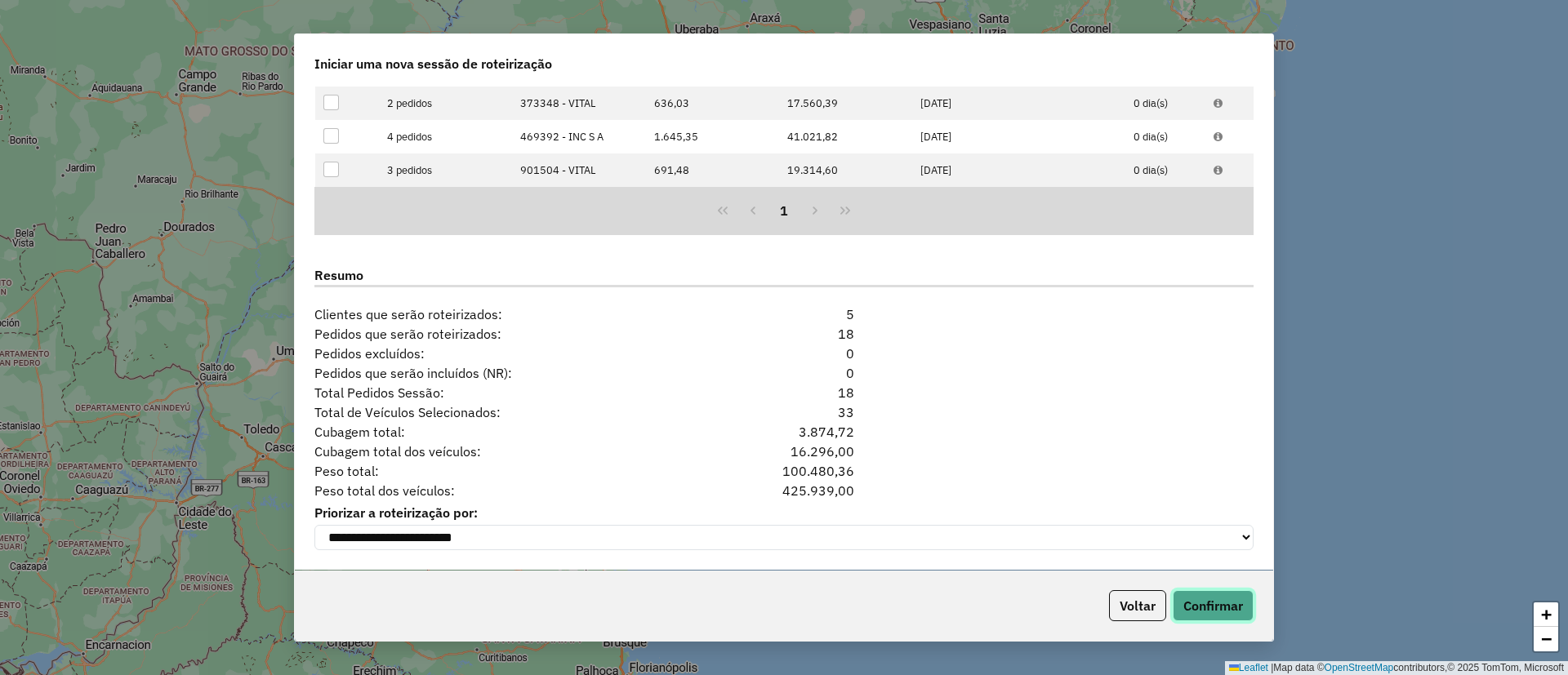
click at [1190, 608] on button "Confirmar" at bounding box center [1213, 605] width 81 height 31
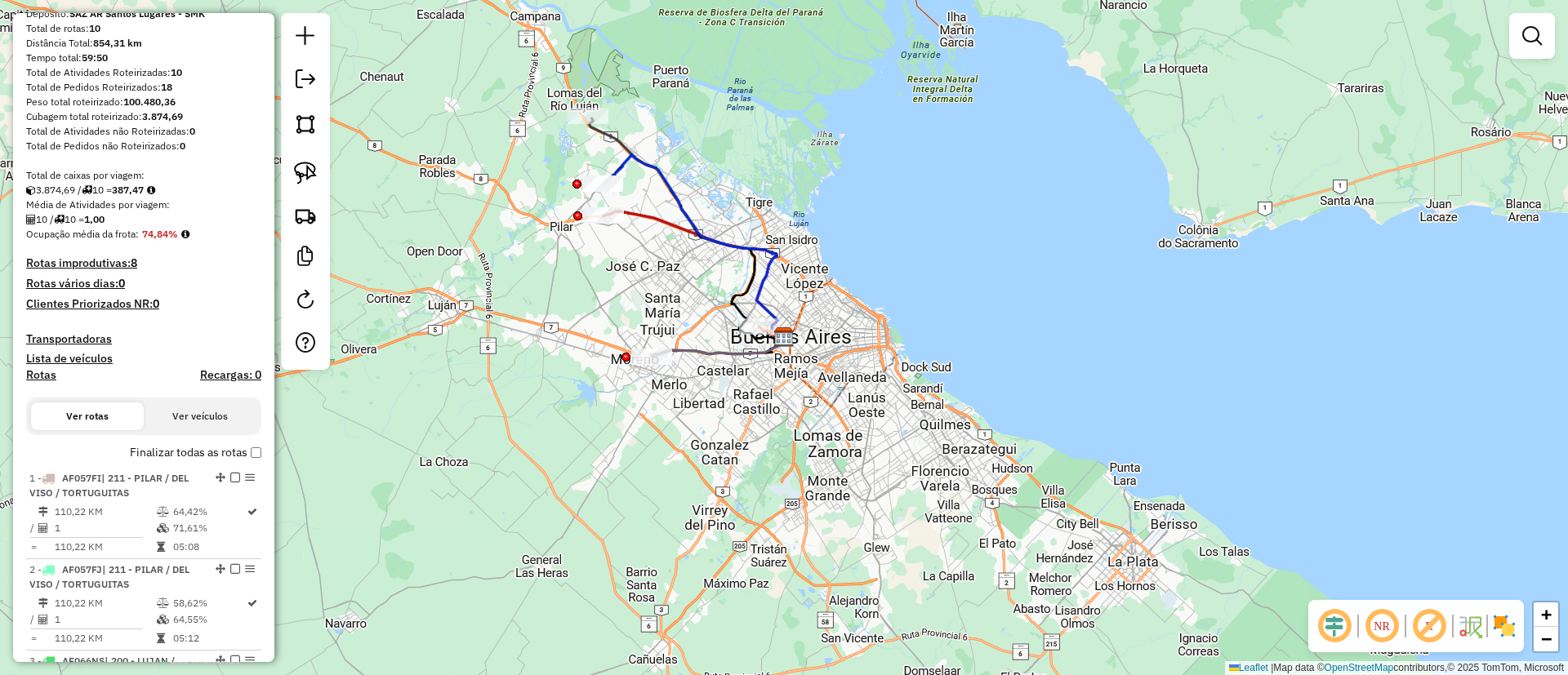
scroll to position [245, 0]
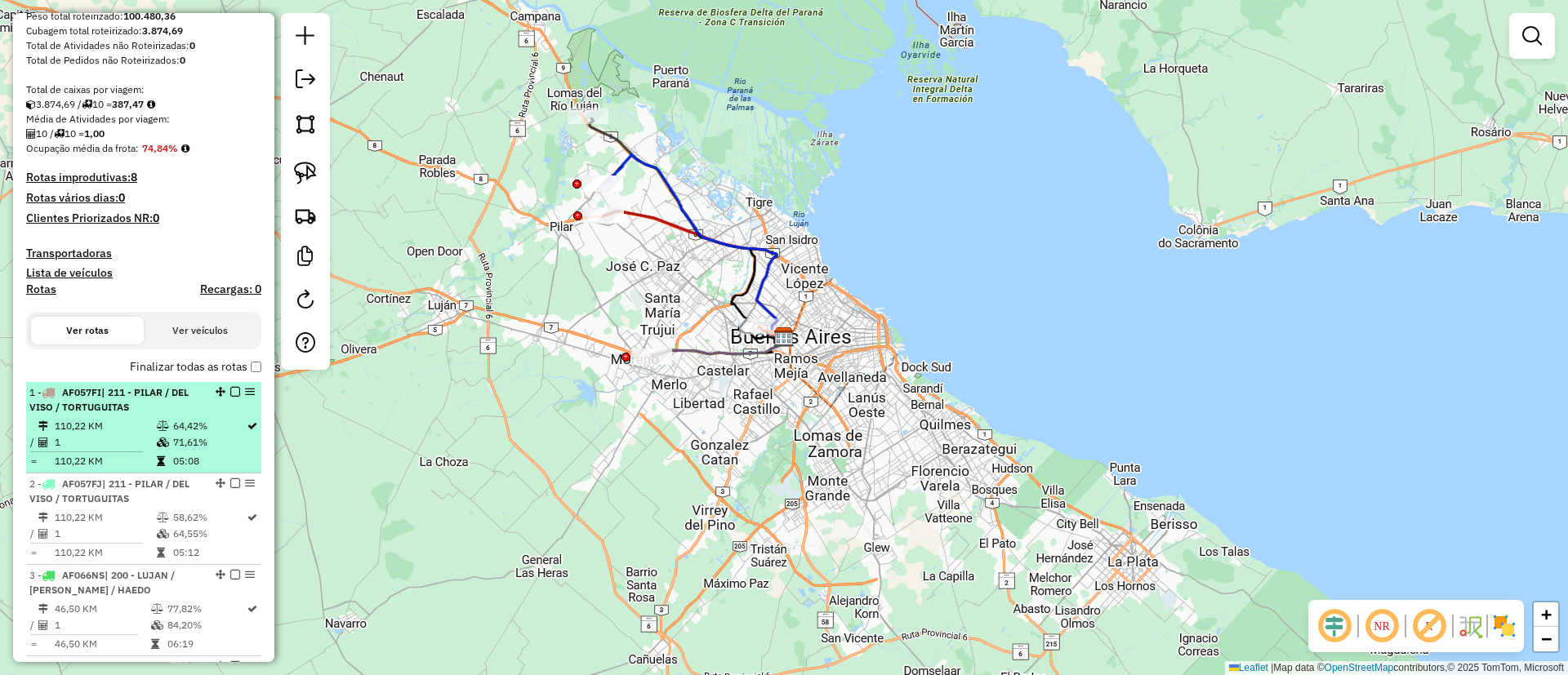
click at [145, 418] on td "110,22 KM" at bounding box center [104, 426] width 102 height 17
select select "**********"
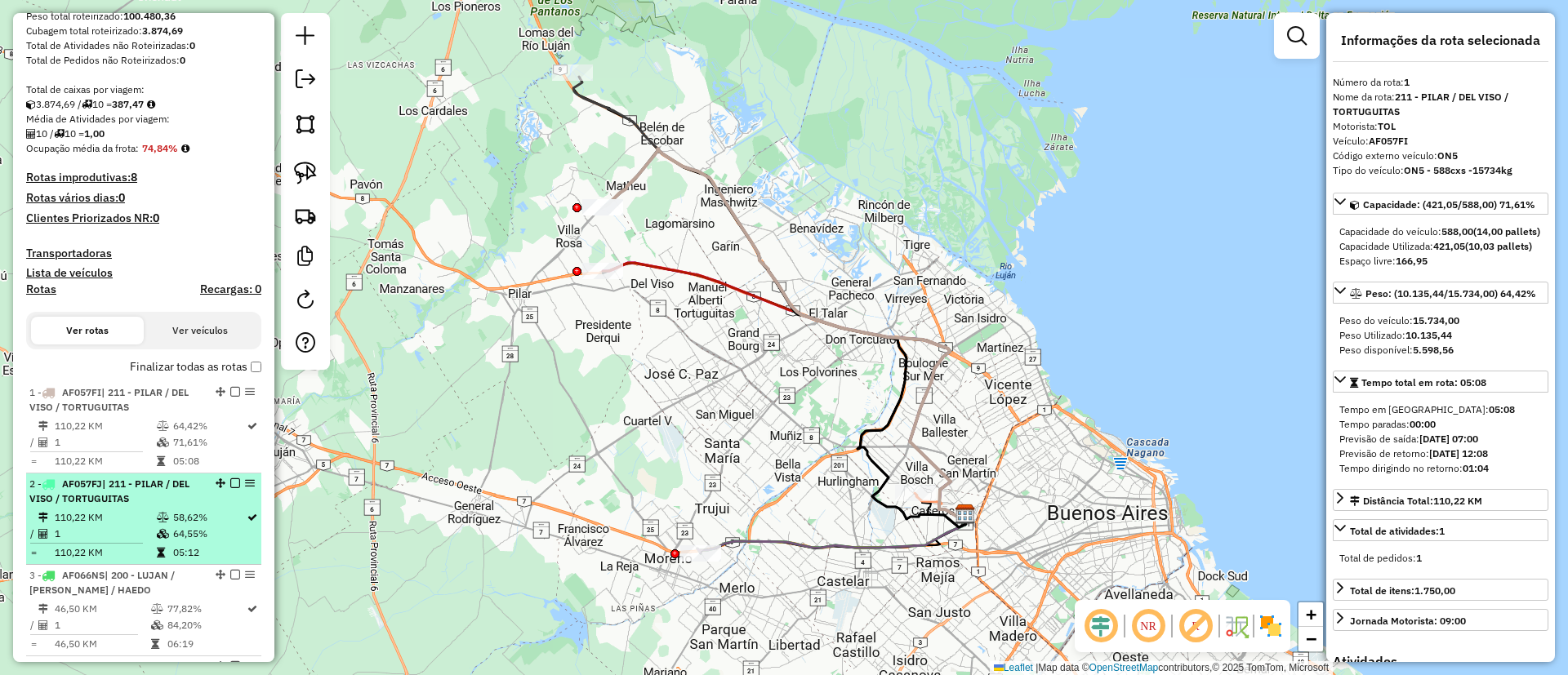
click at [208, 503] on div "2 - AF057FJ | 211 - PILAR / DEL VISO / TORTUGUITAS" at bounding box center [144, 492] width 229 height 30
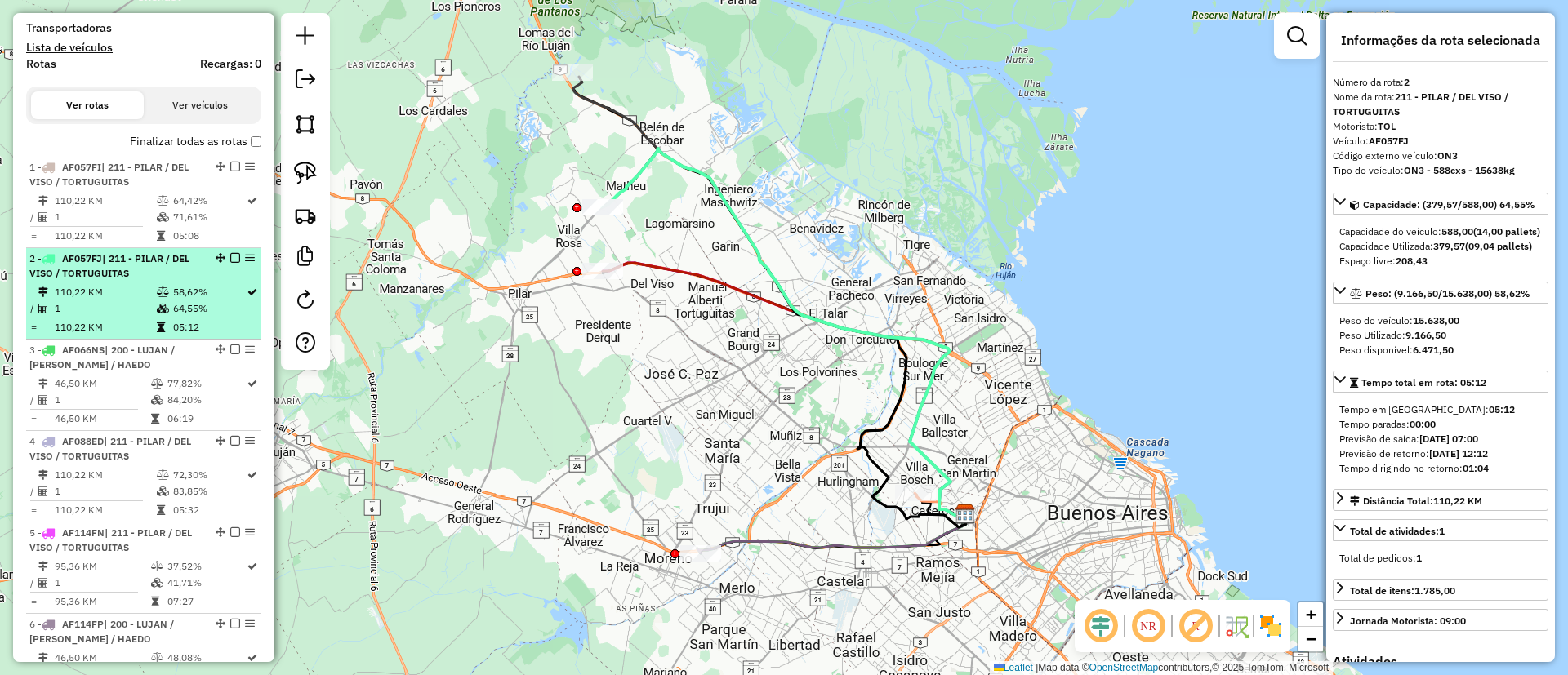
scroll to position [490, 0]
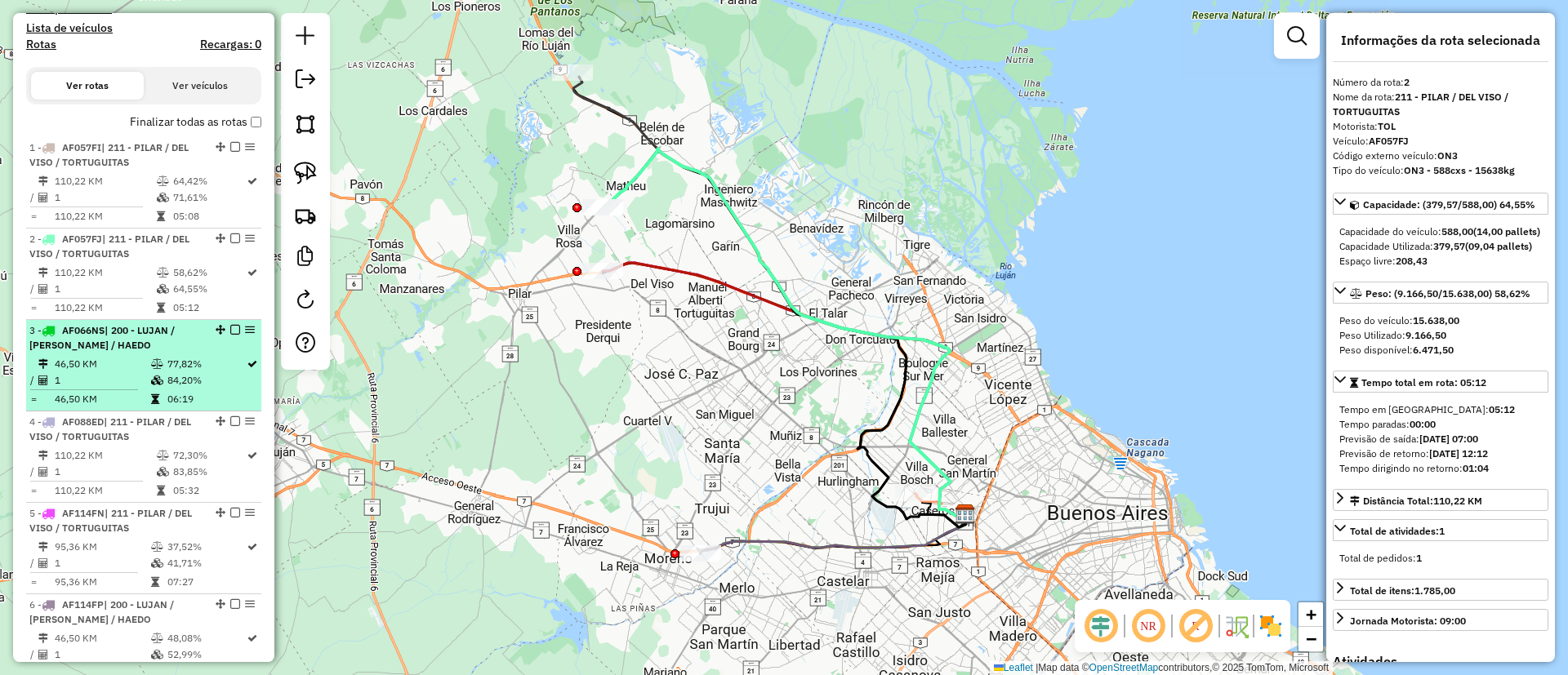
click at [183, 365] on td "77,82%" at bounding box center [206, 364] width 79 height 17
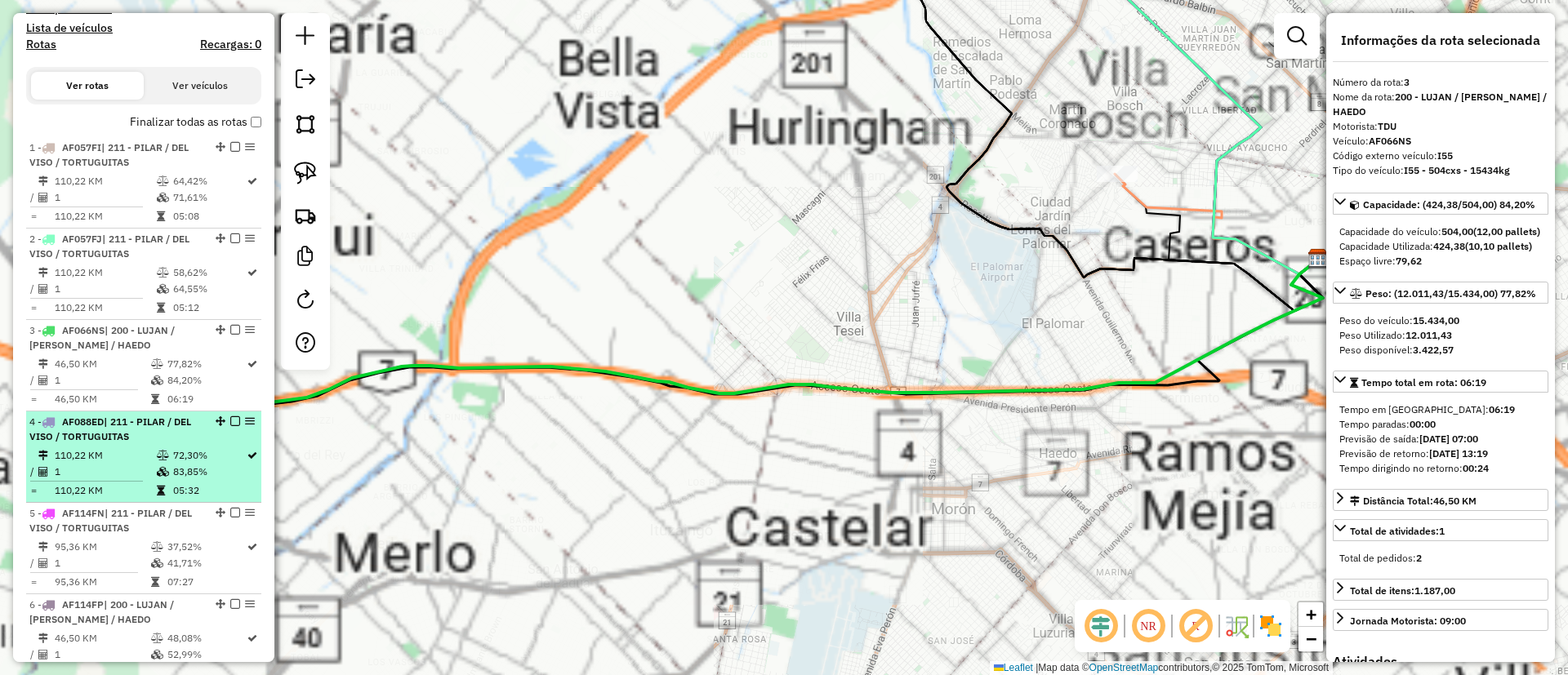
click at [166, 436] on div "4 - AF088ED | 211 - PILAR / DEL VISO / TORTUGUITAS" at bounding box center [116, 430] width 173 height 30
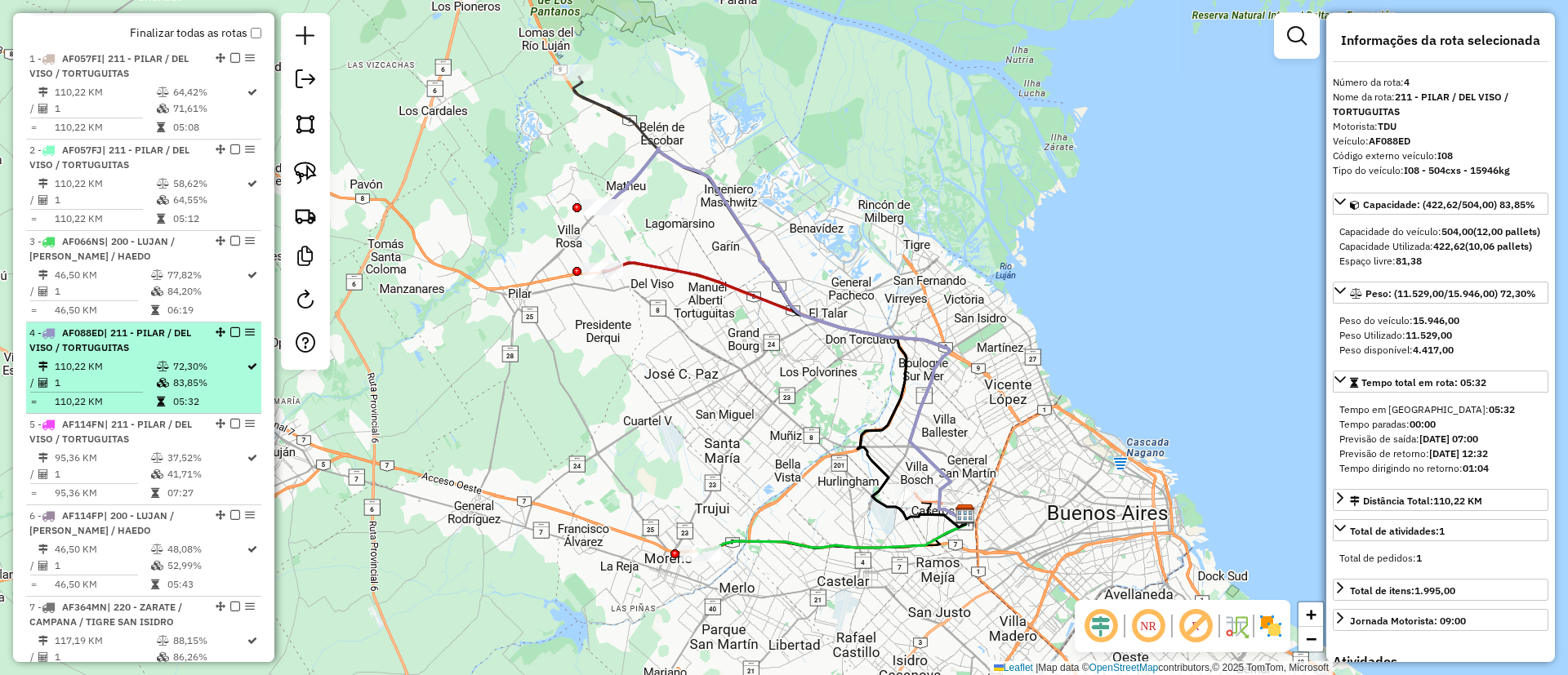
scroll to position [612, 0]
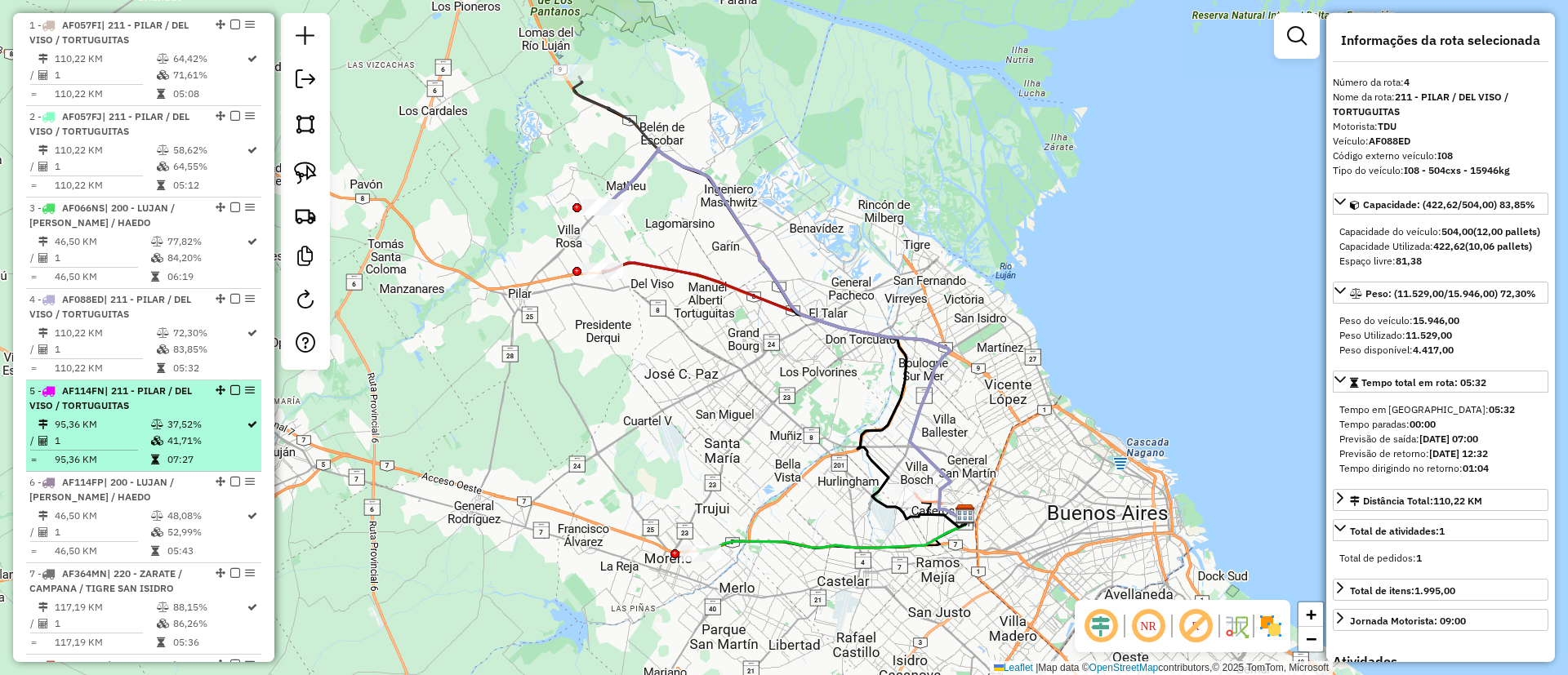
click at [167, 430] on td "37,52%" at bounding box center [206, 424] width 79 height 17
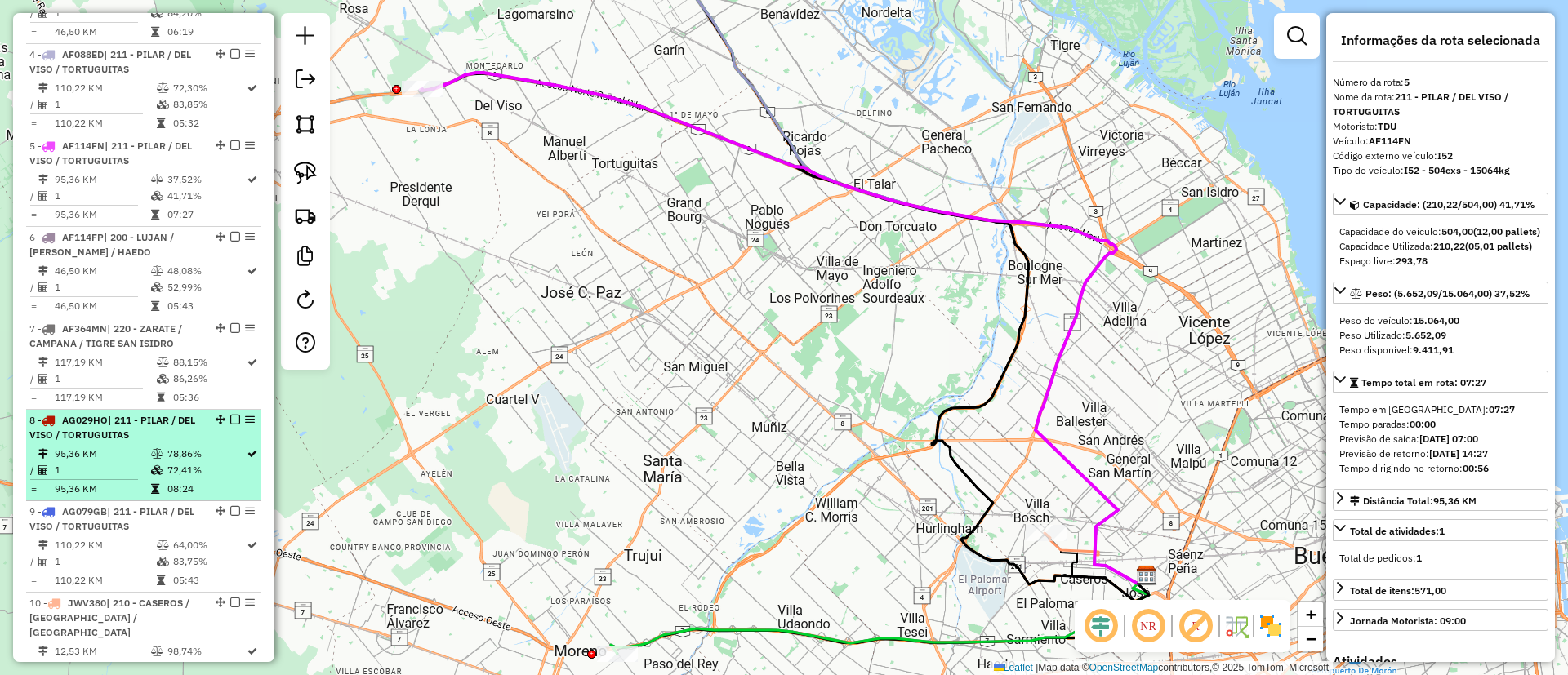
scroll to position [988, 0]
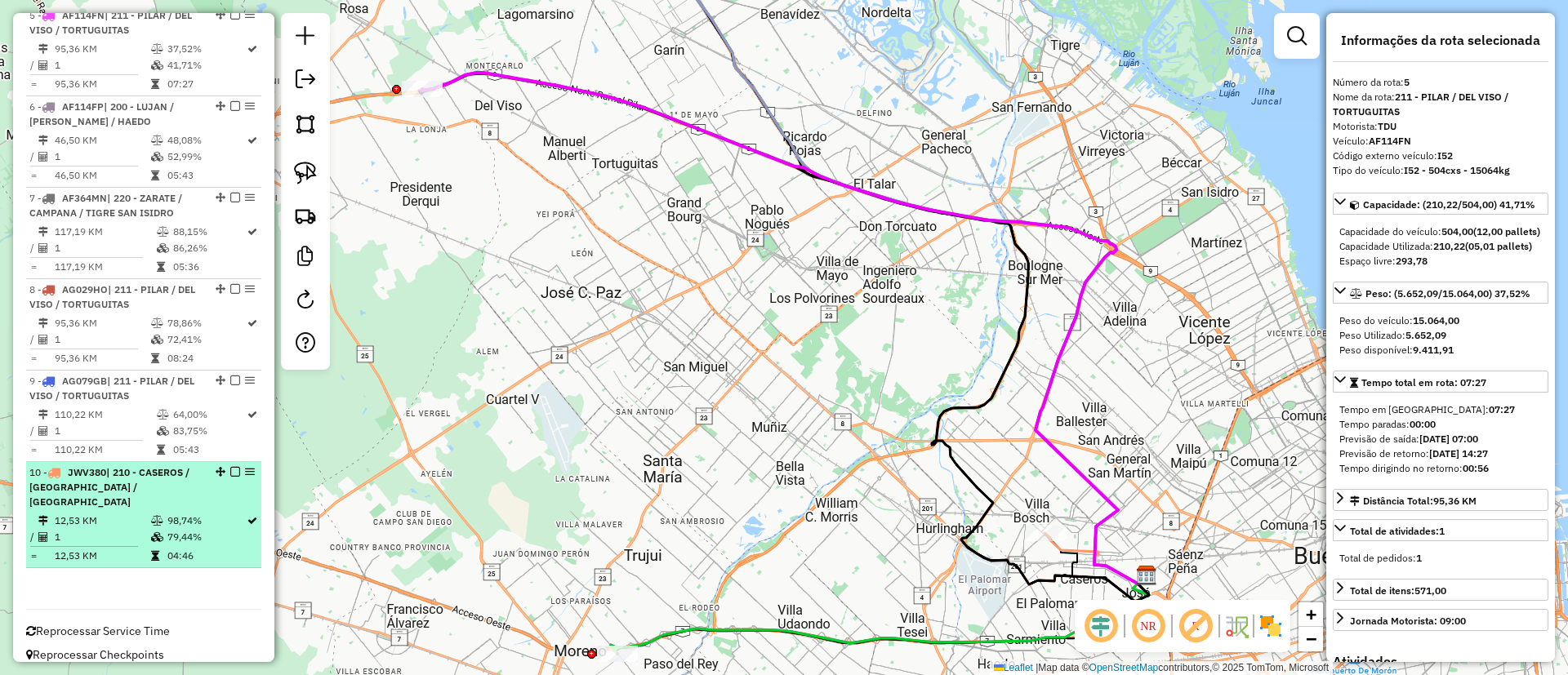
click at [153, 532] on icon at bounding box center [157, 536] width 12 height 10
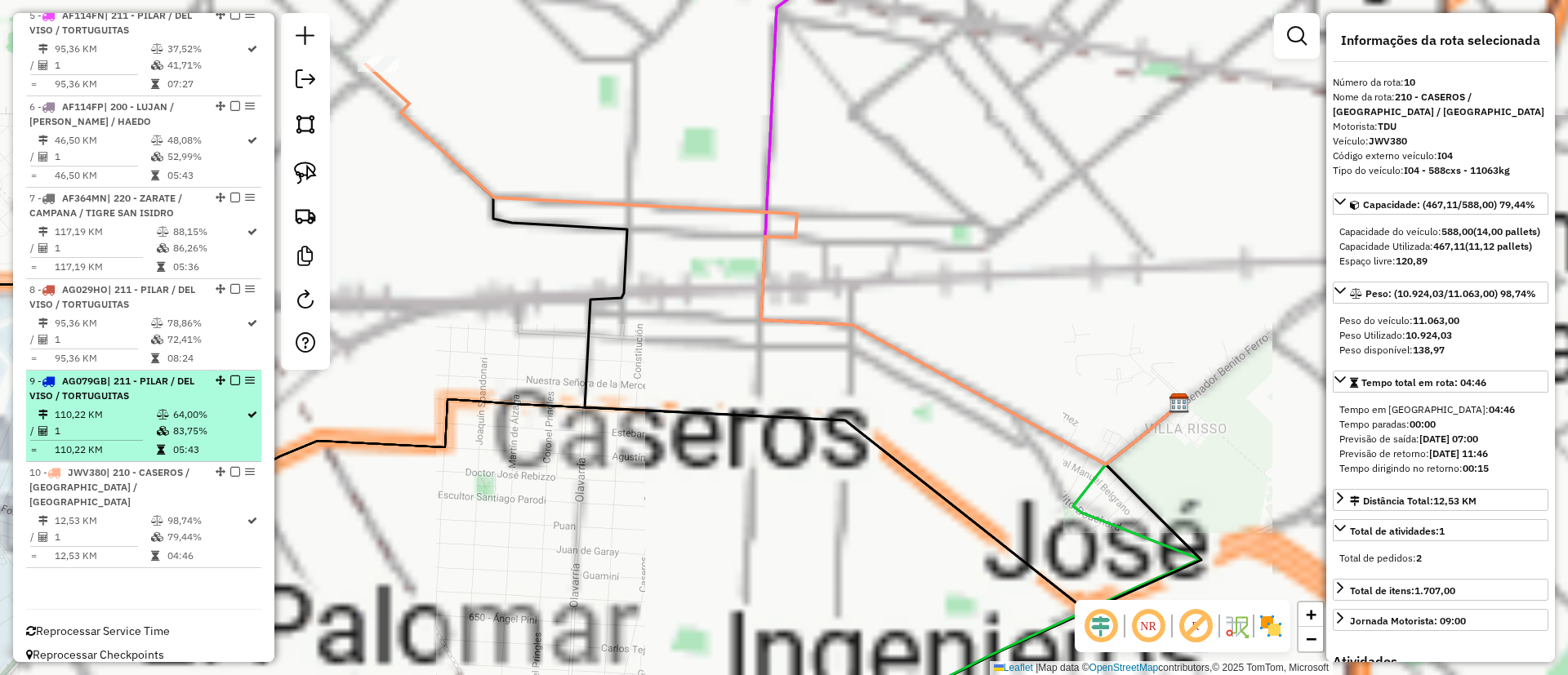
click at [156, 408] on td at bounding box center [164, 415] width 17 height 17
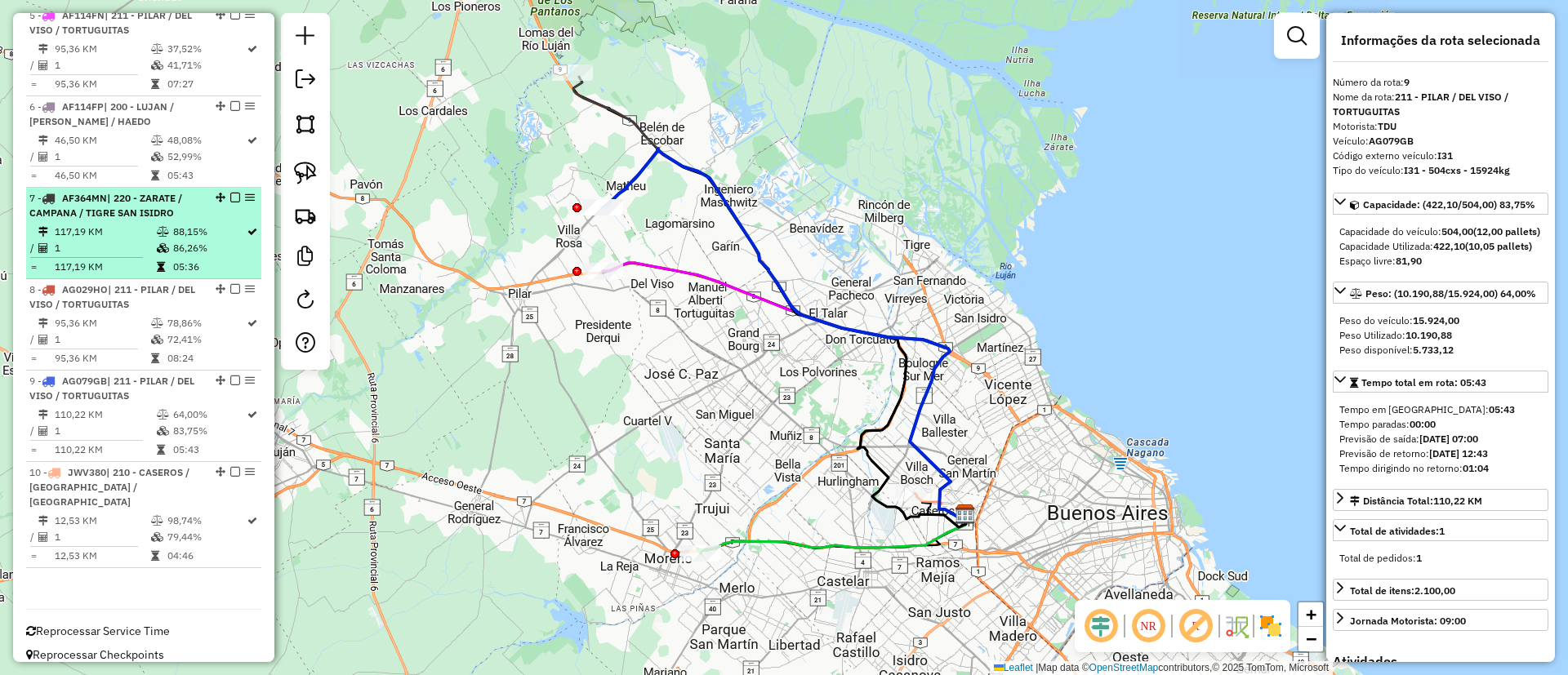
click at [158, 273] on td at bounding box center [164, 266] width 17 height 17
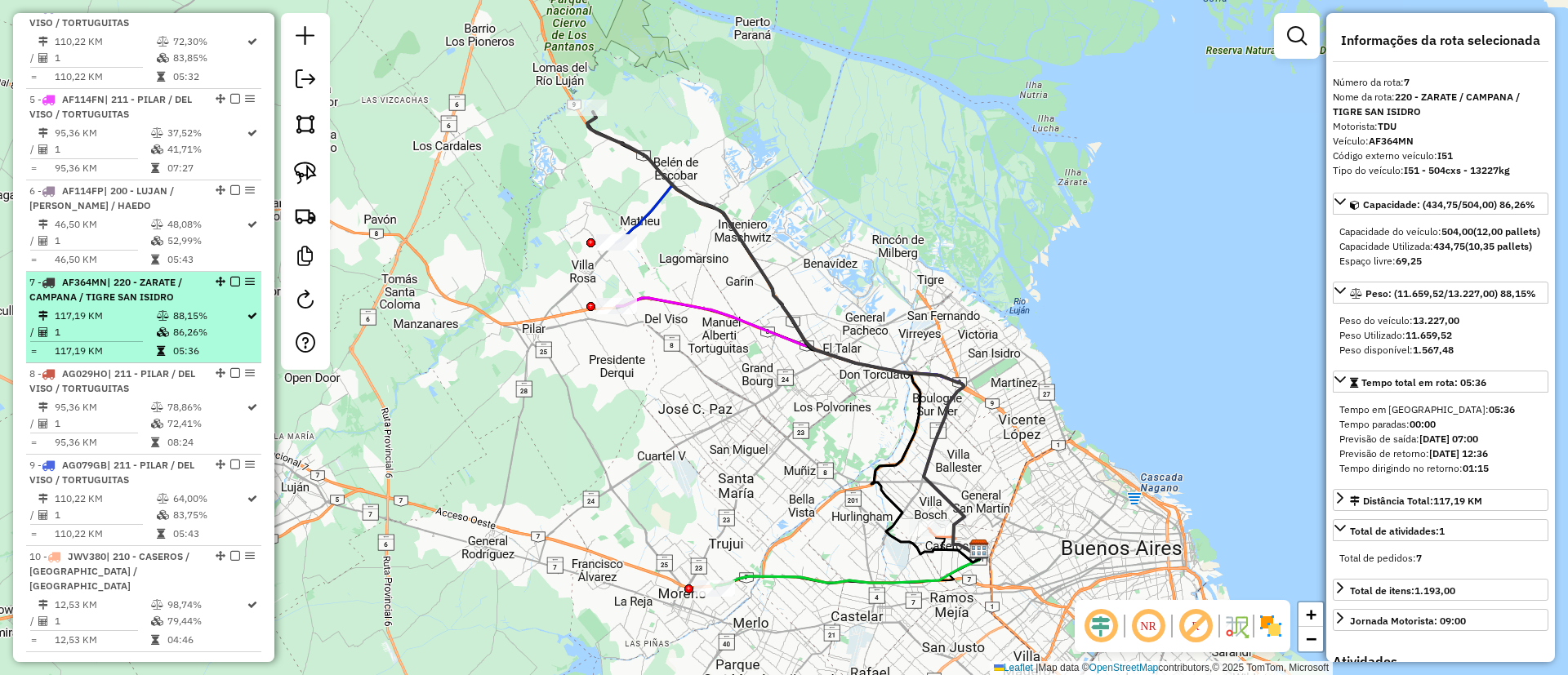
scroll to position [865, 0]
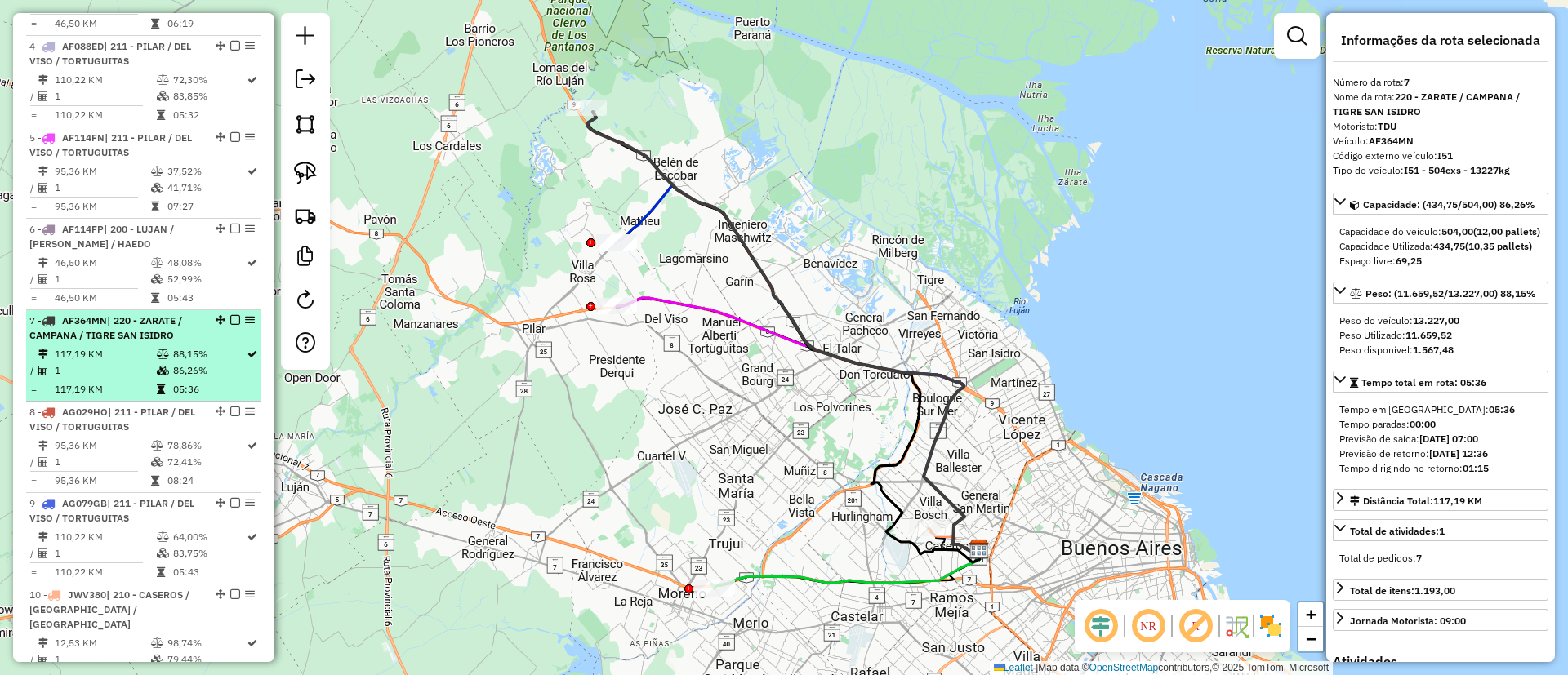
click at [156, 272] on td at bounding box center [158, 279] width 17 height 17
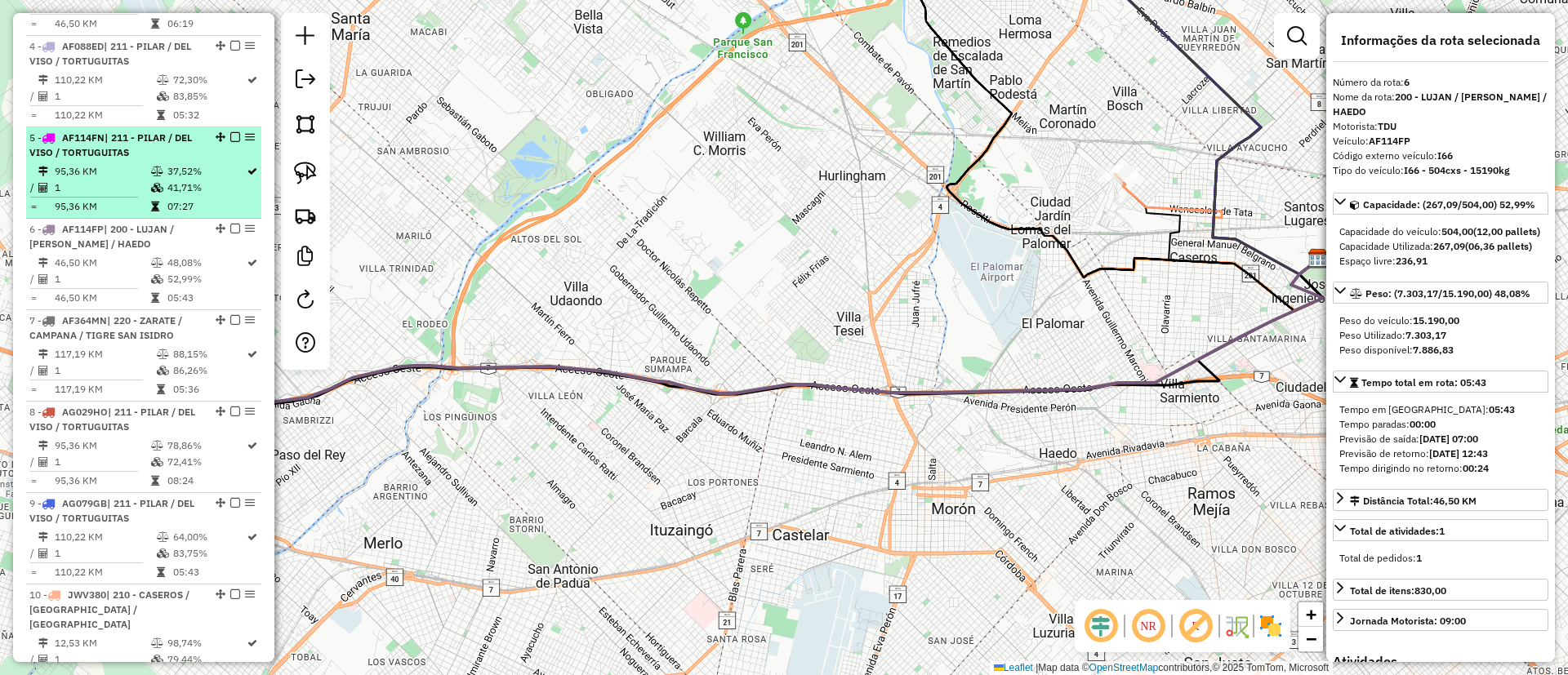
click at [126, 150] on span "| 211 - PILAR / DEL VISO / TORTUGUITAS" at bounding box center [110, 145] width 162 height 27
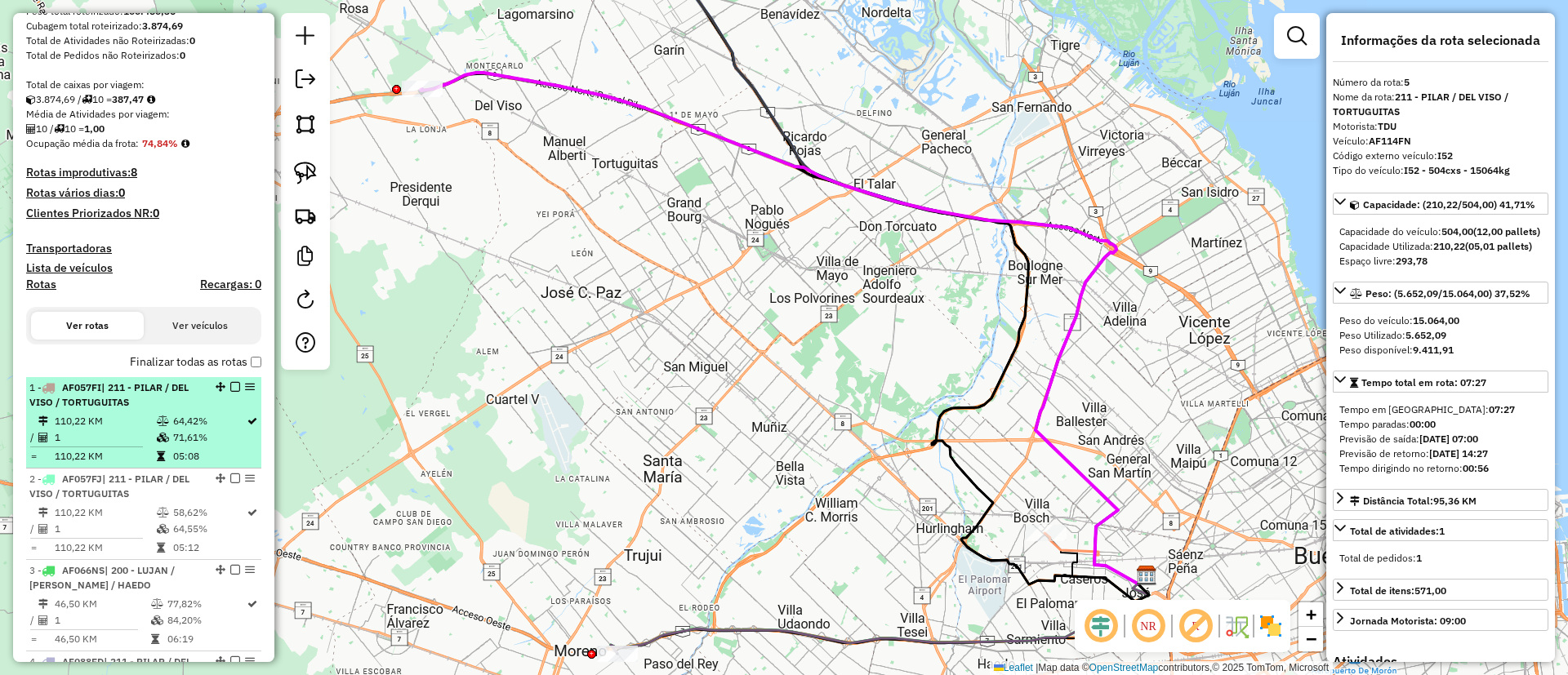
scroll to position [131, 0]
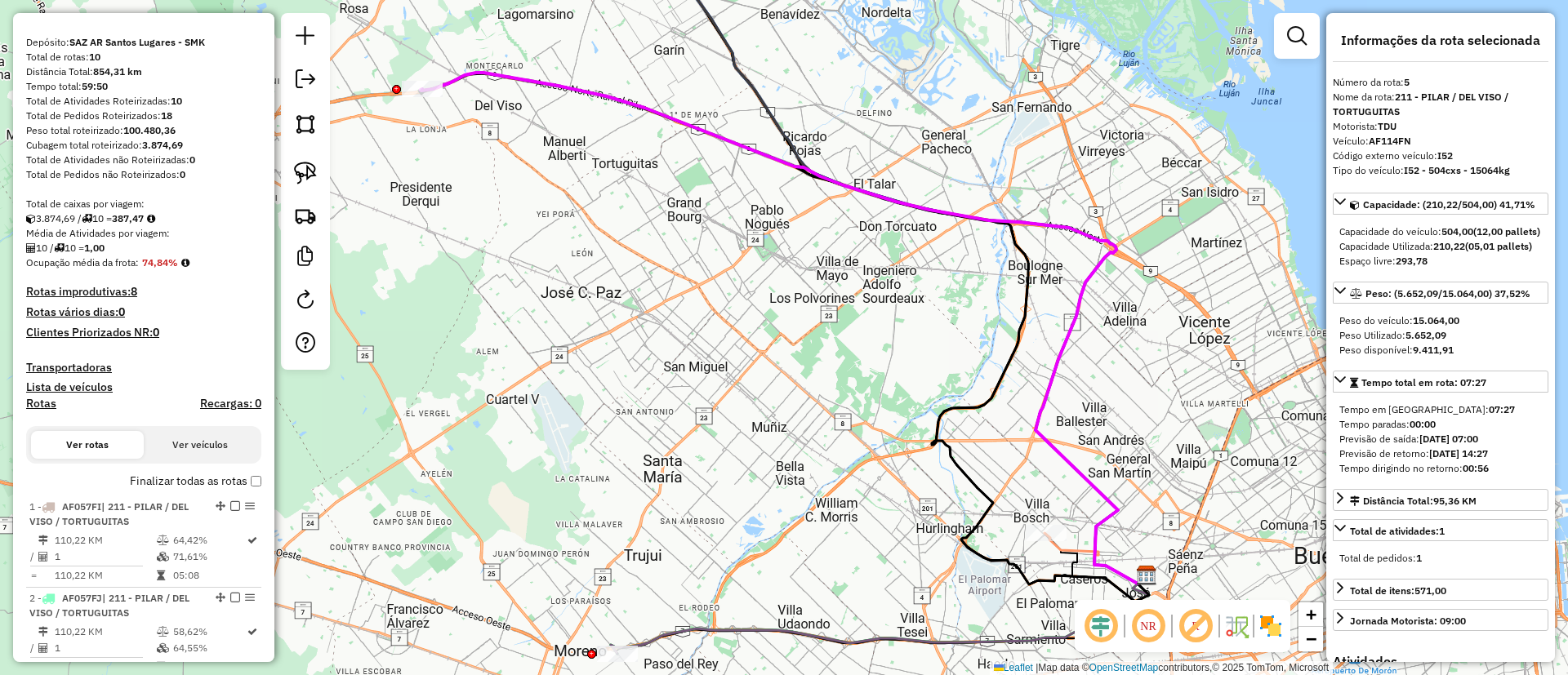
click at [46, 414] on label "Rotas" at bounding box center [41, 406] width 30 height 20
click at [41, 400] on h4 "Rotas" at bounding box center [41, 403] width 30 height 14
select select "*"
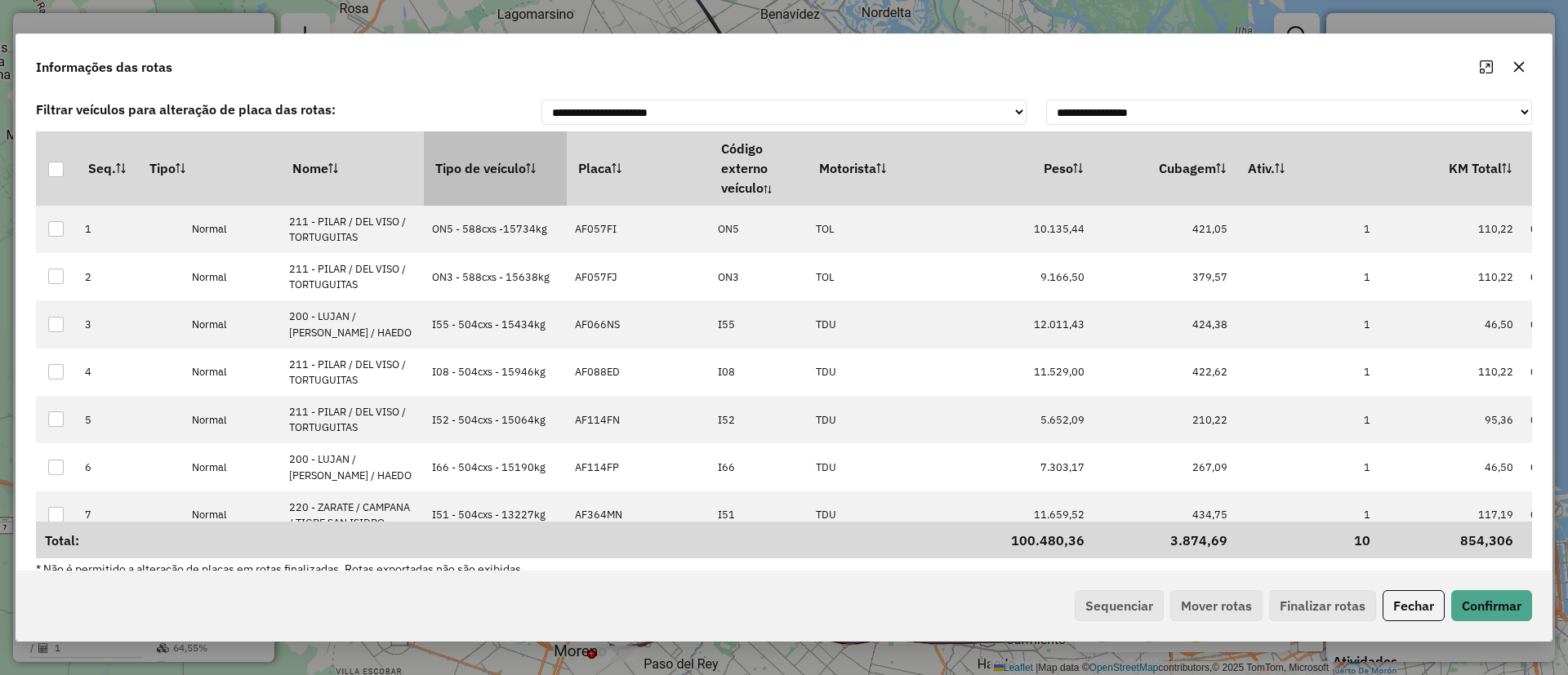
click at [510, 177] on th "Tipo de veículo" at bounding box center [495, 168] width 143 height 74
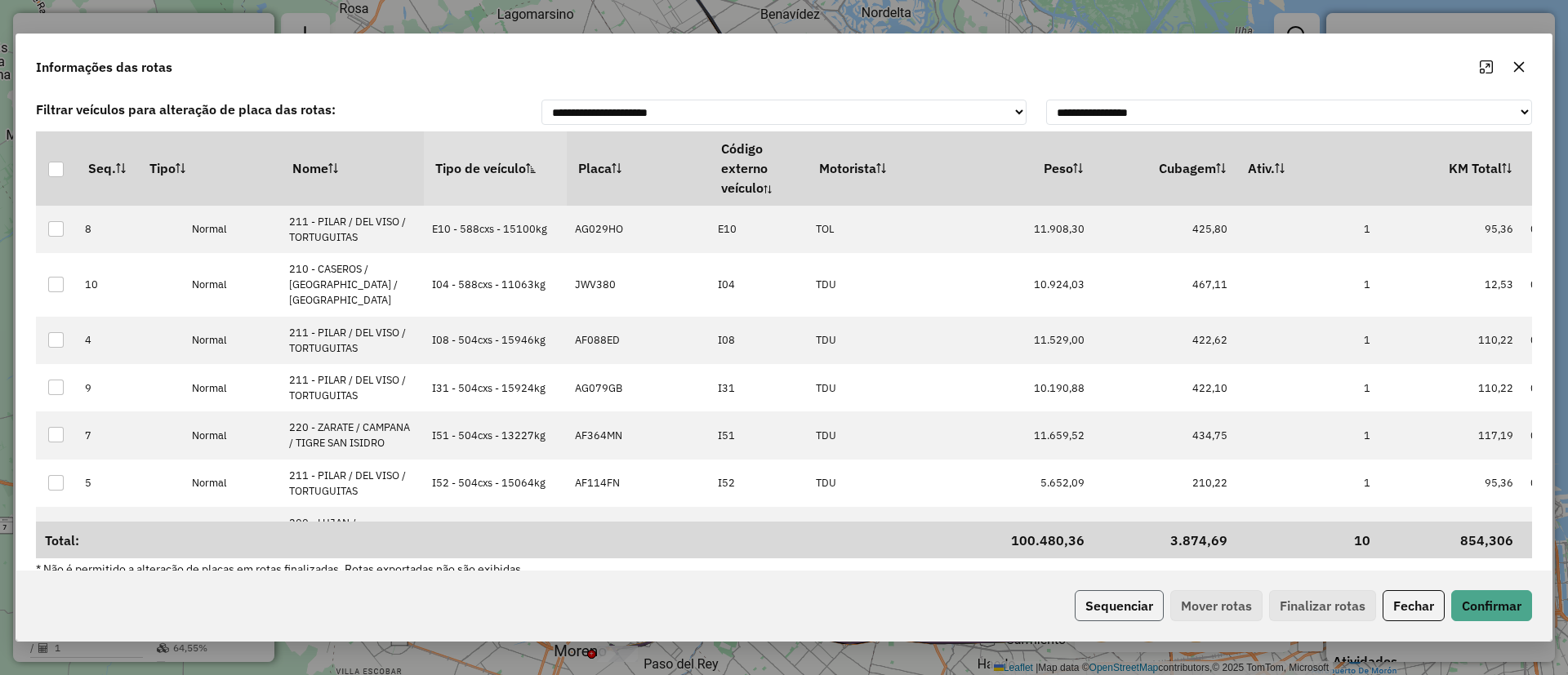
click at [1114, 597] on button "Sequenciar" at bounding box center [1118, 605] width 89 height 31
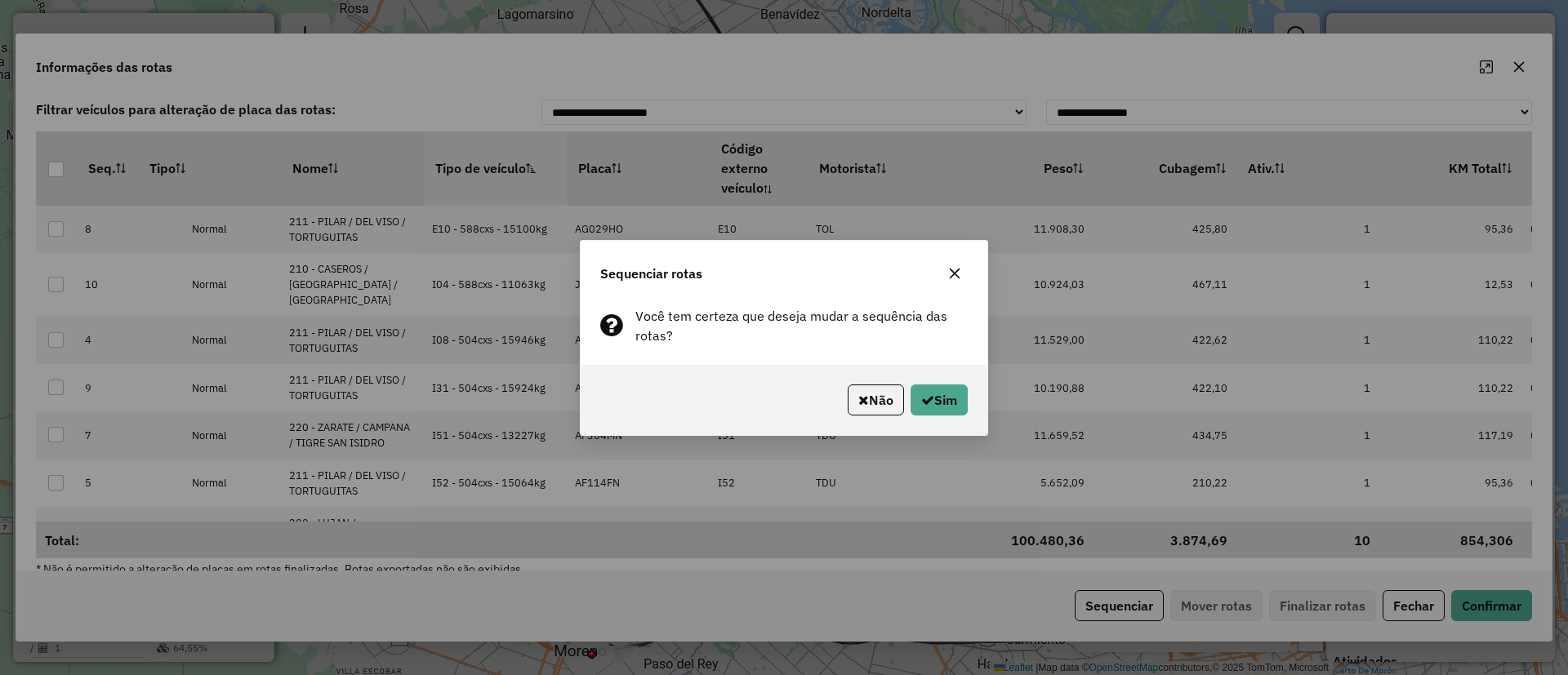
click at [952, 379] on div "Não Sim" at bounding box center [784, 400] width 407 height 70
click at [953, 386] on button "Sim" at bounding box center [938, 399] width 57 height 31
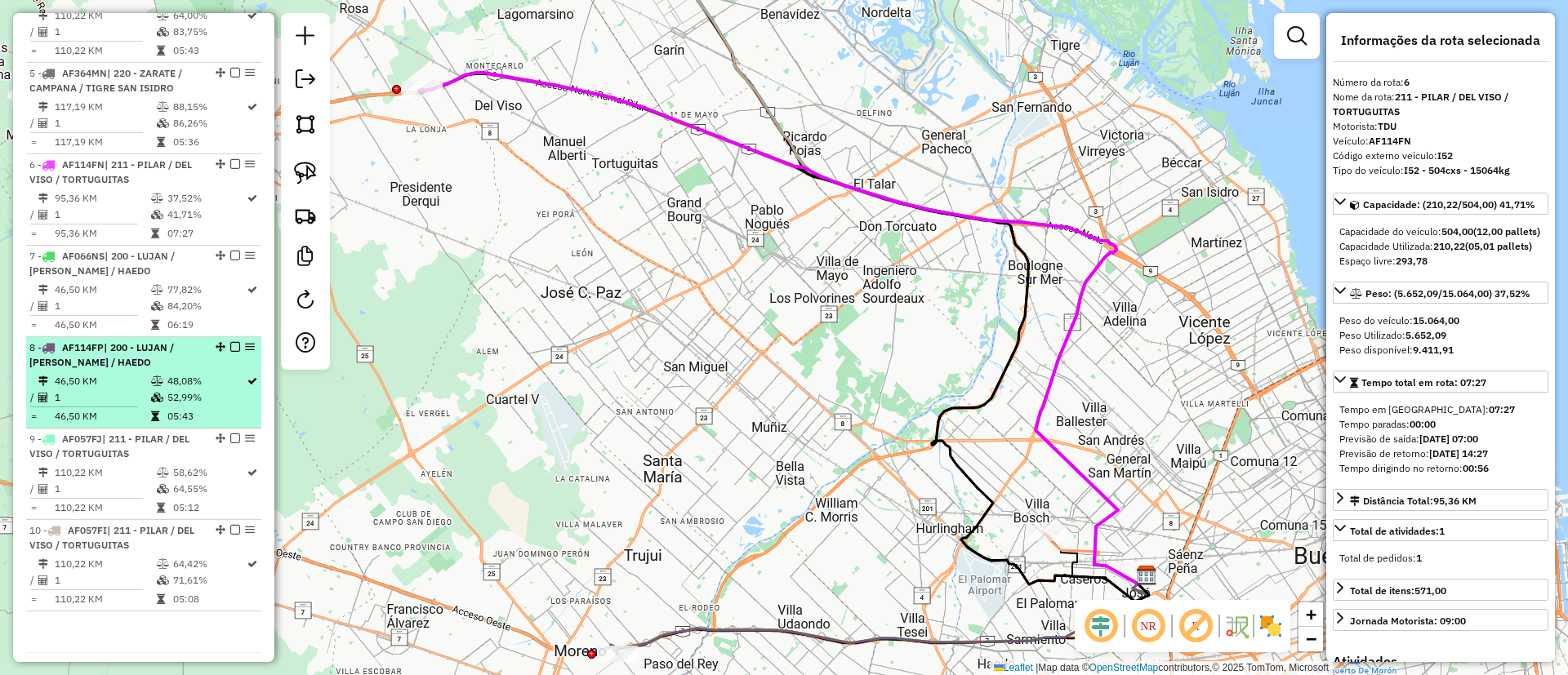
scroll to position [865, 0]
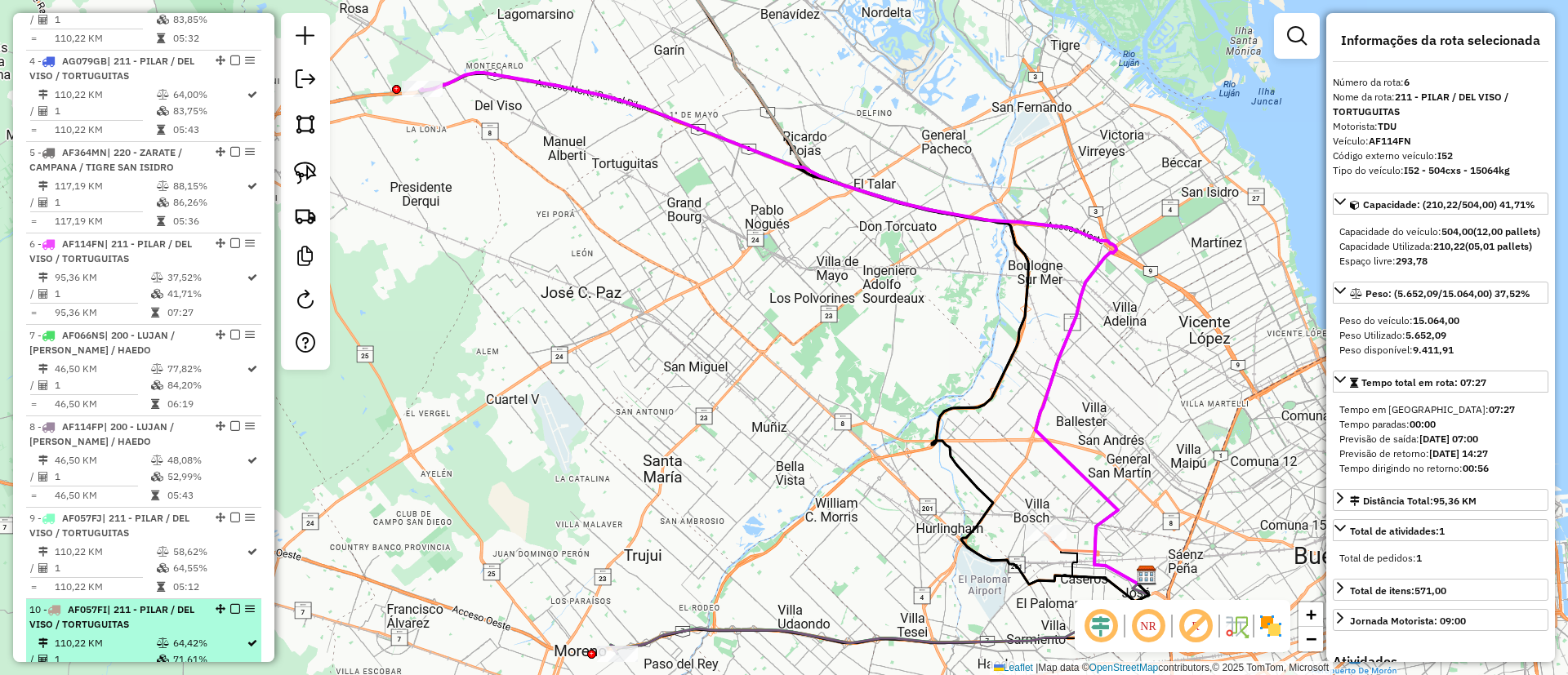
click at [172, 651] on td "71,61%" at bounding box center [209, 659] width 74 height 17
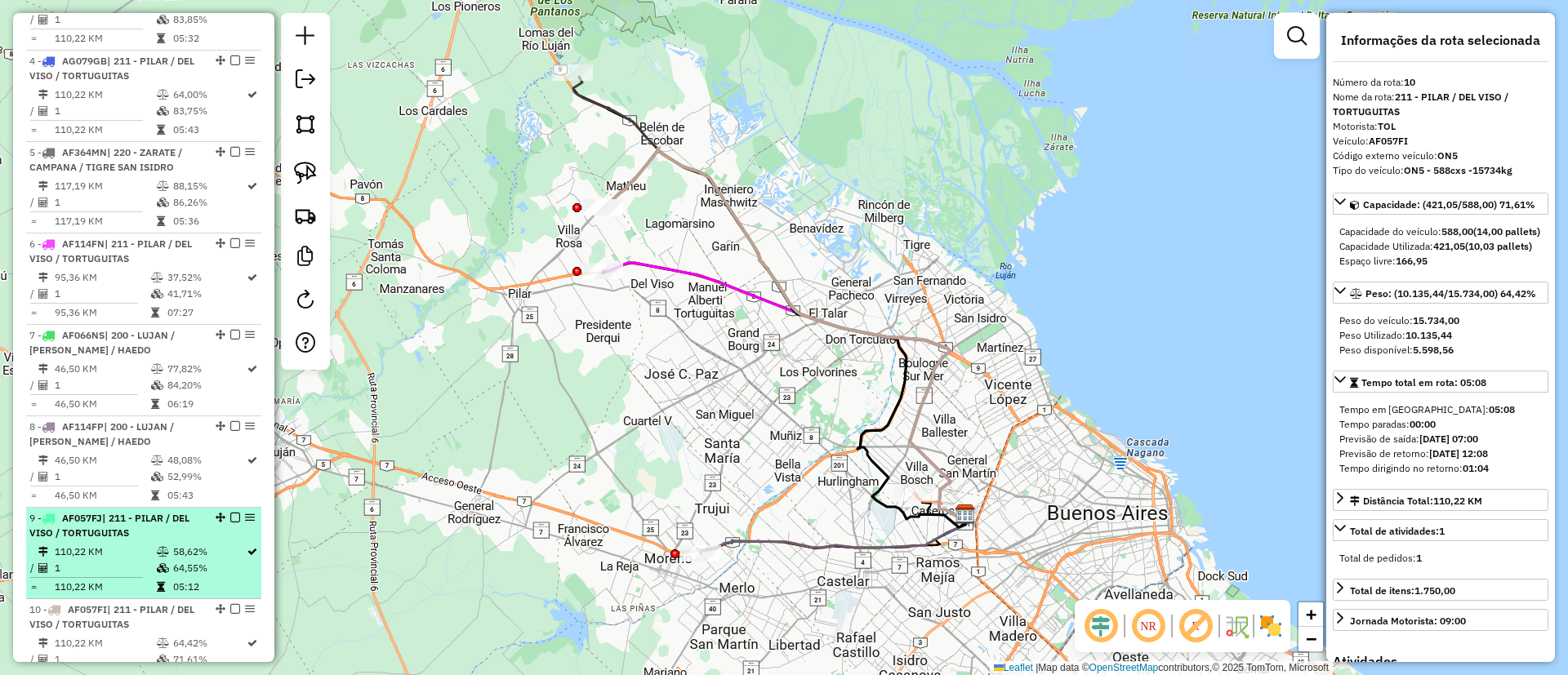
click at [139, 560] on td "1" at bounding box center [104, 568] width 102 height 17
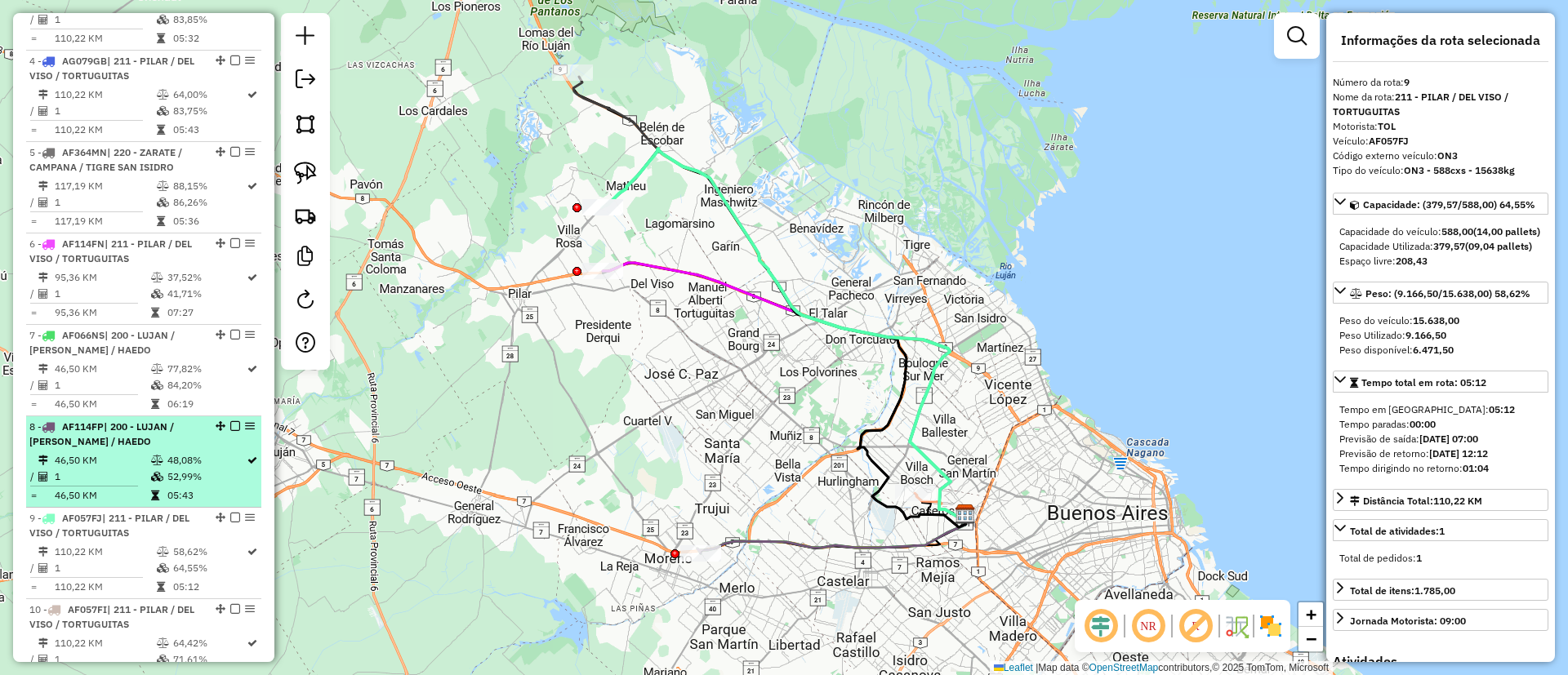
click at [124, 468] on td "1" at bounding box center [102, 476] width 96 height 17
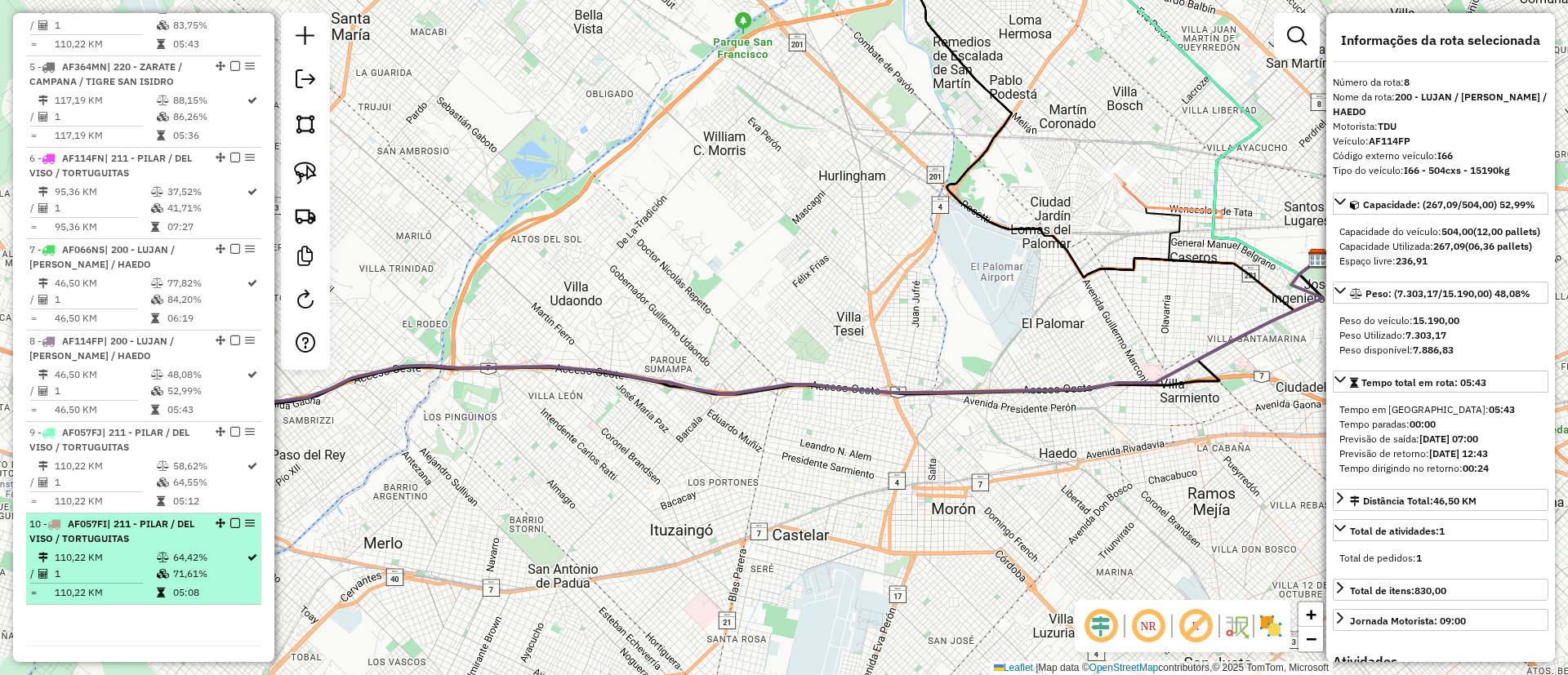
scroll to position [979, 0]
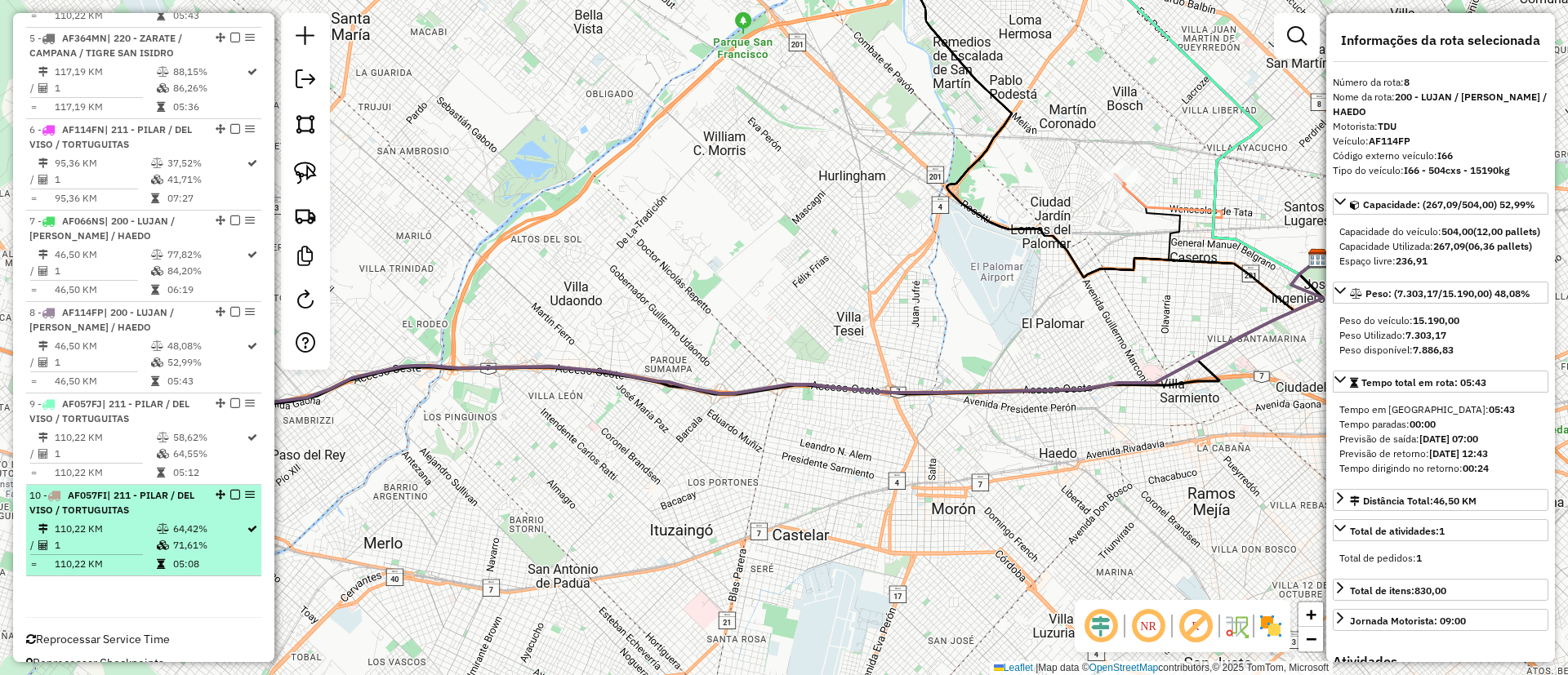
click at [92, 521] on td "110,22 KM" at bounding box center [104, 529] width 102 height 17
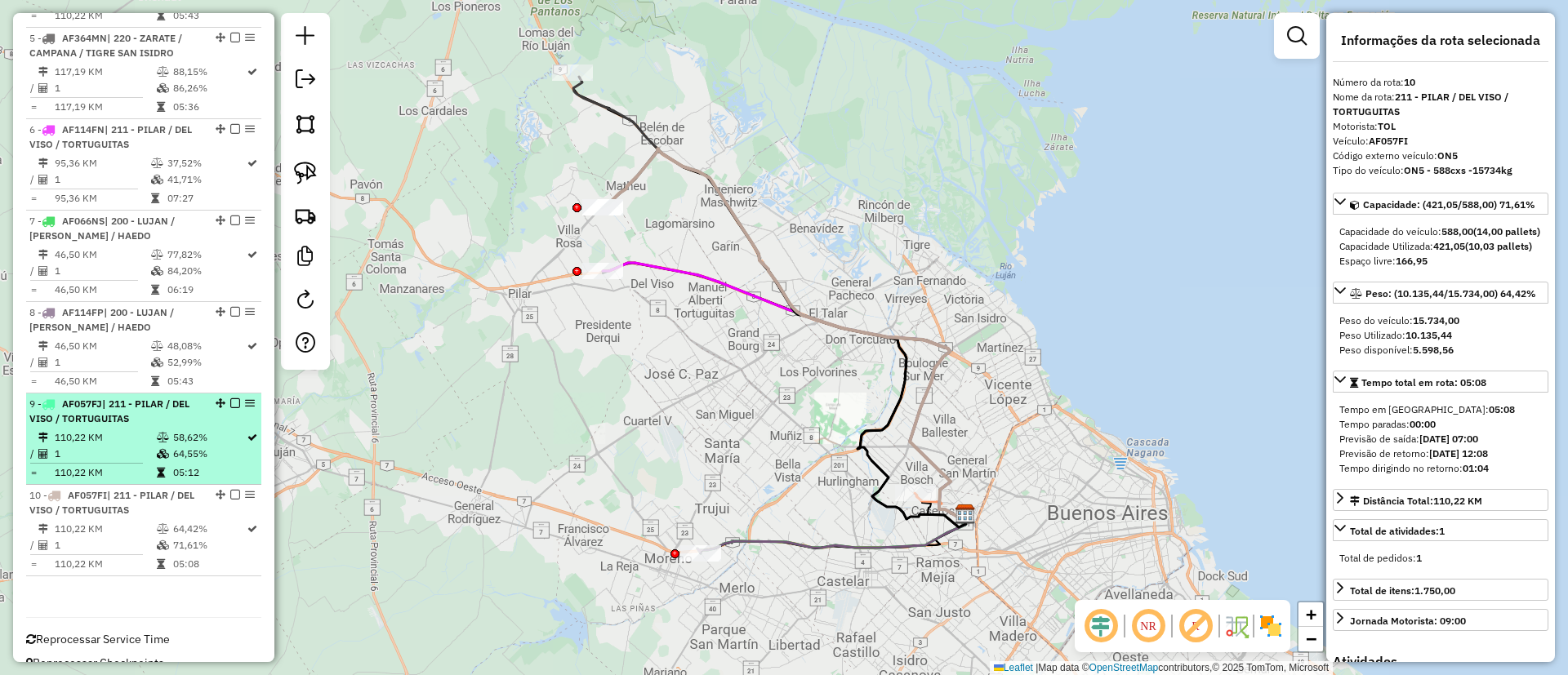
click at [84, 430] on td "110,22 KM" at bounding box center [104, 437] width 102 height 17
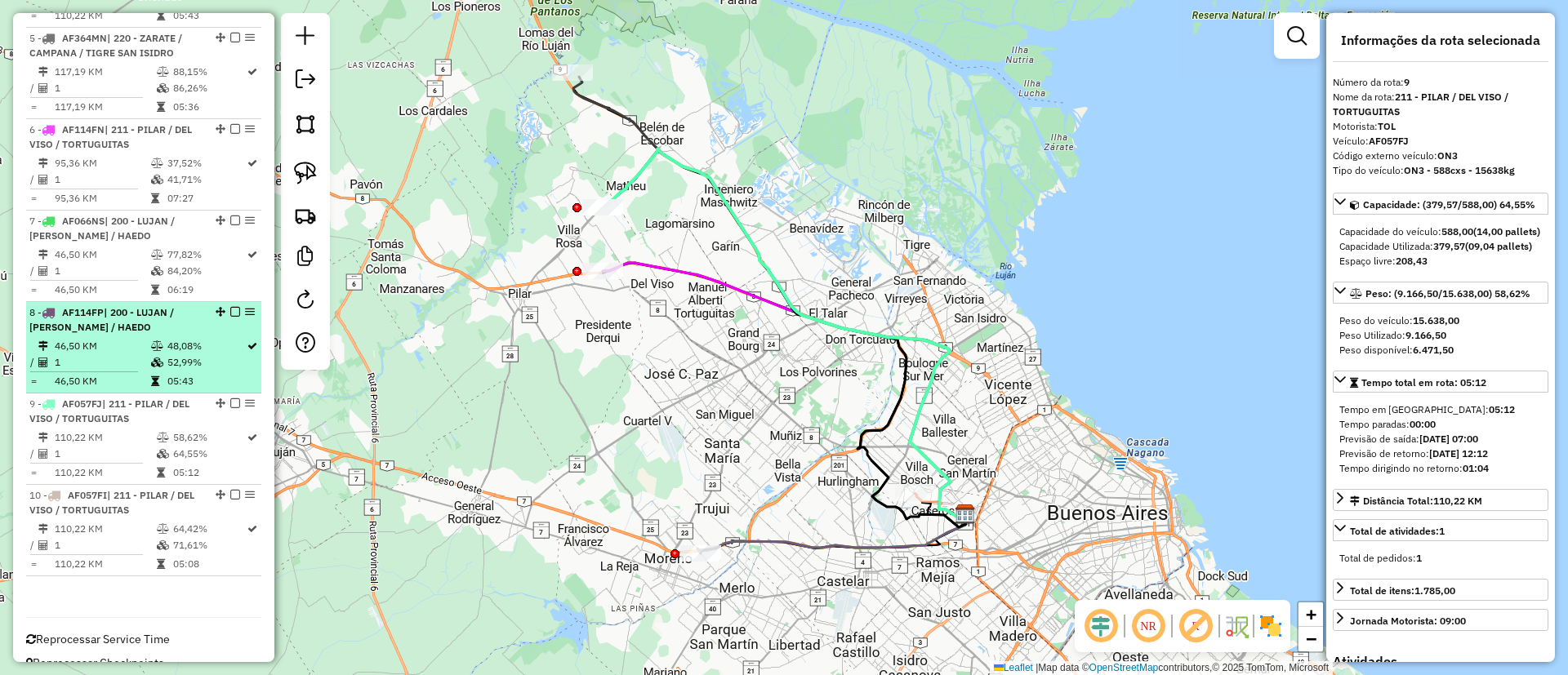
click at [92, 306] on span "AF114FP" at bounding box center [82, 312] width 41 height 12
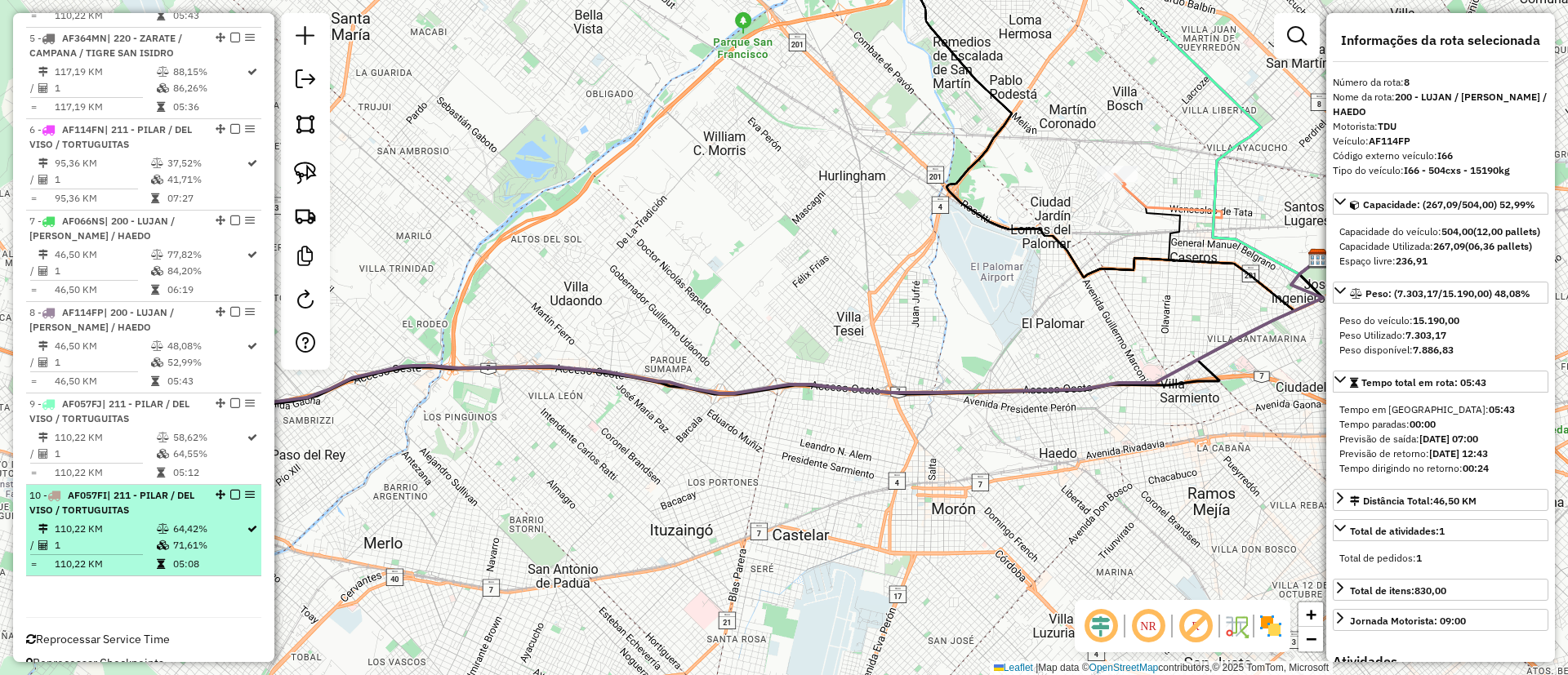
click at [144, 499] on span "| 211 - PILAR / DEL VISO / TORTUGUITAS" at bounding box center [112, 502] width 165 height 27
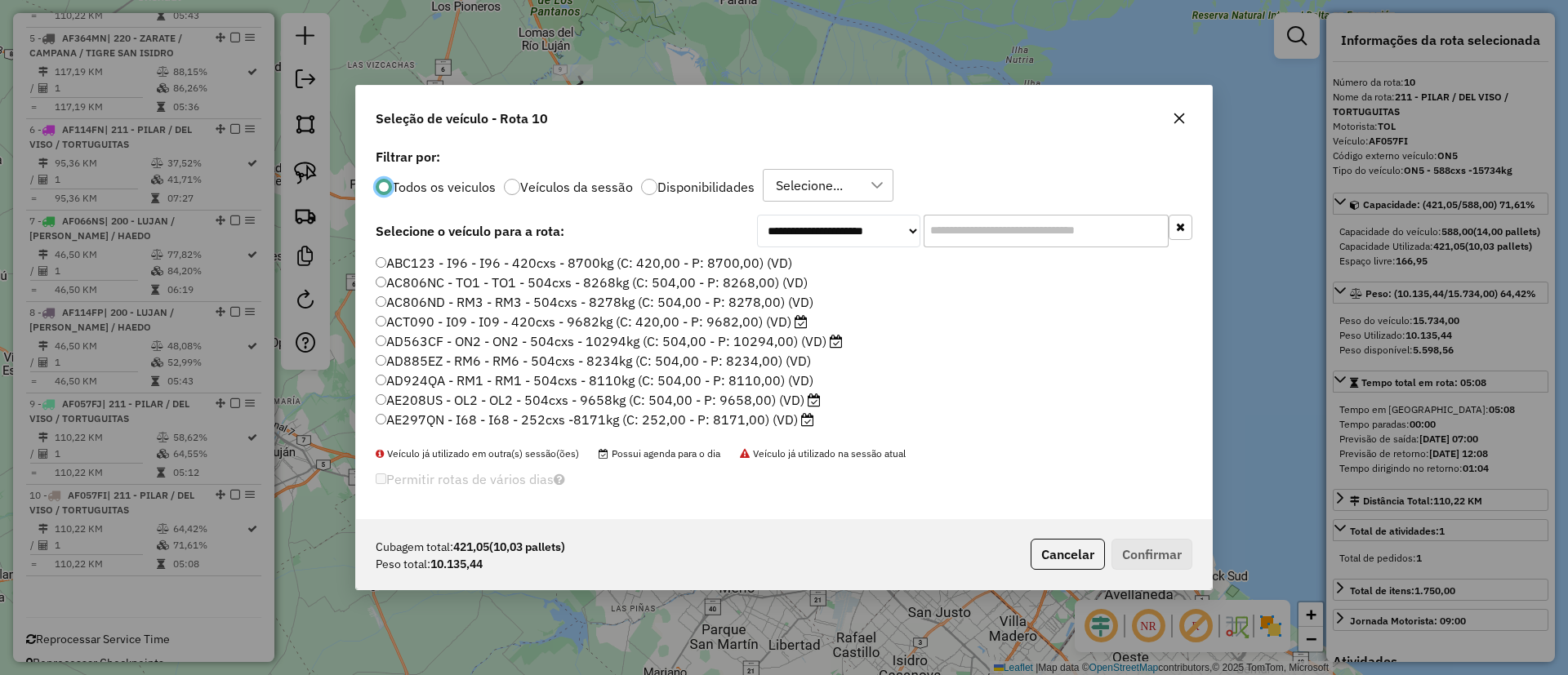
scroll to position [9, 5]
click at [565, 162] on label "Filtrar por:" at bounding box center [783, 157] width 816 height 19
click at [570, 182] on label "Veículos da sessão" at bounding box center [576, 187] width 112 height 13
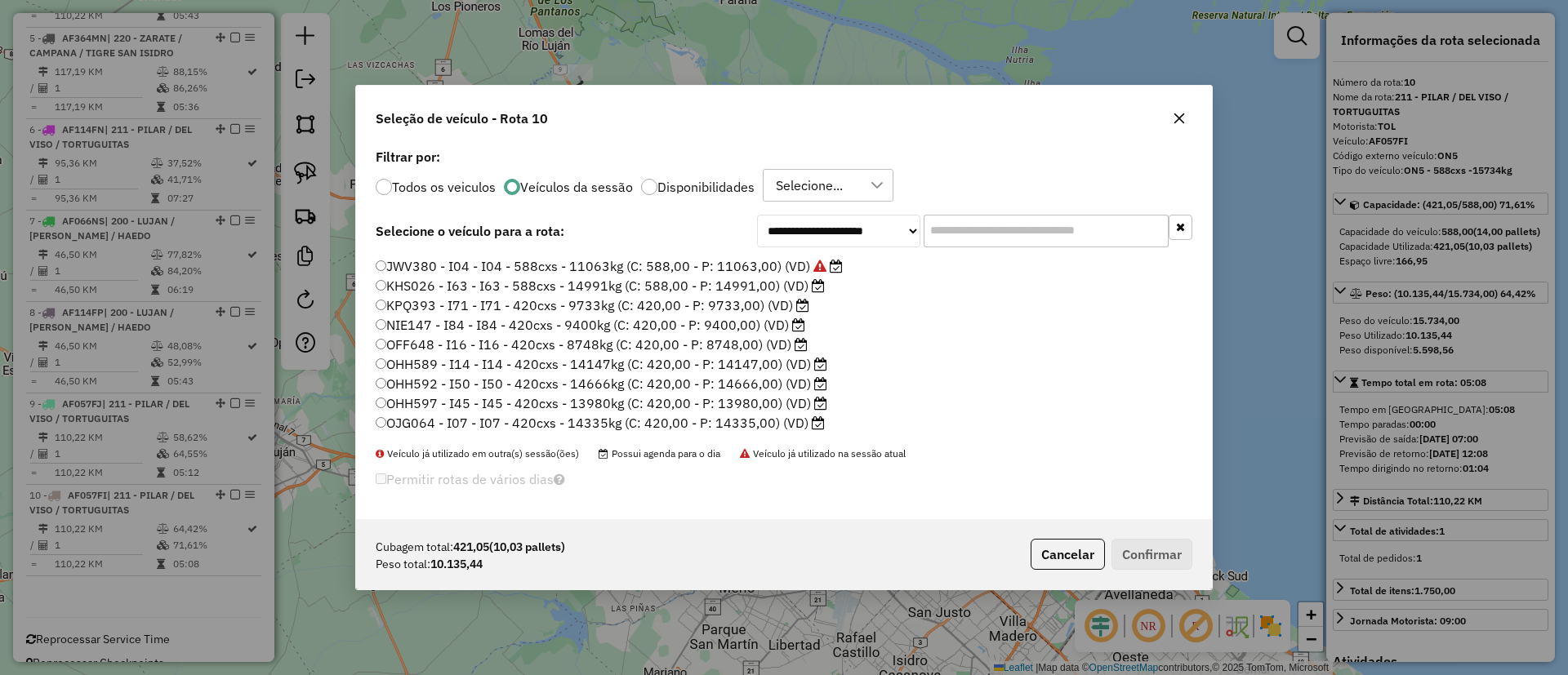
scroll to position [345, 0]
click at [699, 330] on label "AG926DM - RM8 - RM8 - 504cxs - 11150kg (C: 504,00 - P: 11150,00) (VD)" at bounding box center [611, 330] width 473 height 19
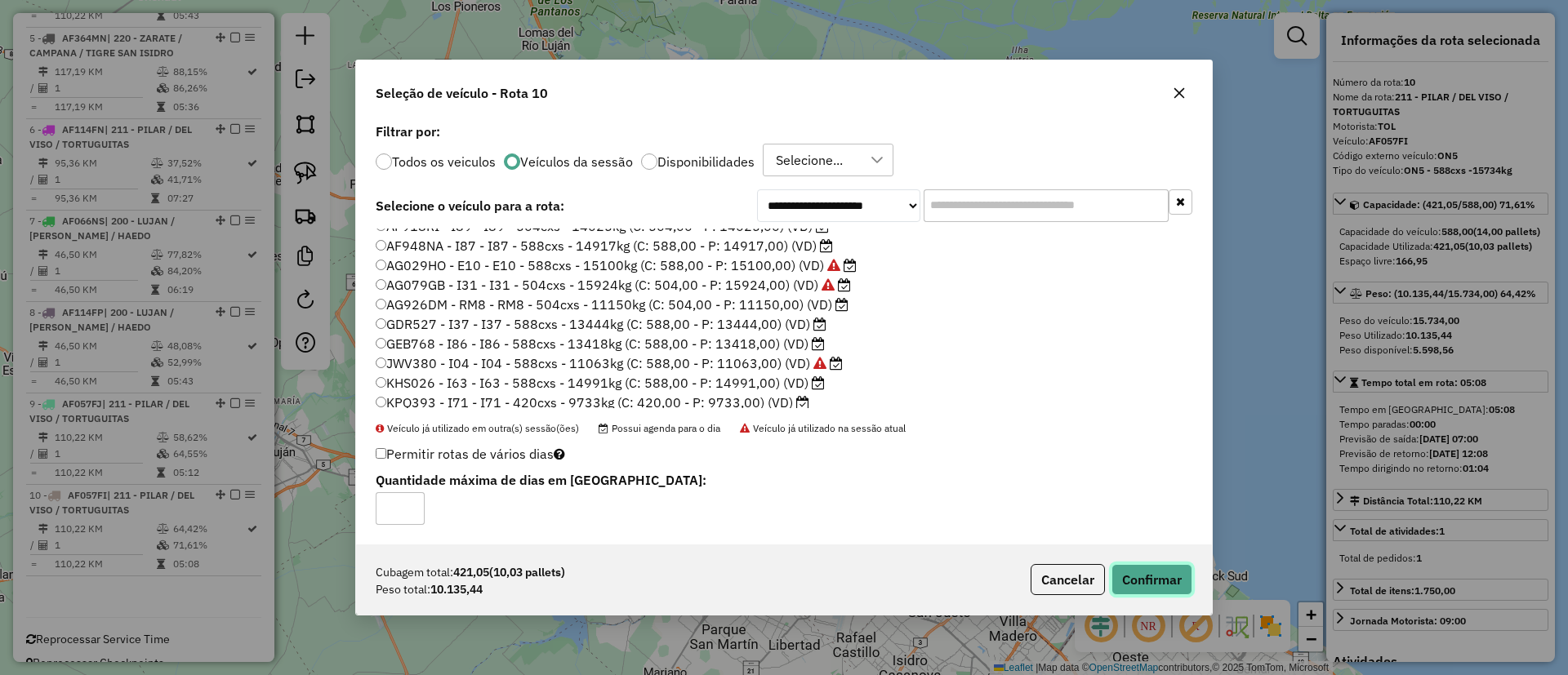
click at [1181, 588] on button "Confirmar" at bounding box center [1151, 579] width 81 height 31
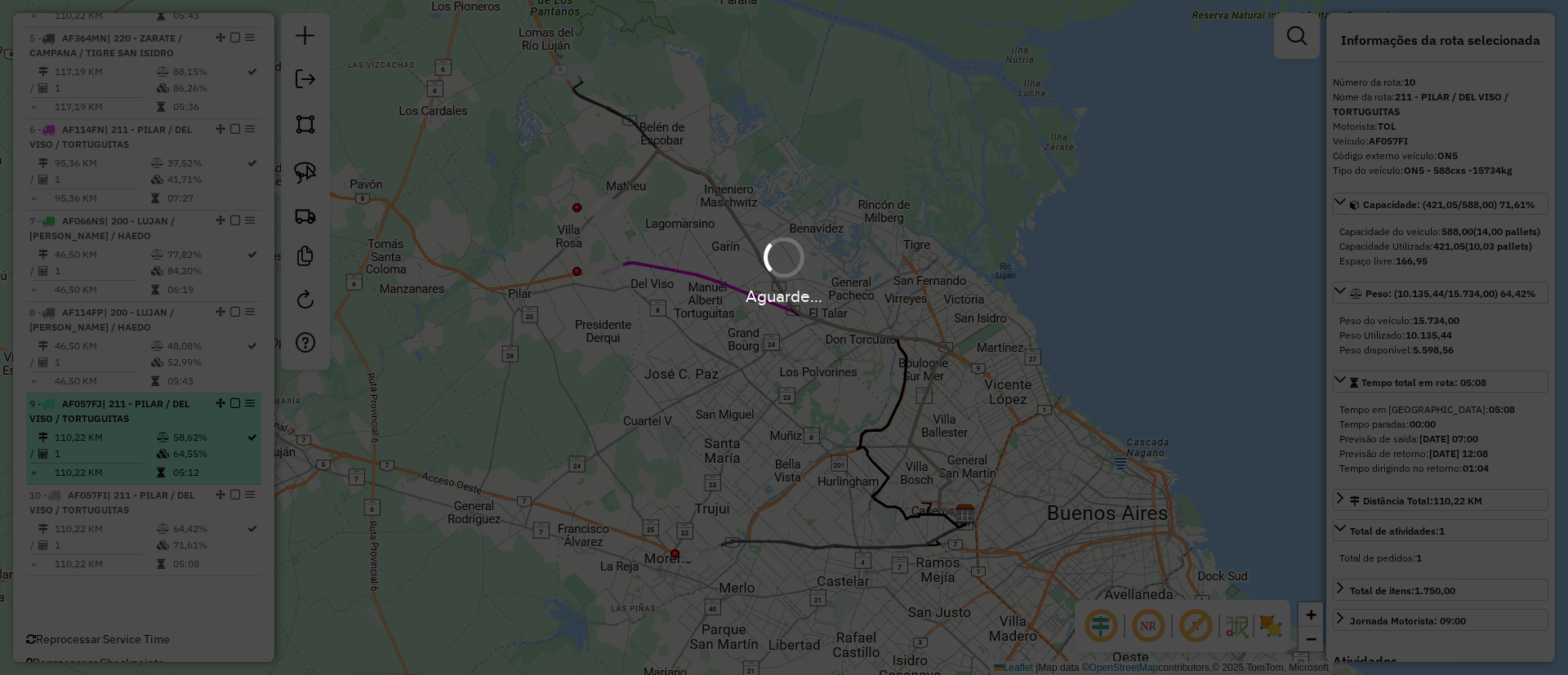
scroll to position [988, 0]
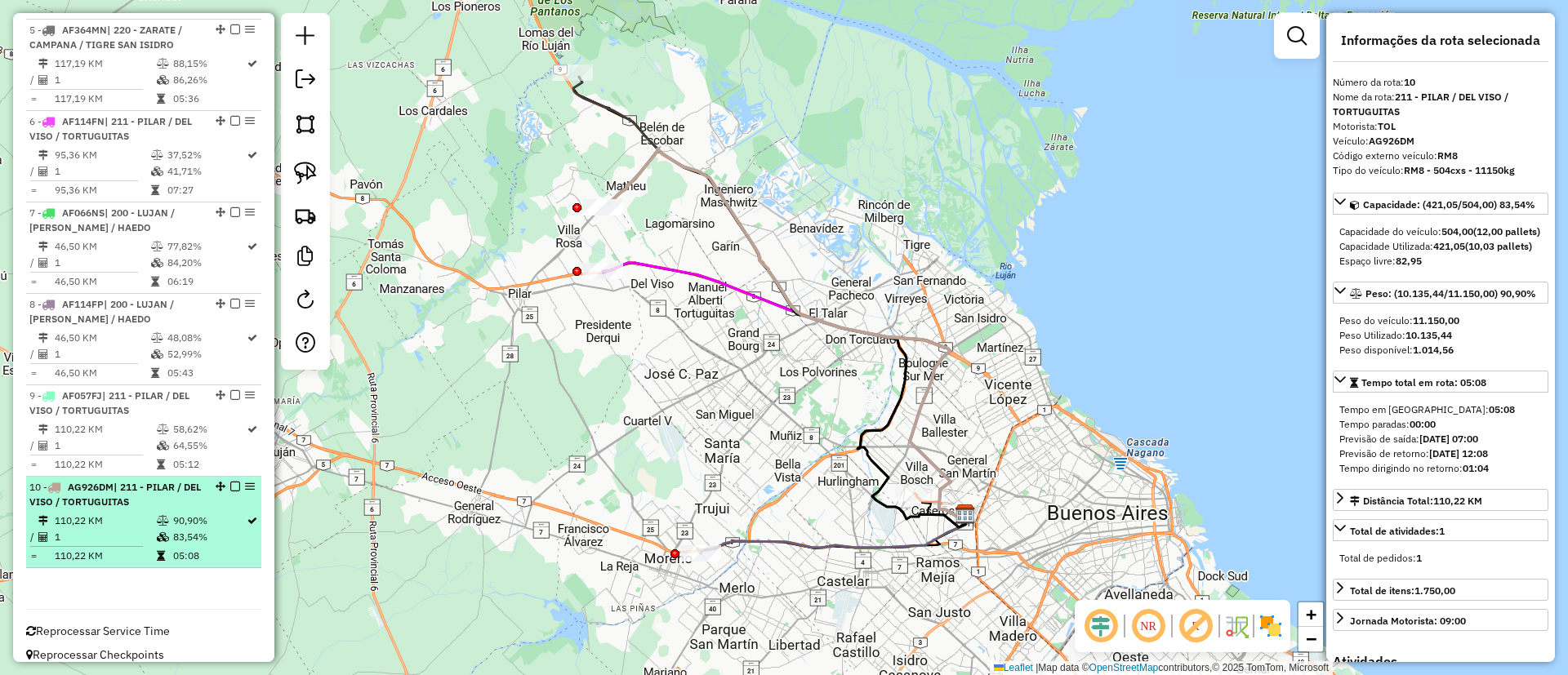
click at [199, 480] on div "10 - AG926DM | 211 - PILAR / DEL VISO / TORTUGUITAS" at bounding box center [144, 494] width 229 height 30
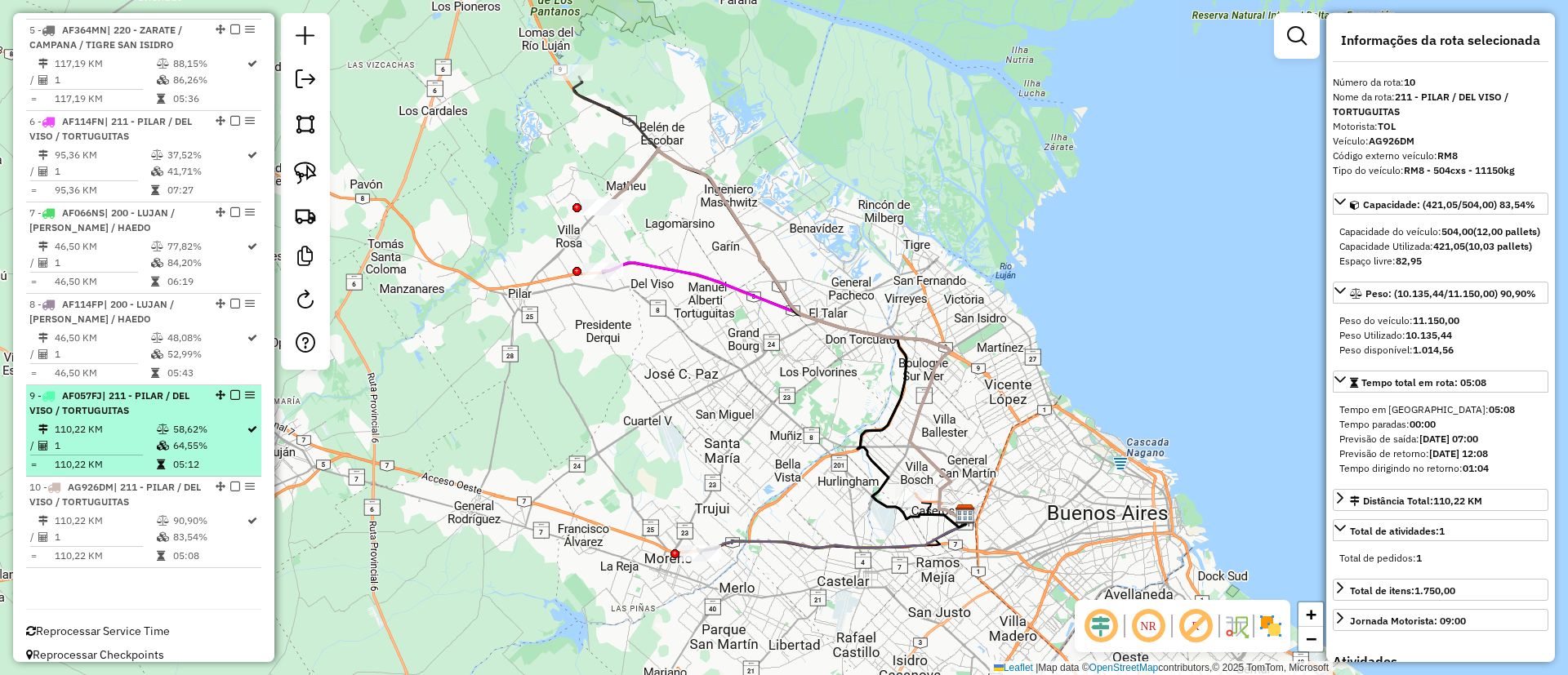
click at [191, 438] on td "64,55%" at bounding box center [209, 445] width 74 height 17
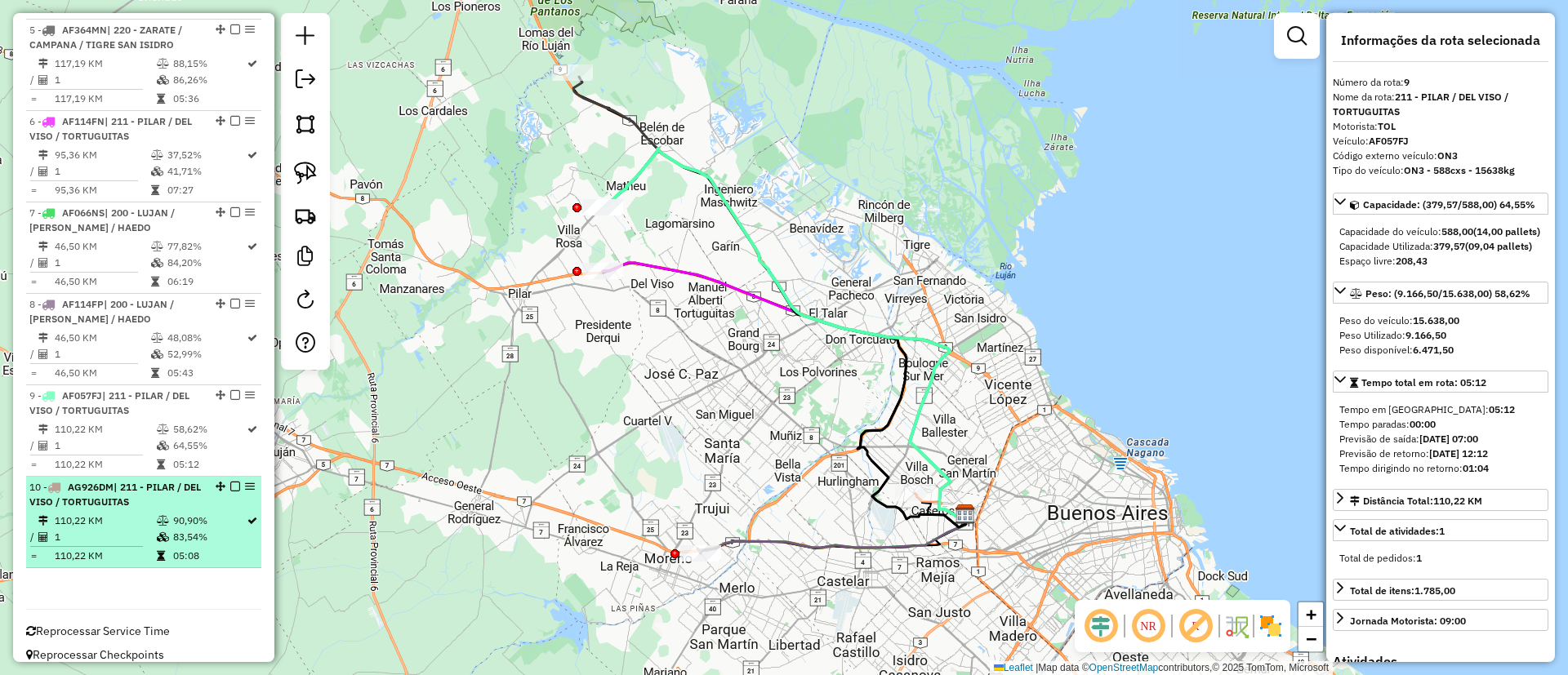
click at [190, 494] on div "10 - AG926DM | 211 - PILAR / DEL VISO / TORTUGUITAS" at bounding box center [116, 494] width 173 height 30
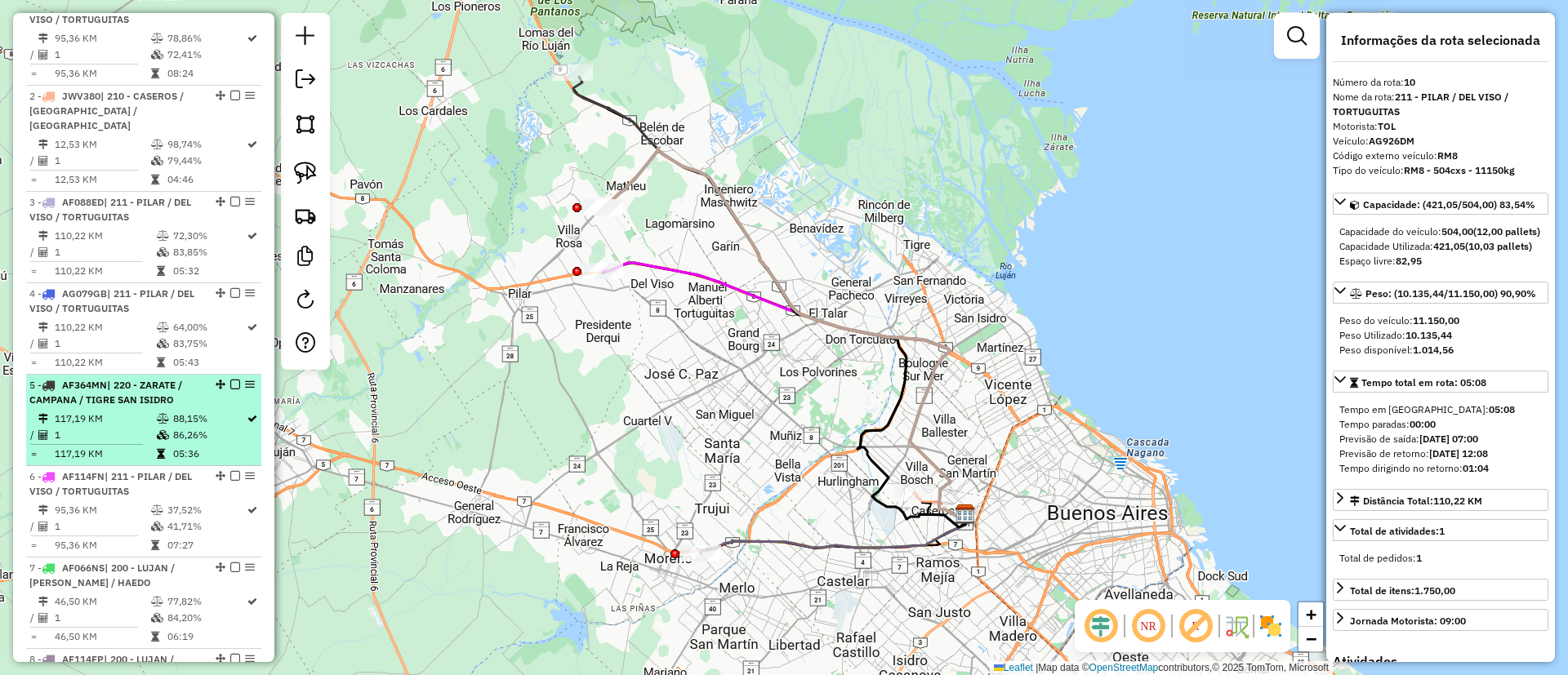
scroll to position [498, 0]
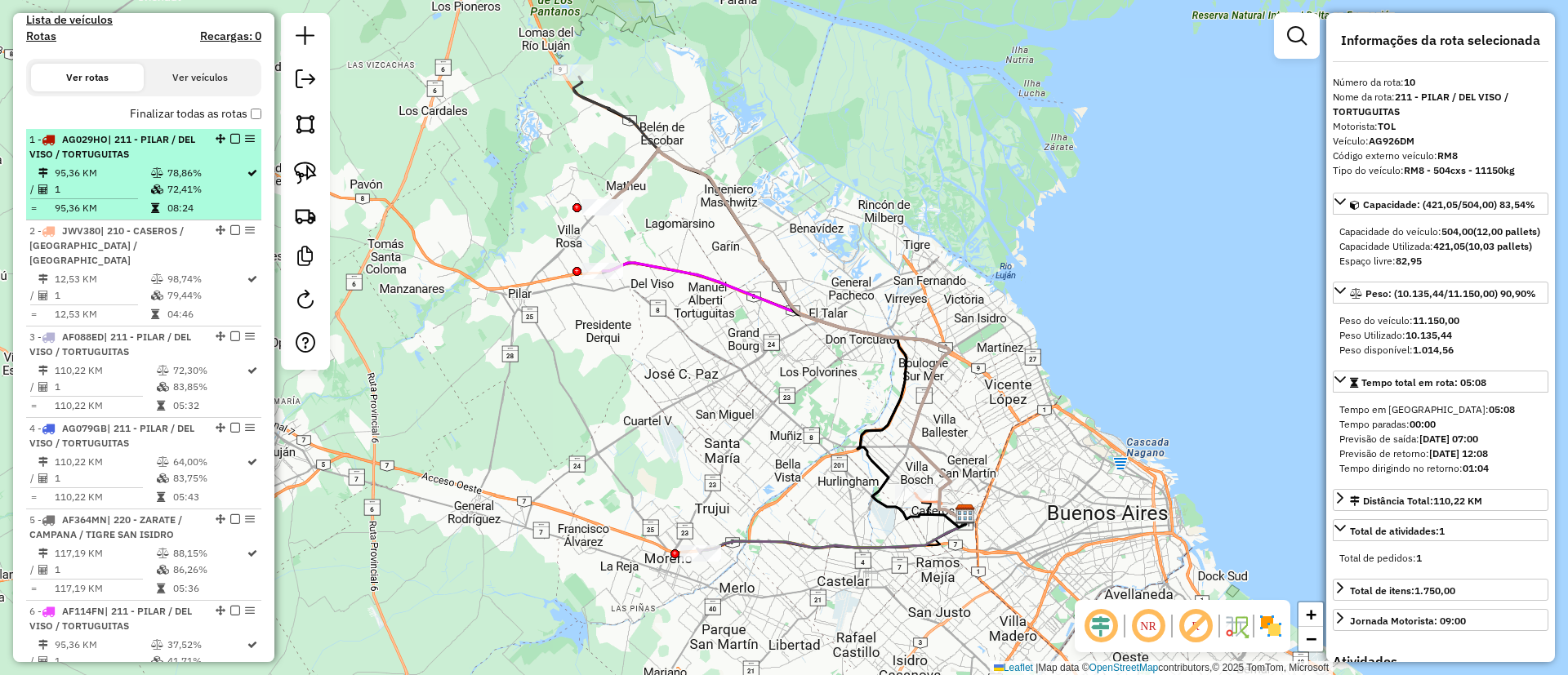
click at [171, 190] on td "72,41%" at bounding box center [206, 189] width 79 height 17
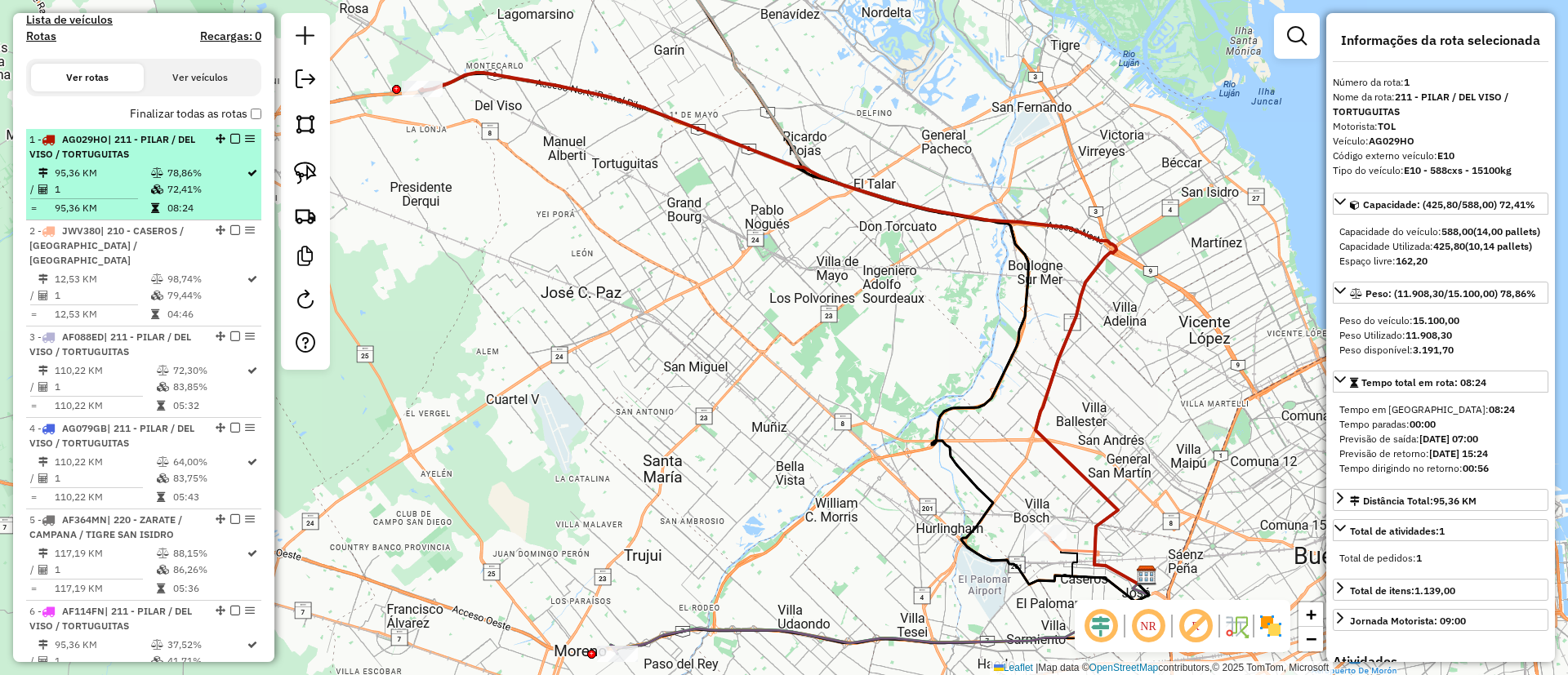
click at [70, 167] on td "95,36 KM" at bounding box center [102, 173] width 96 height 17
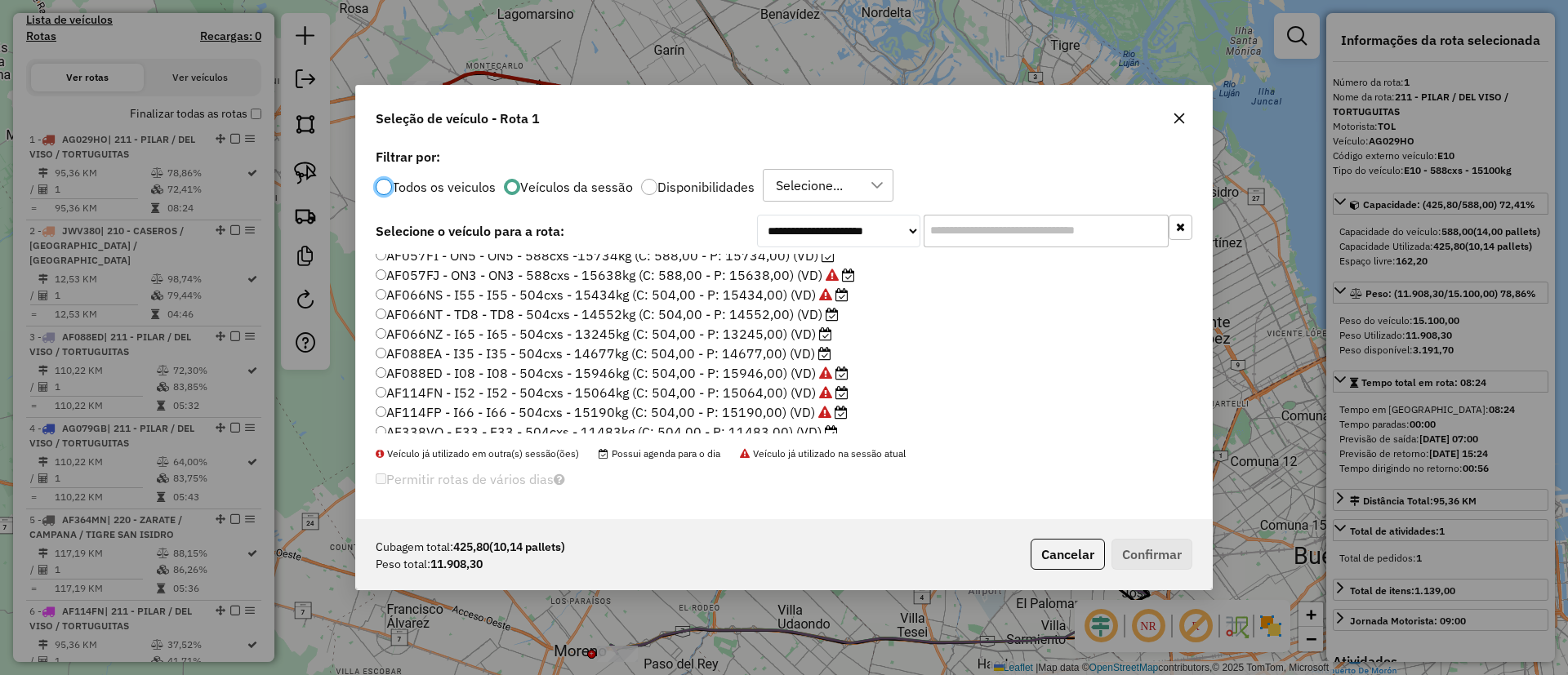
scroll to position [245, 0]
click at [696, 352] on label "AF918RI - I89 - I89 - 504cxs - 14025kg (C: 504,00 - P: 14025,00) (VD)" at bounding box center [602, 351] width 453 height 19
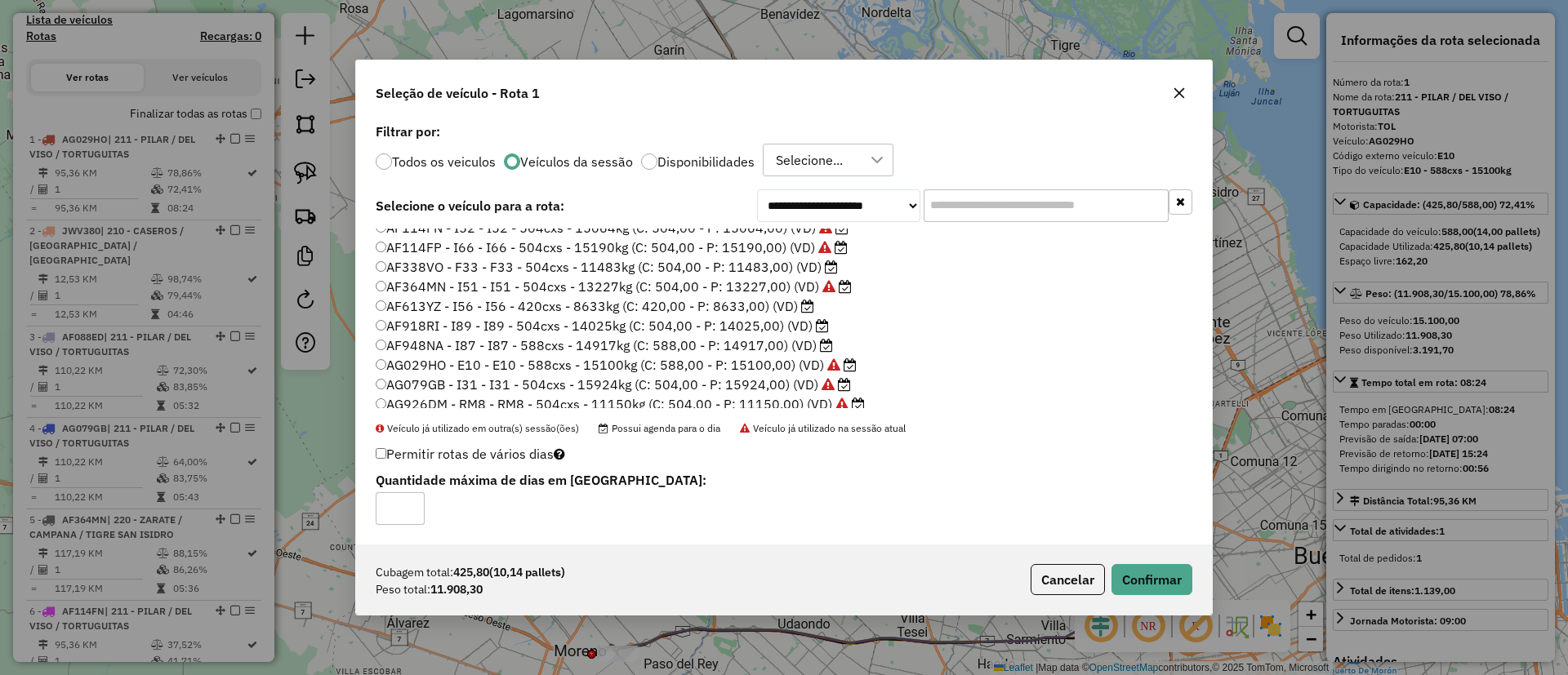
click at [1139, 562] on div "Cubagem total: 425,80 (10,14 pallets) Peso total: 11.908,30 Cancelar Confirmar" at bounding box center [784, 579] width 856 height 70
click at [1140, 572] on button "Confirmar" at bounding box center [1151, 579] width 81 height 31
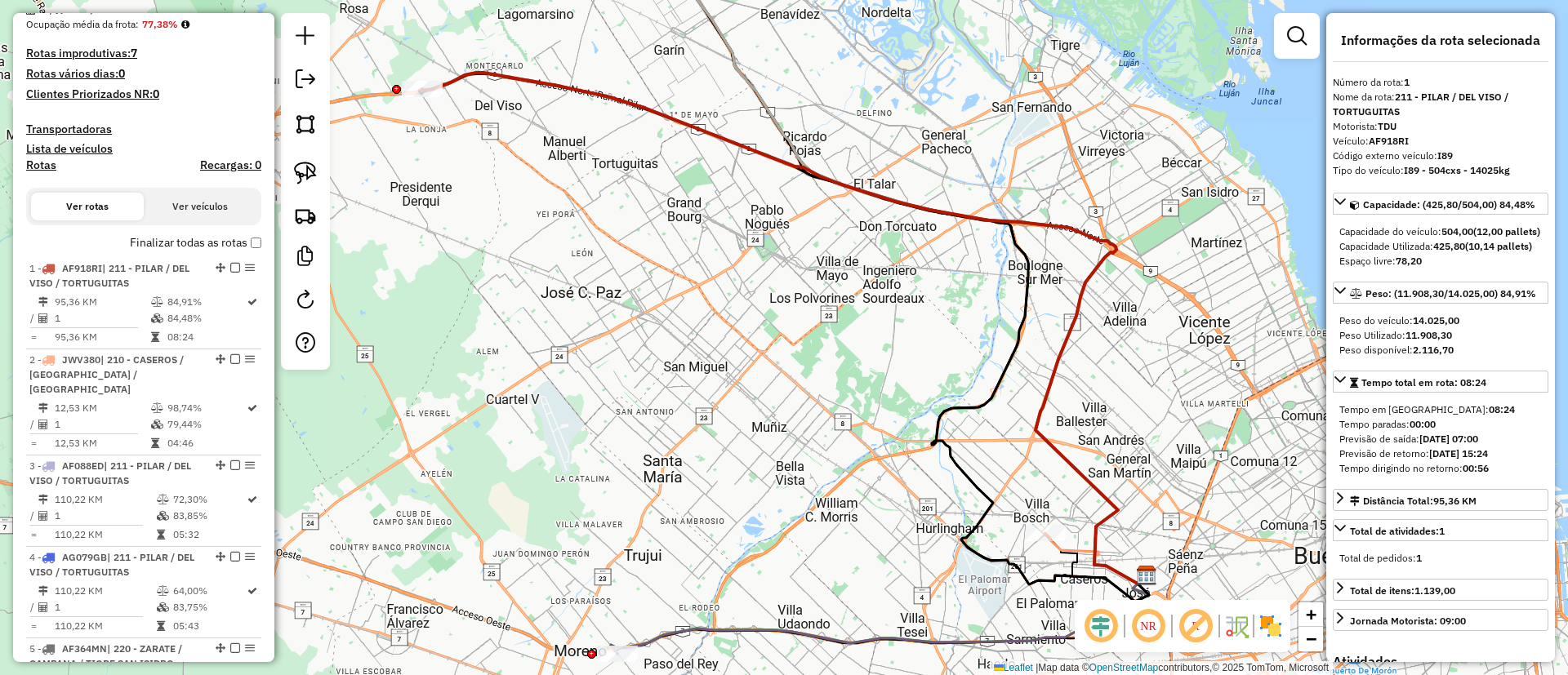
click at [167, 244] on label "Finalizar todas as rotas" at bounding box center [196, 243] width 132 height 18
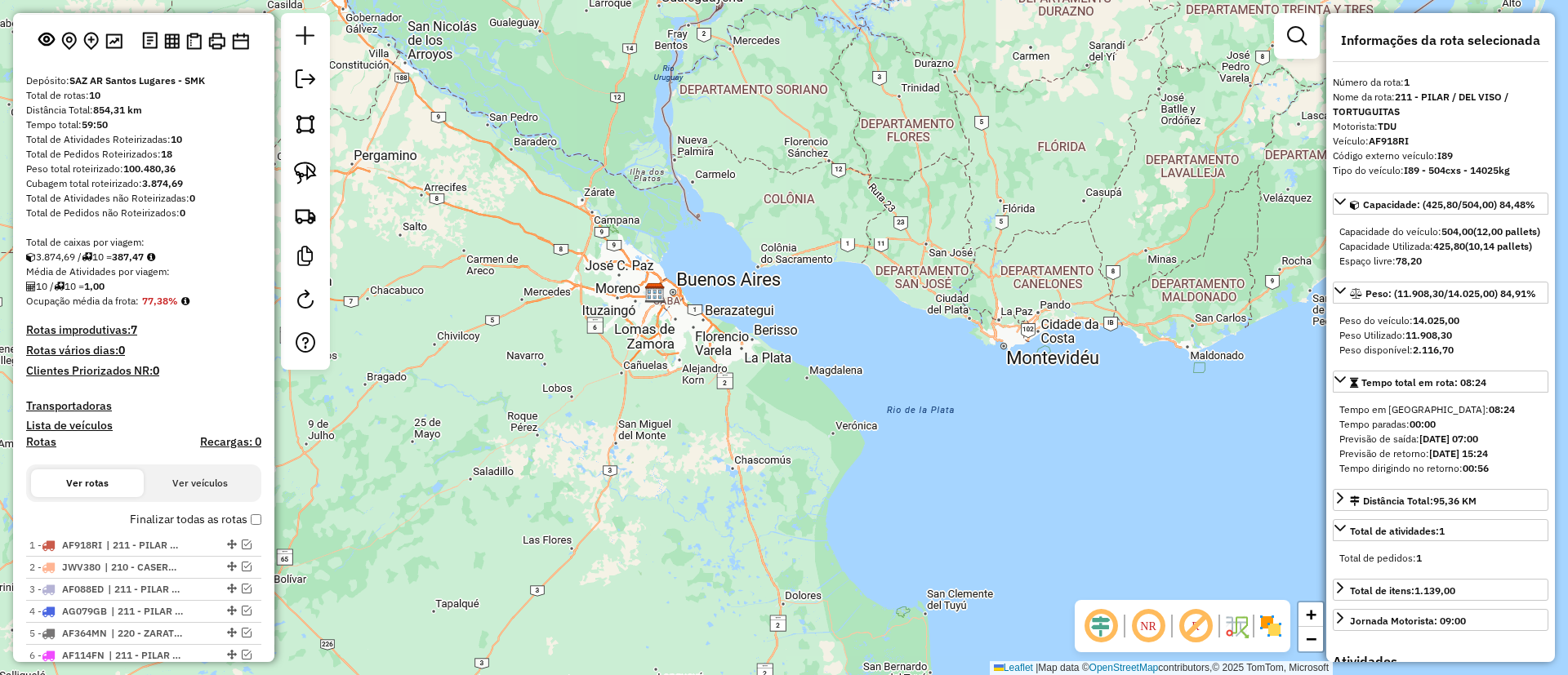
scroll to position [0, 0]
